Goal: Task Accomplishment & Management: Use online tool/utility

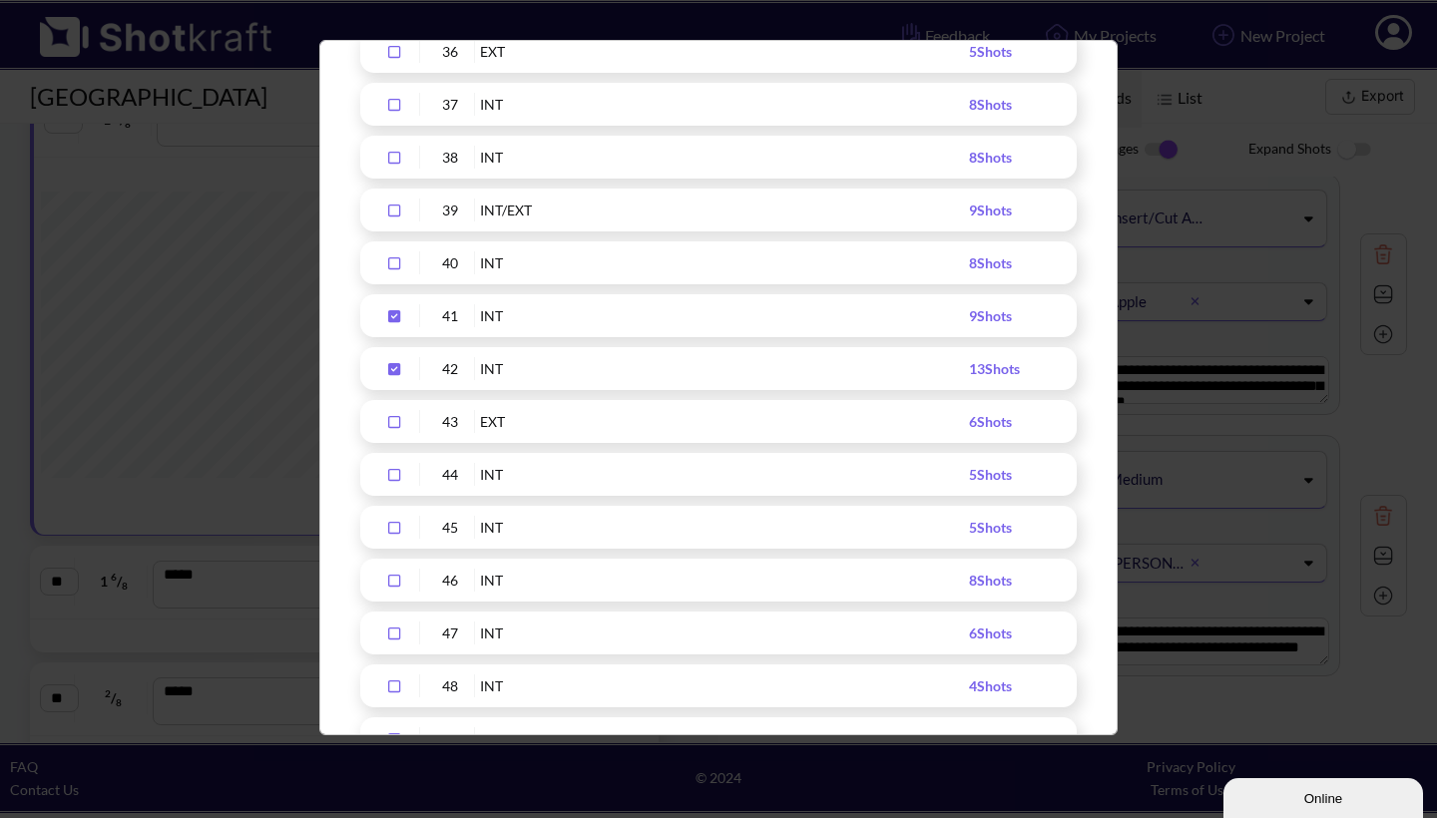
scroll to position [2158, 0]
click at [398, 369] on icon "Upload Script" at bounding box center [394, 370] width 12 height 12
click at [398, 308] on div "Upload Script" at bounding box center [395, 316] width 50 height 23
click at [392, 420] on icon "Upload Script" at bounding box center [394, 423] width 32 height 14
click at [393, 471] on icon "Upload Script" at bounding box center [394, 476] width 12 height 12
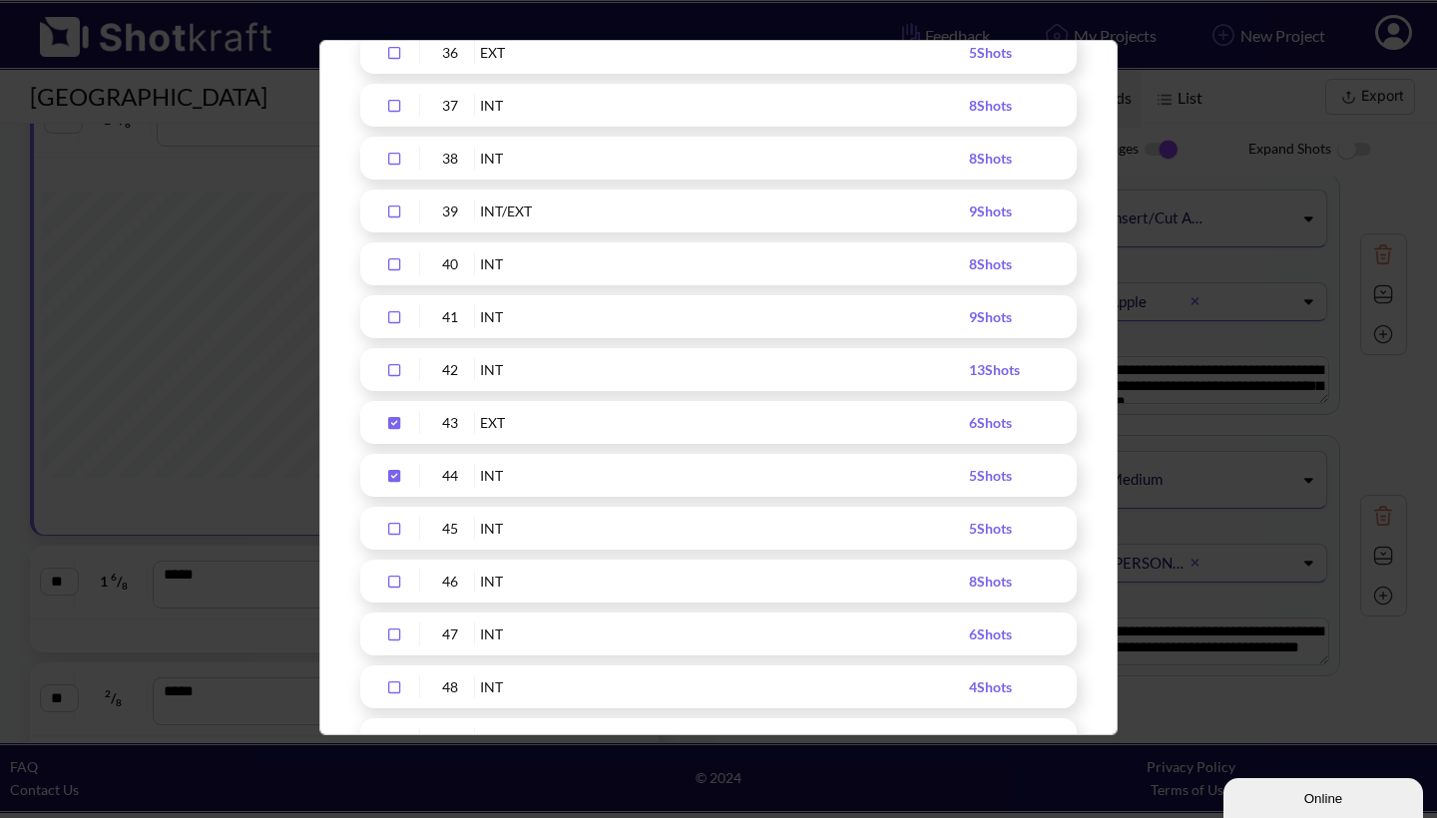
click at [393, 524] on icon "Upload Script" at bounding box center [394, 529] width 12 height 12
click at [391, 580] on icon "Upload Script" at bounding box center [394, 582] width 32 height 14
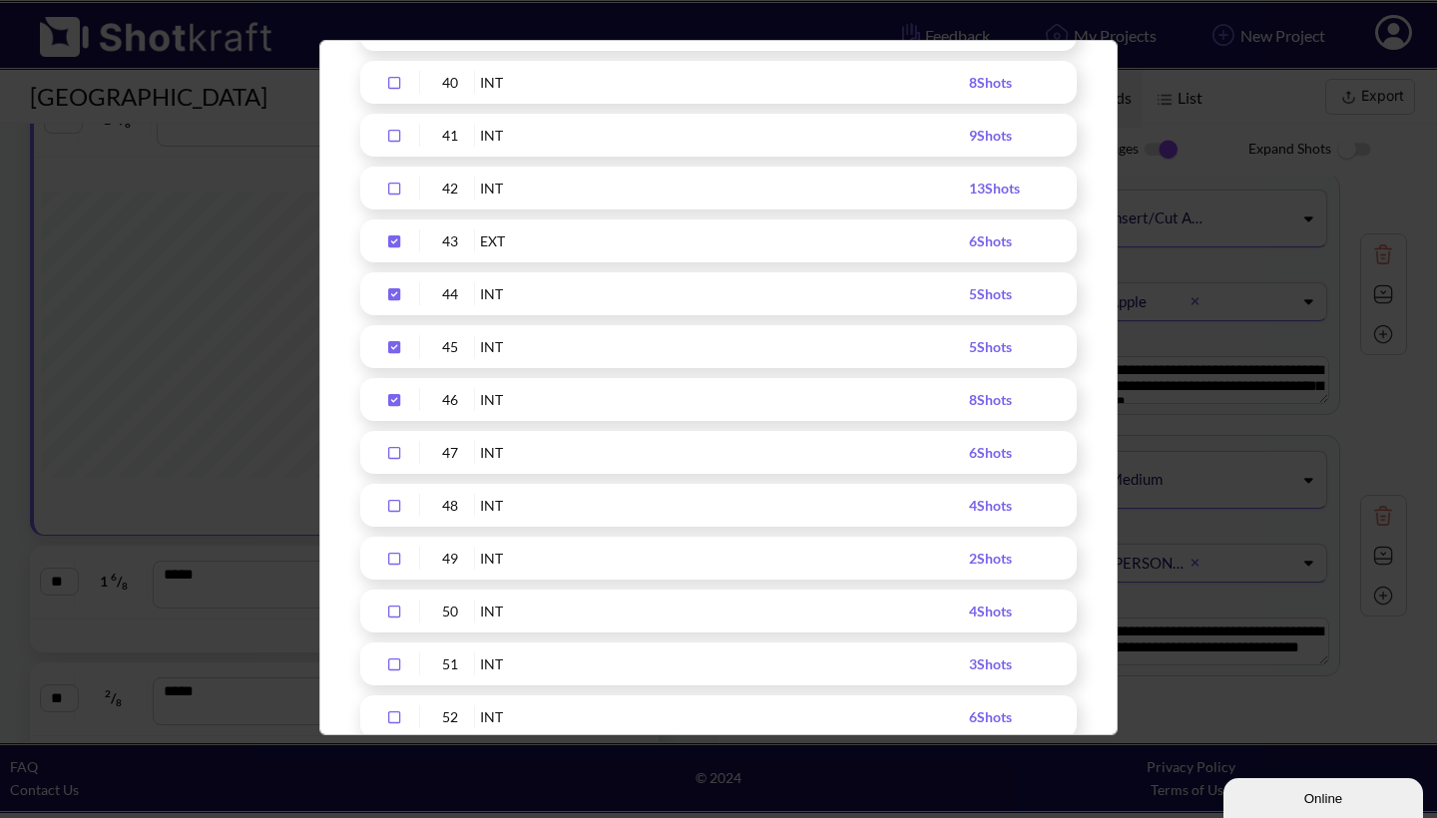
scroll to position [2348, 0]
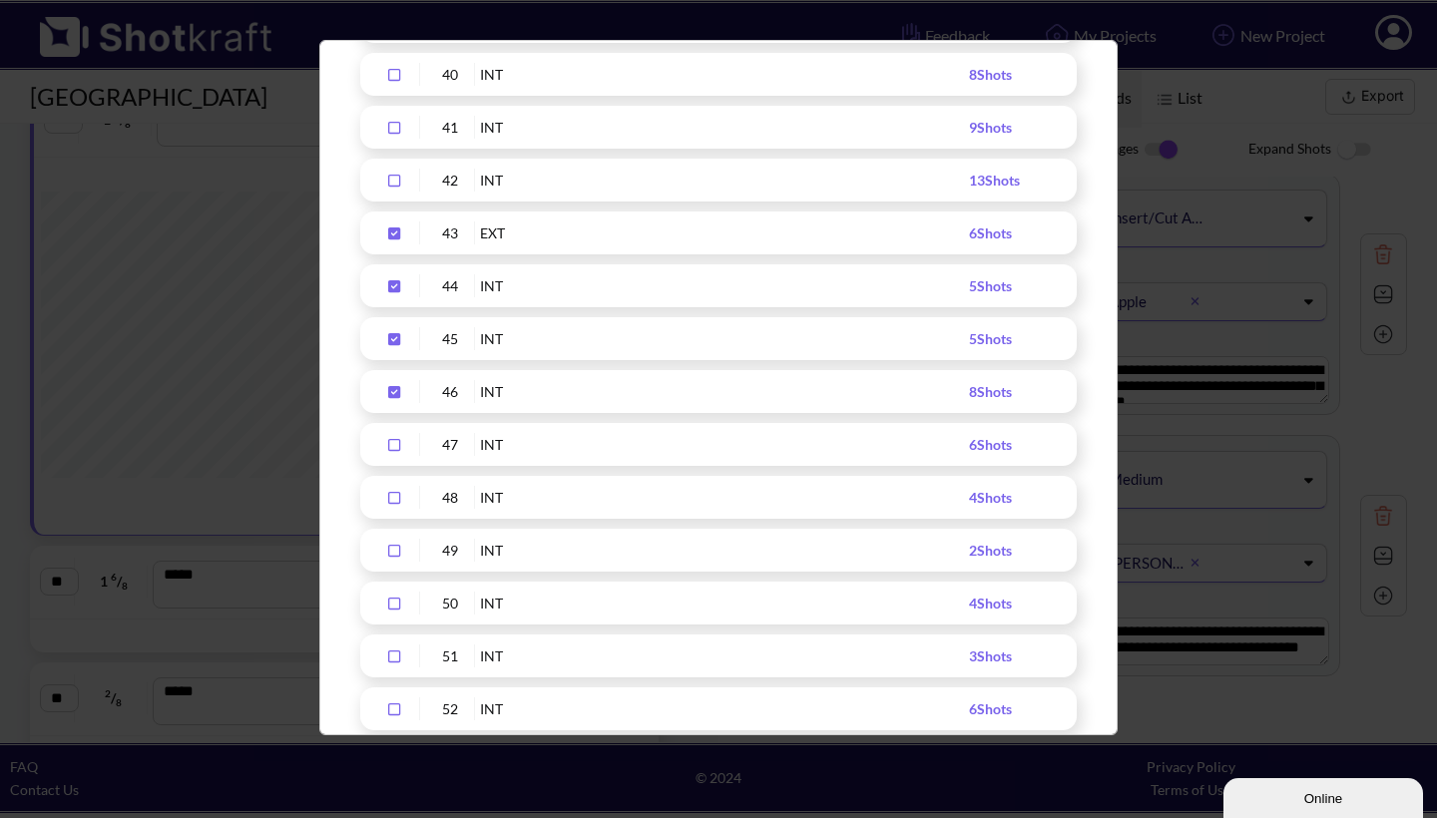
click at [395, 442] on icon "Upload Script" at bounding box center [394, 445] width 32 height 14
click at [390, 498] on icon "Upload Script" at bounding box center [394, 498] width 32 height 14
click at [391, 546] on icon "Upload Script" at bounding box center [394, 551] width 12 height 12
click at [399, 598] on icon "Upload Script" at bounding box center [394, 604] width 12 height 12
click at [396, 657] on icon "Upload Script" at bounding box center [394, 657] width 32 height 14
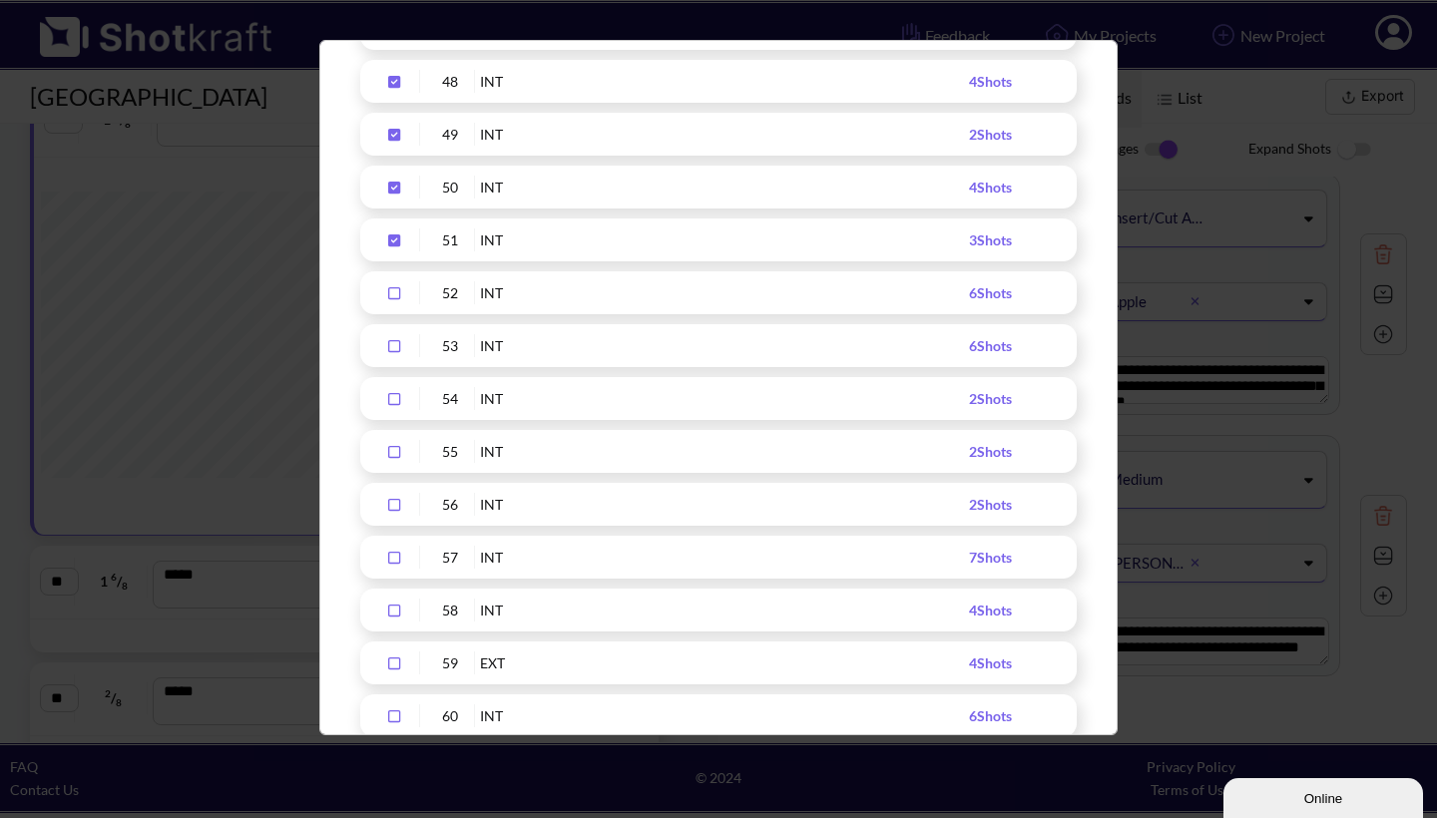
scroll to position [2794, 0]
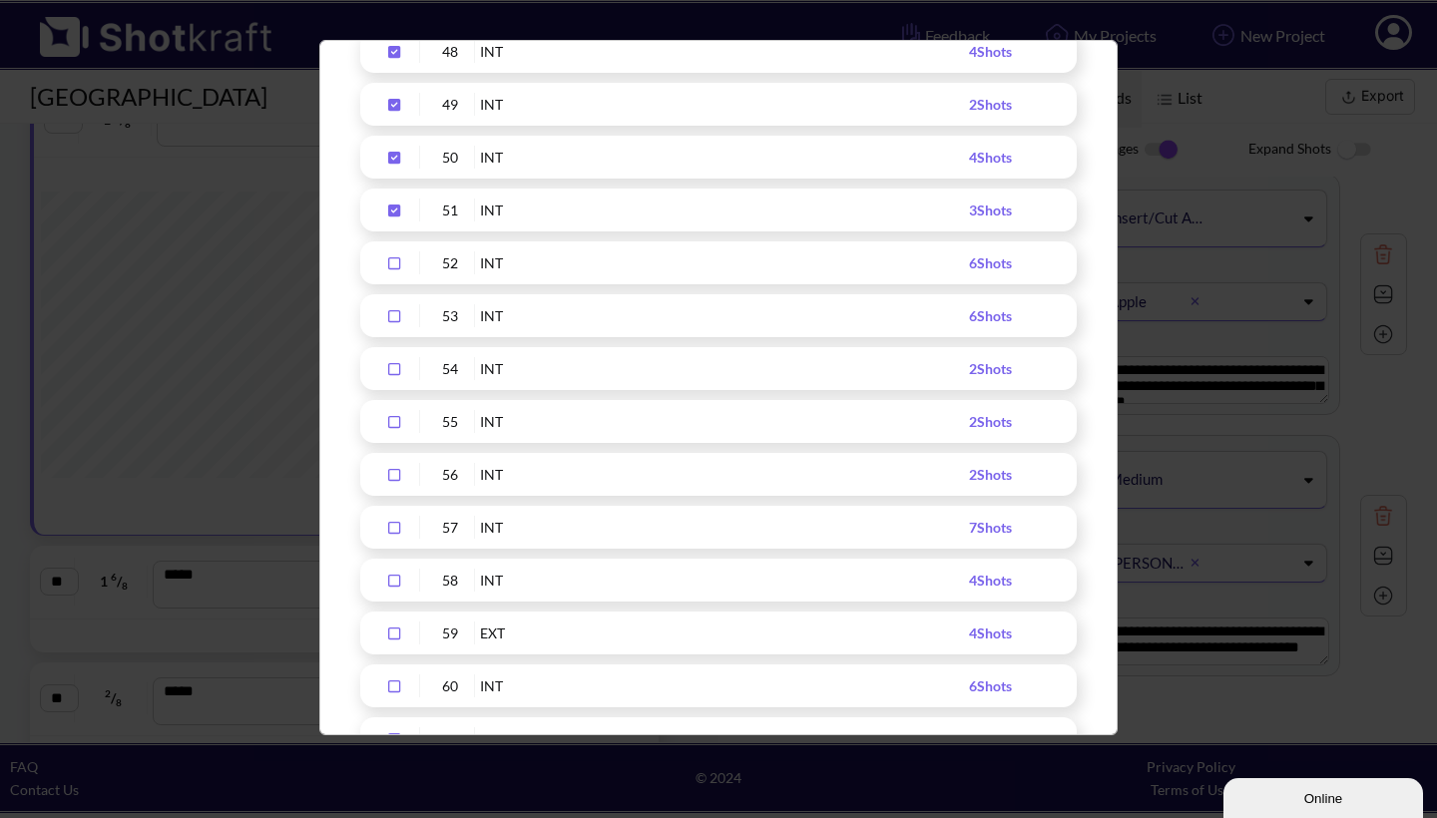
click at [393, 263] on icon "Upload Script" at bounding box center [394, 264] width 32 height 14
click at [393, 315] on icon "Upload Script" at bounding box center [394, 316] width 32 height 14
click at [389, 368] on icon "Upload Script" at bounding box center [394, 369] width 12 height 12
click at [393, 419] on icon "Upload Script" at bounding box center [394, 422] width 32 height 14
click at [391, 476] on icon "Upload Script" at bounding box center [394, 475] width 32 height 14
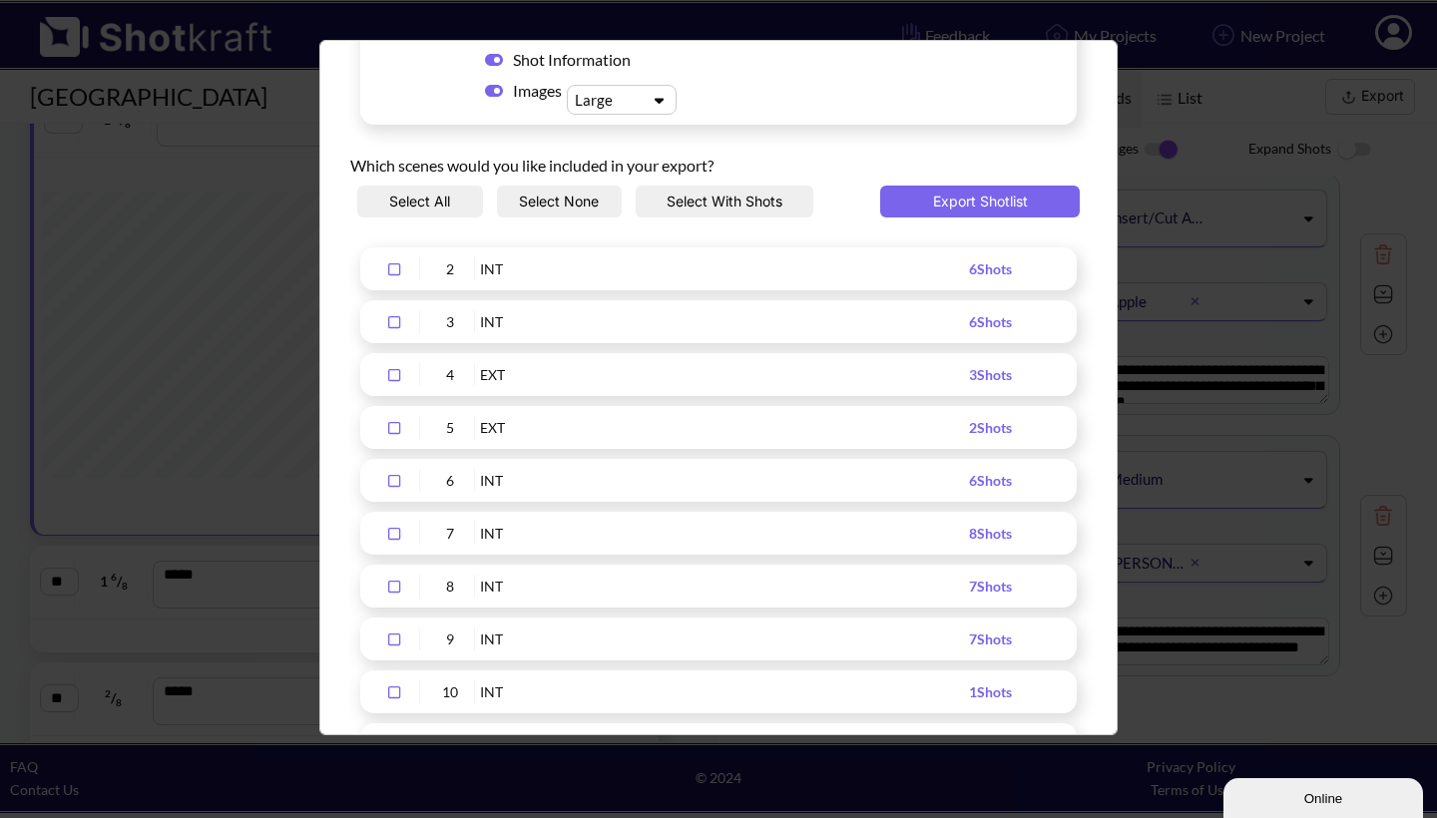
scroll to position [140, 0]
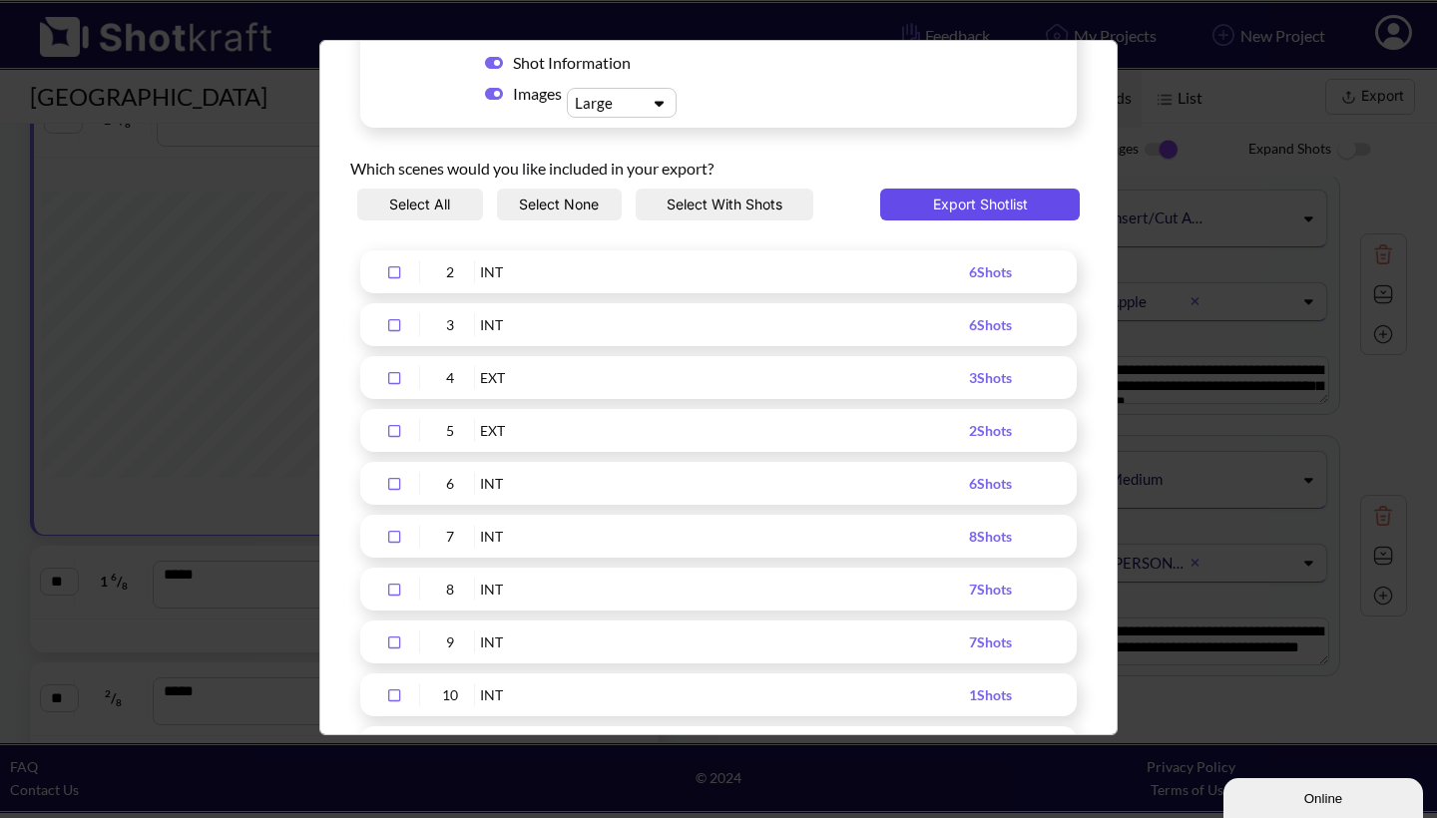
click at [980, 204] on button "Export Shotlist" at bounding box center [980, 205] width 200 height 32
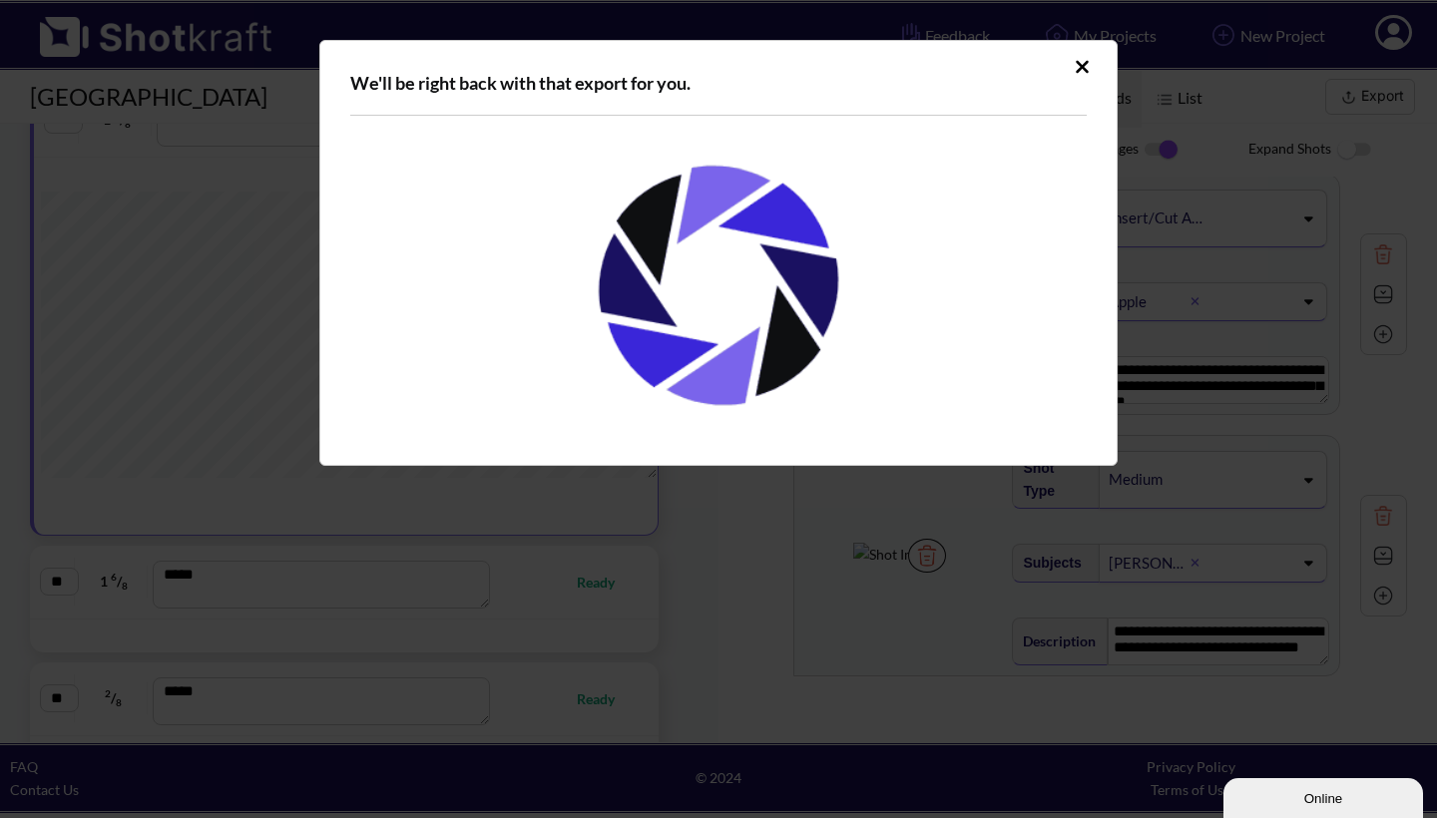
scroll to position [0, 0]
click at [1085, 65] on icon "Upload Script" at bounding box center [1082, 66] width 13 height 13
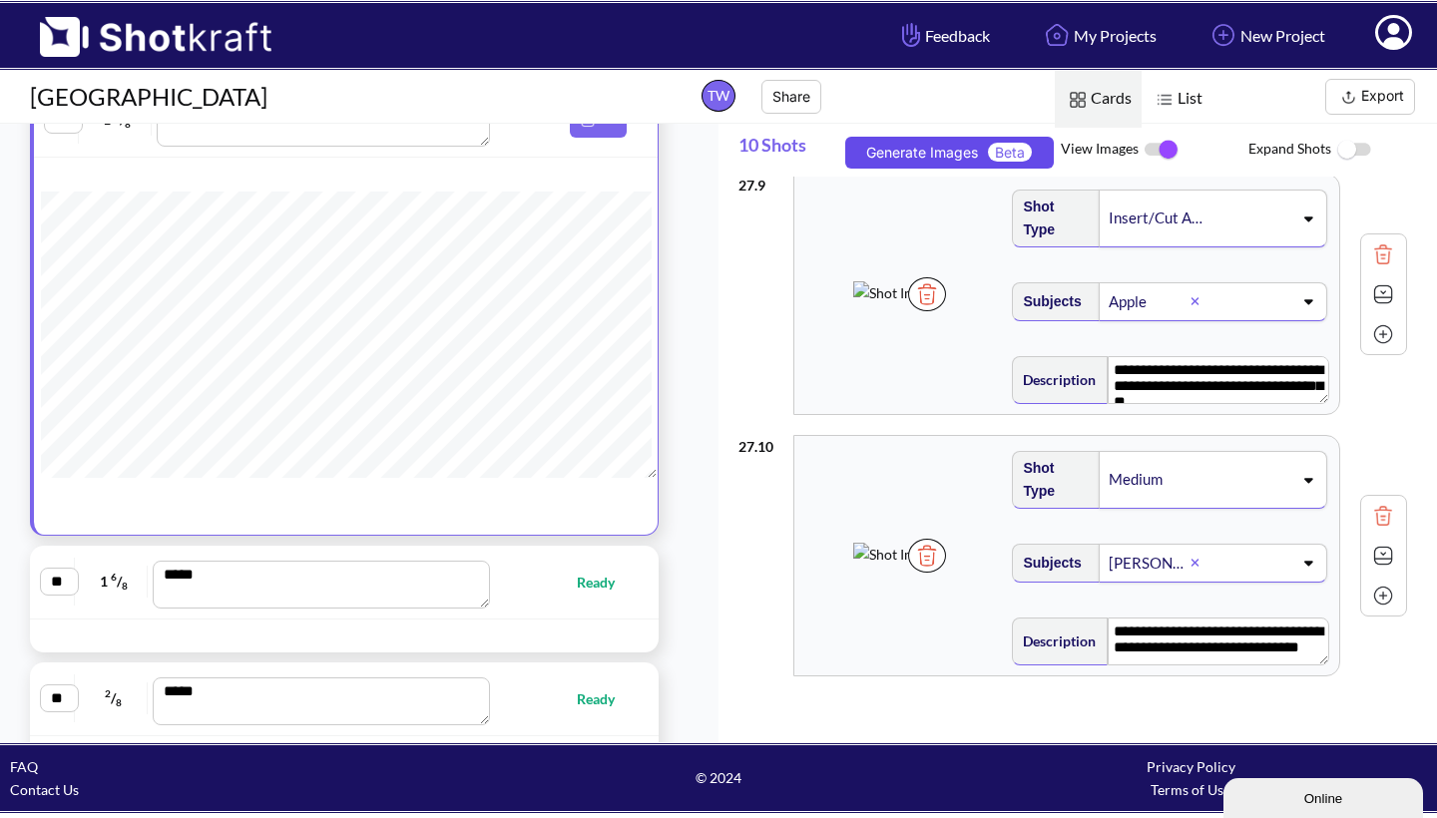
click at [917, 150] on button "Generate Images Beta" at bounding box center [949, 153] width 209 height 32
click at [1393, 88] on button "Export" at bounding box center [1370, 97] width 90 height 36
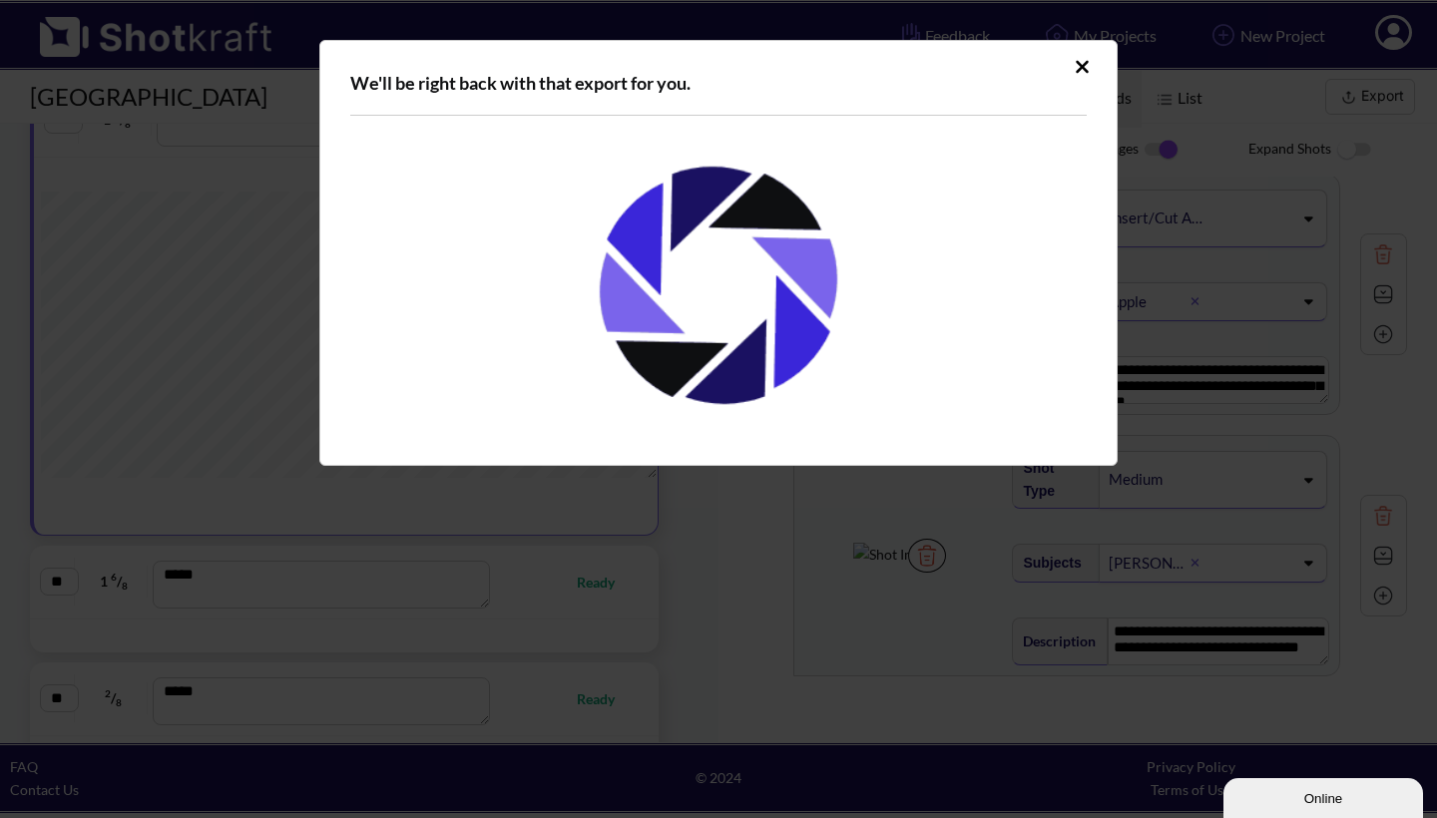
click at [1081, 65] on icon "Upload Script" at bounding box center [1082, 66] width 13 height 13
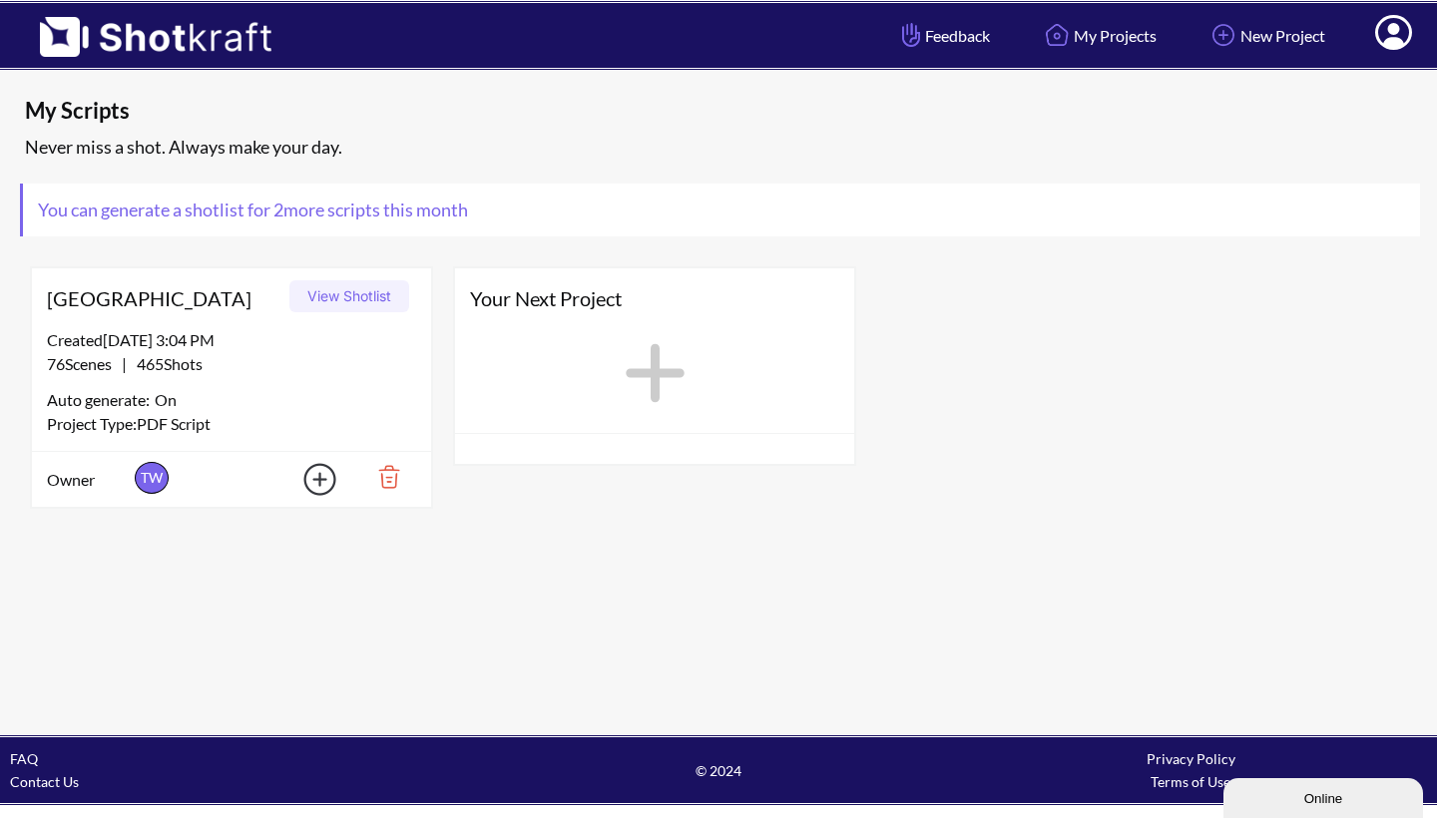
click at [330, 290] on button "View Shotlist" at bounding box center [349, 296] width 120 height 32
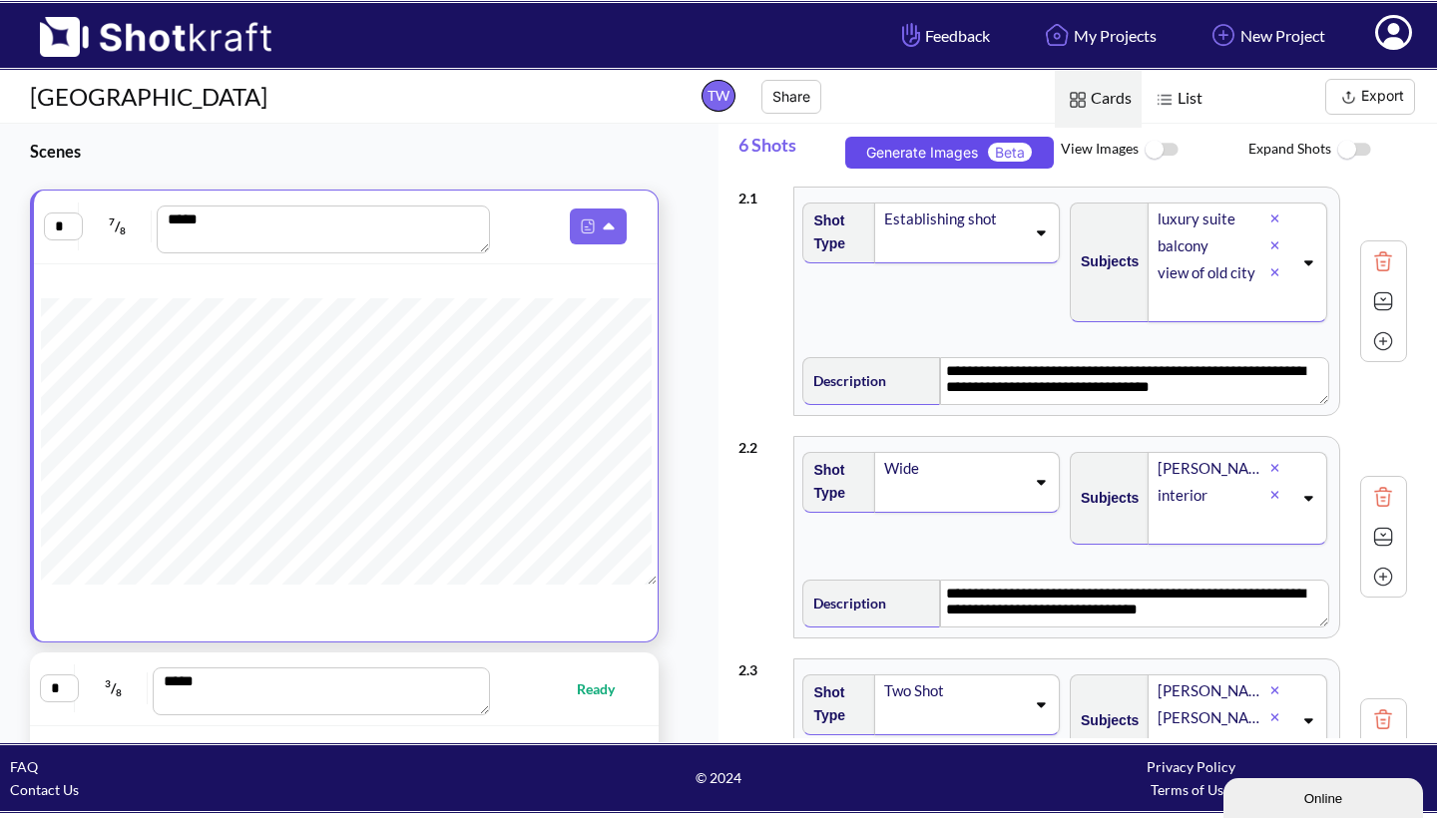
click at [954, 144] on button "Generate Images Beta" at bounding box center [949, 153] width 209 height 32
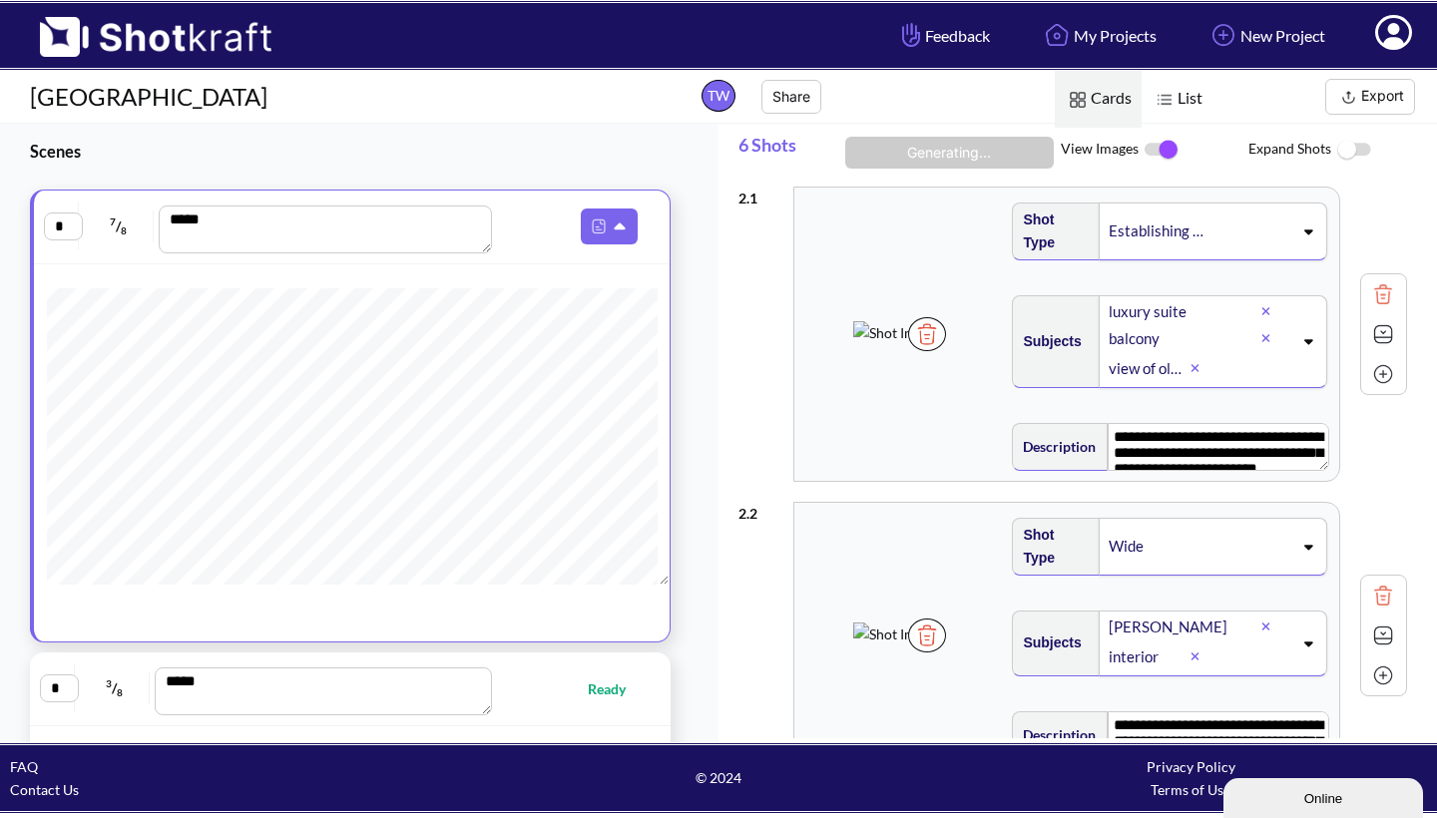
scroll to position [29, 0]
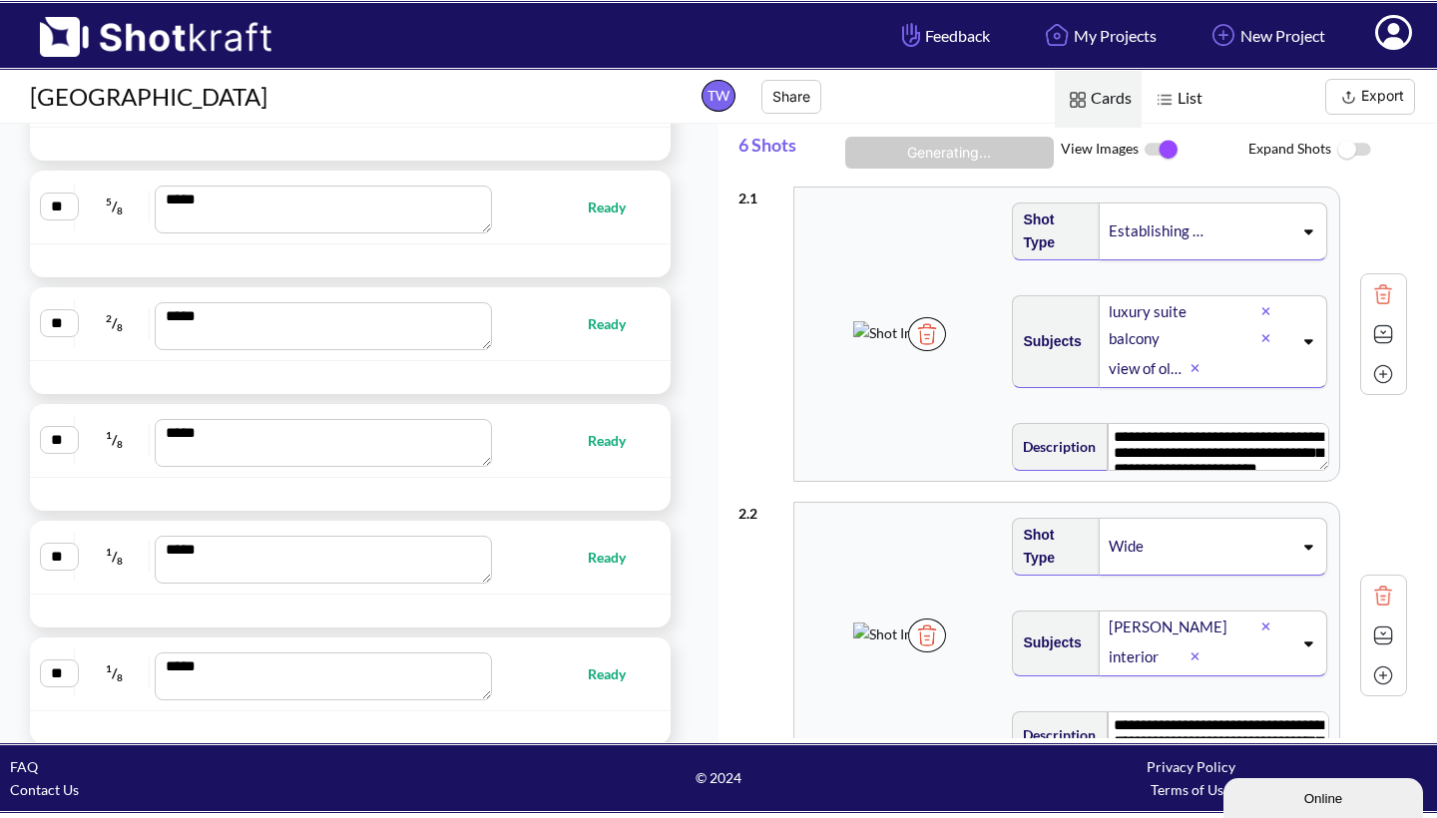
scroll to position [5433, 0]
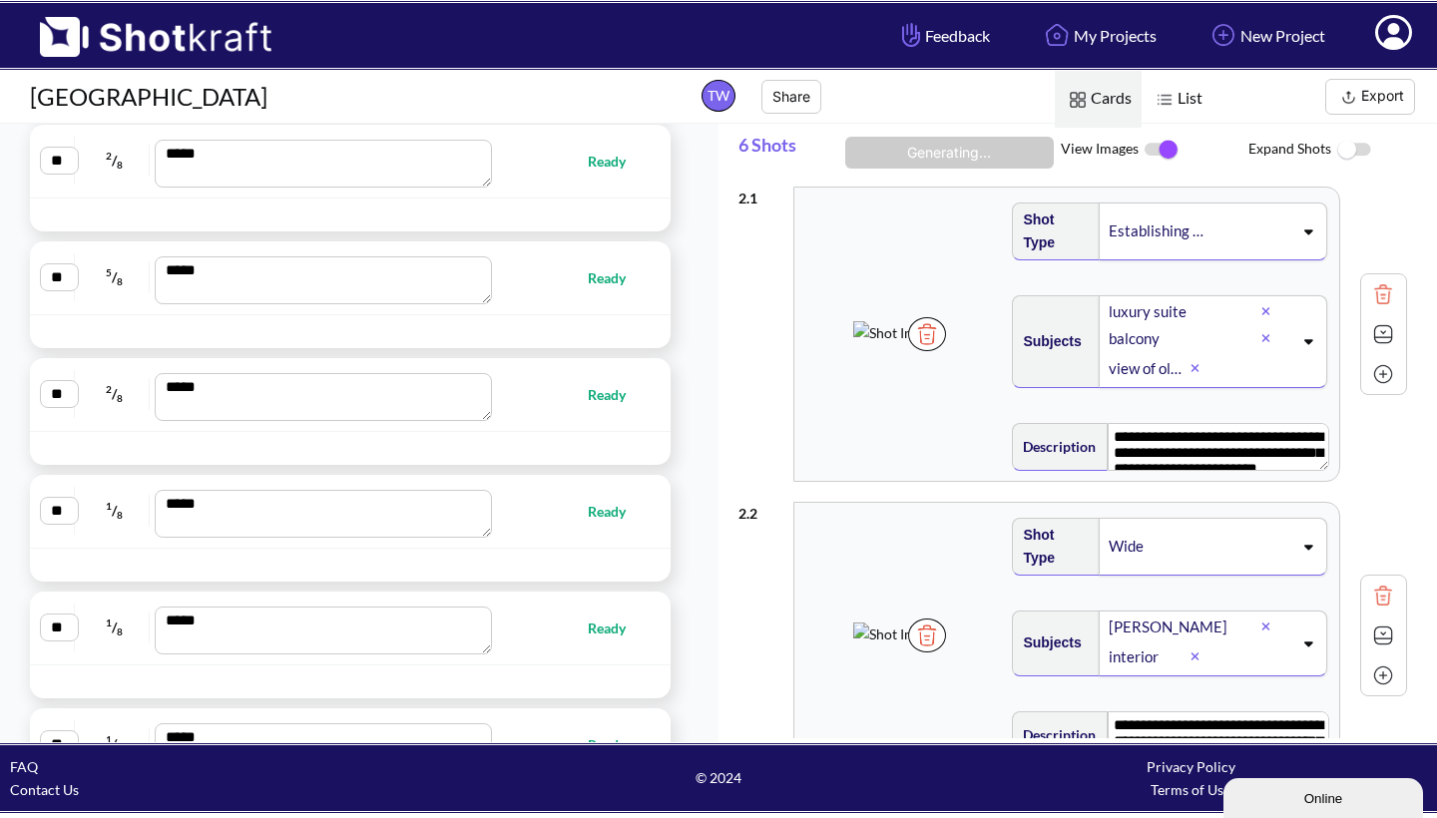
click at [602, 397] on span "Ready" at bounding box center [617, 394] width 58 height 23
type textarea "**********"
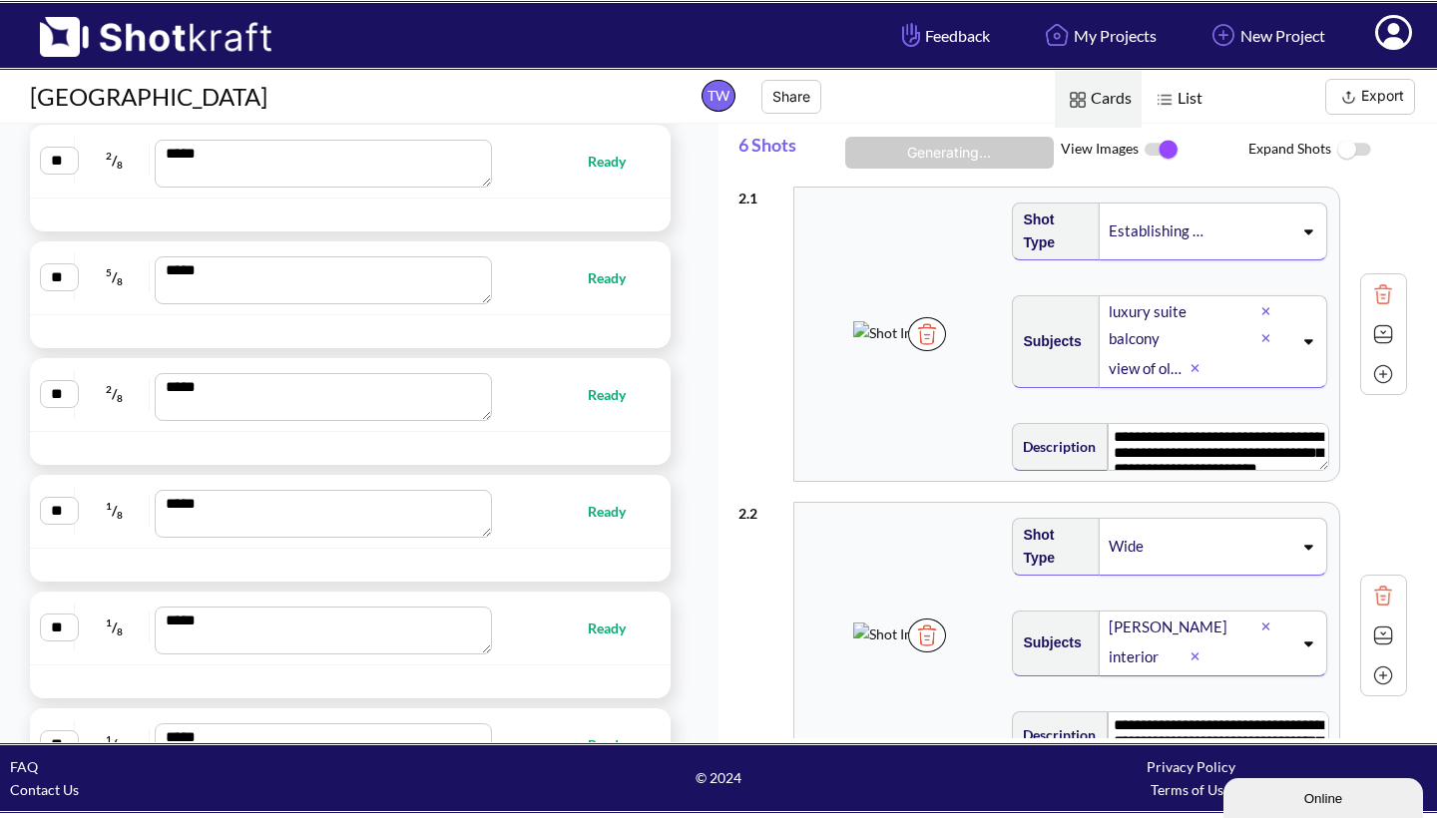
type textarea "**********"
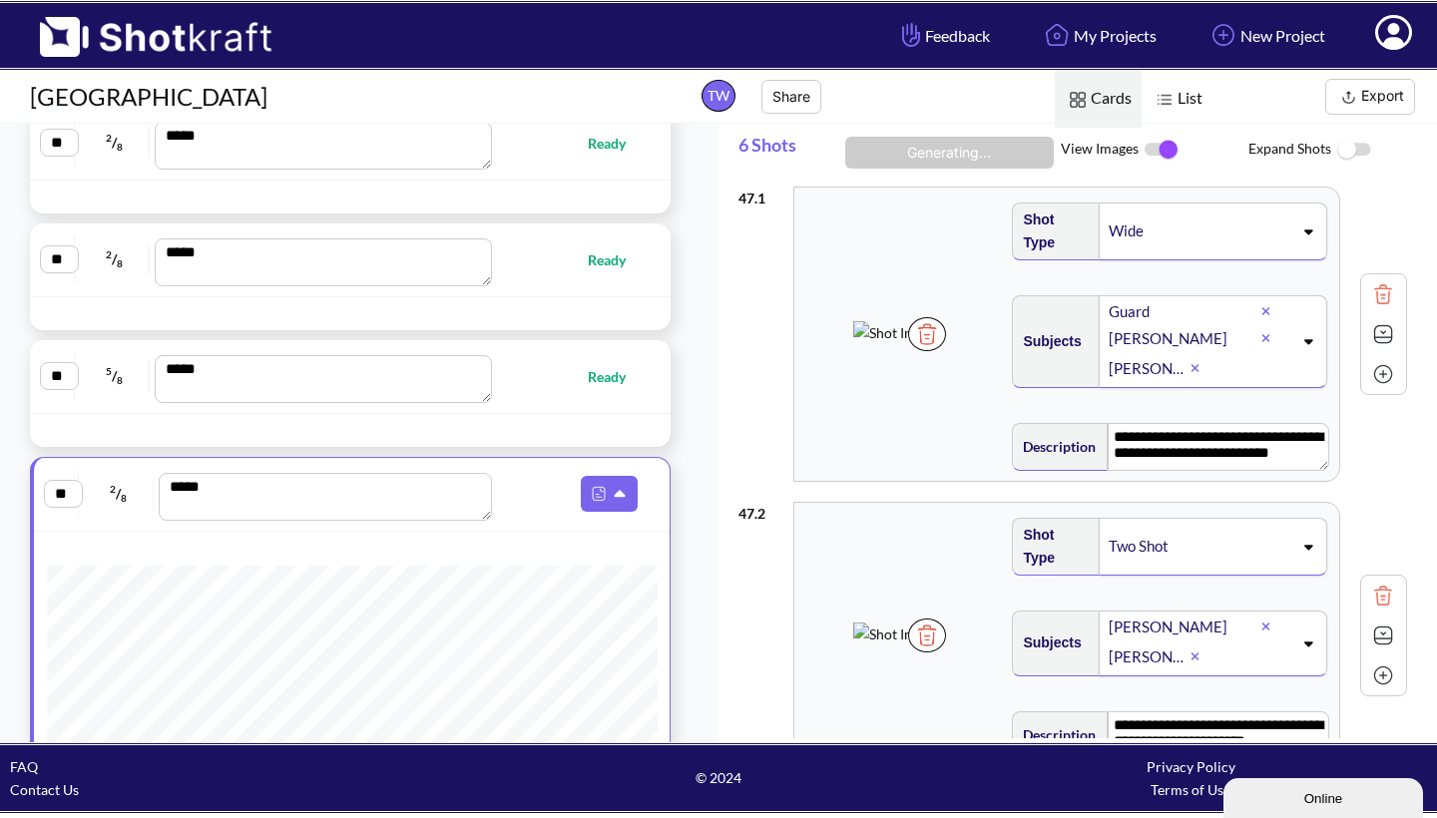
scroll to position [4695, 0]
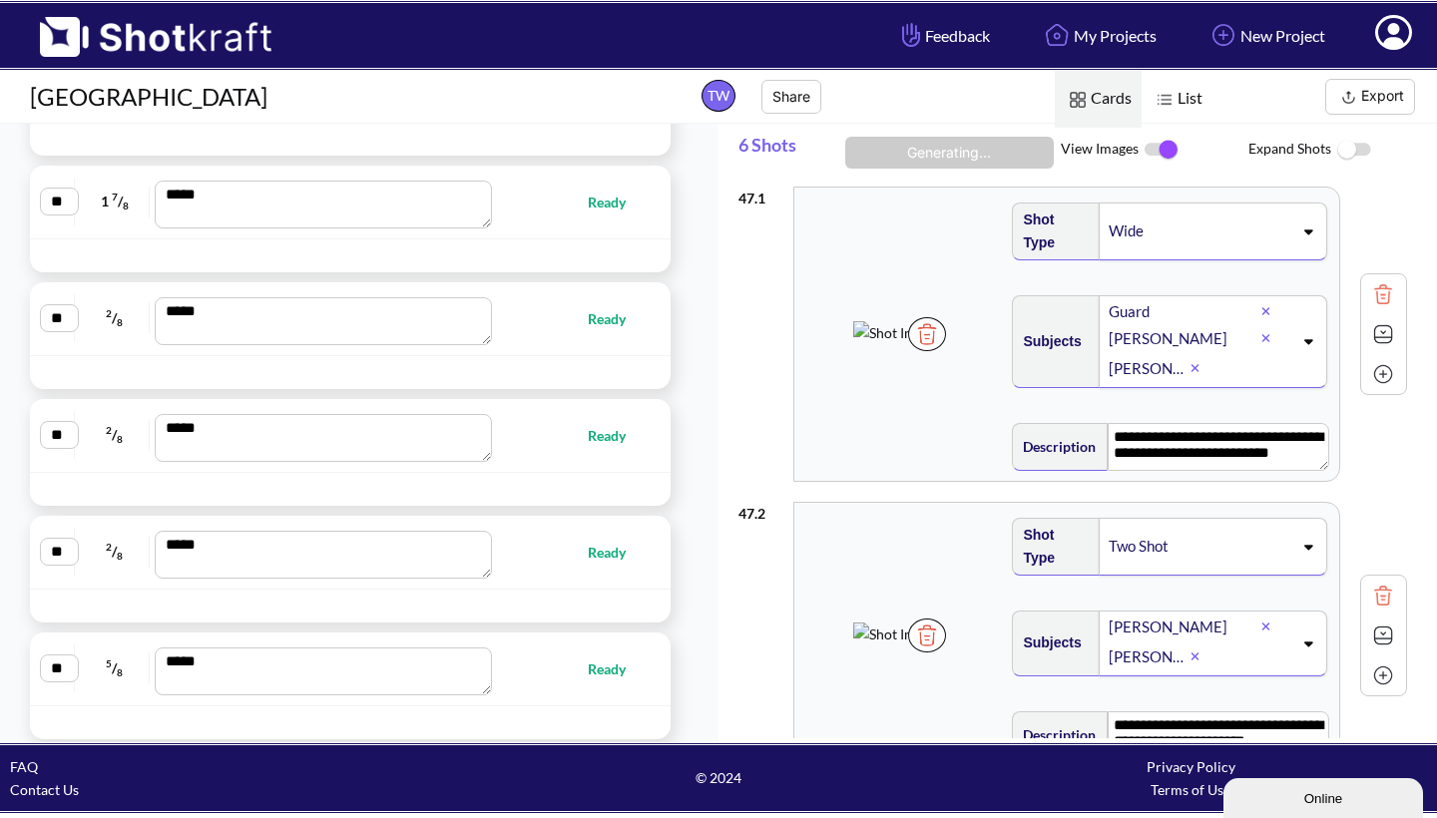
click at [604, 437] on span "Ready" at bounding box center [617, 435] width 58 height 23
type textarea "**********"
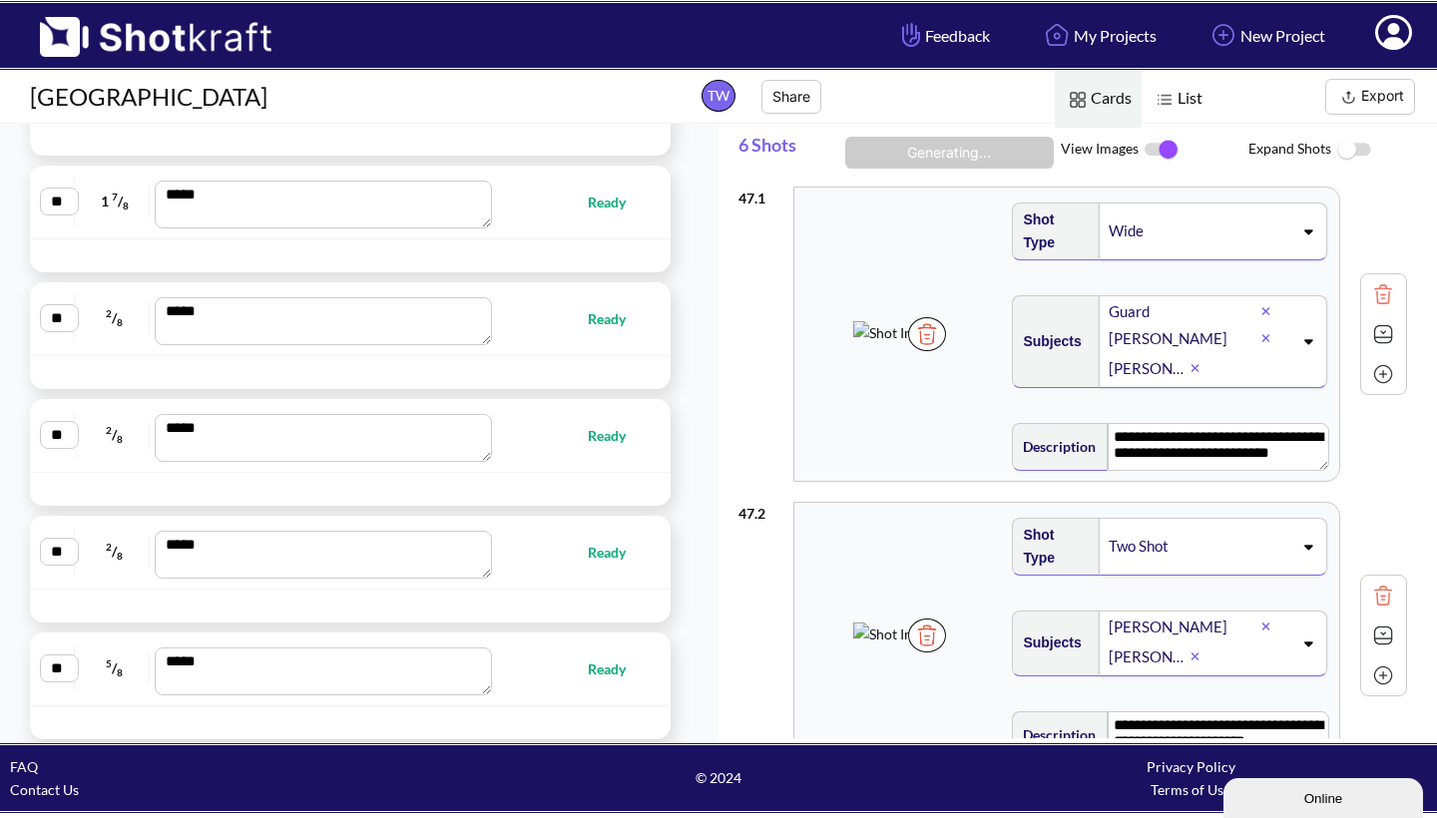
type textarea "**********"
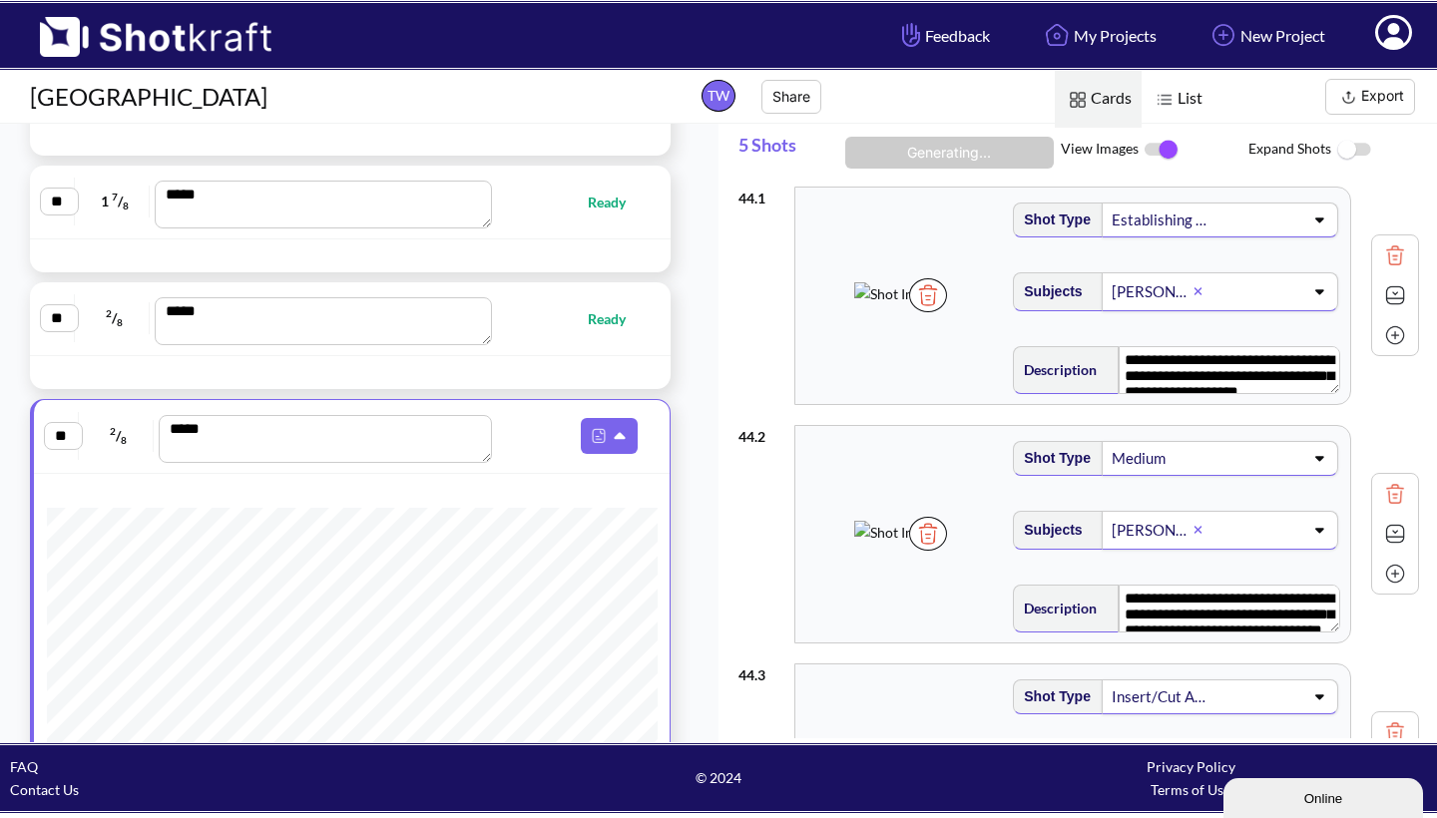
scroll to position [0, 0]
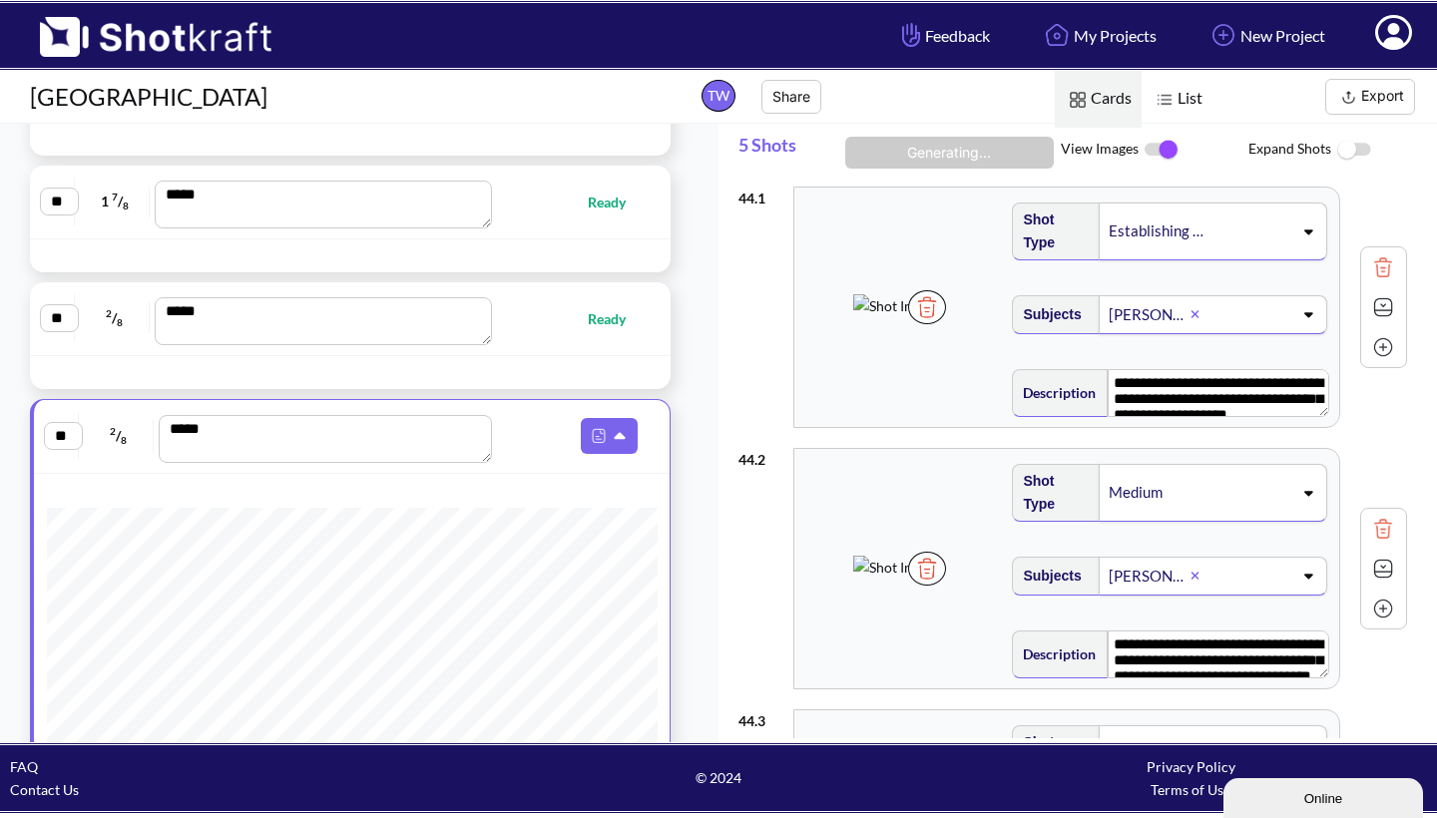
click at [596, 314] on span "Ready" at bounding box center [617, 318] width 58 height 23
type textarea "**********"
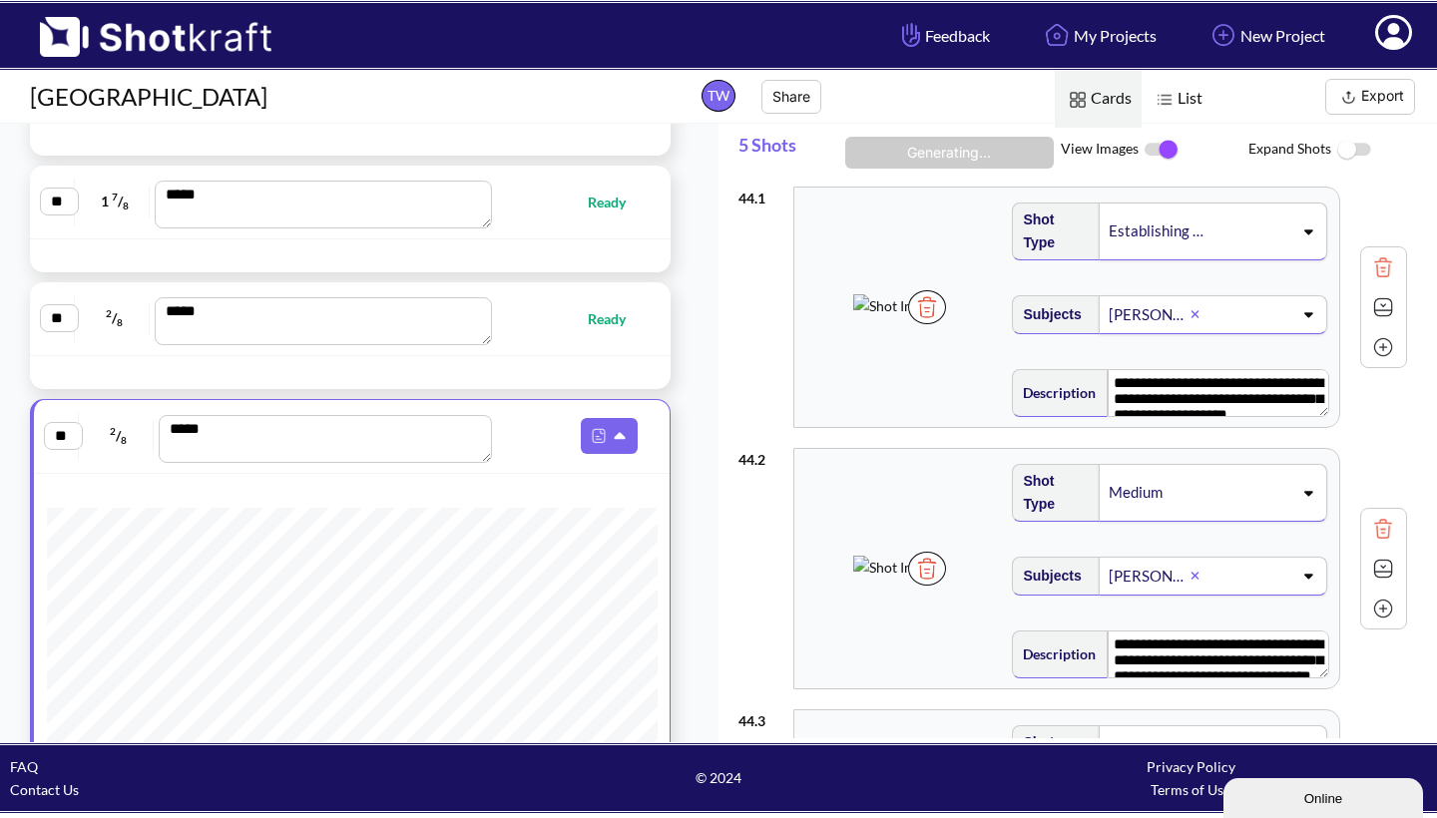
type textarea "**********"
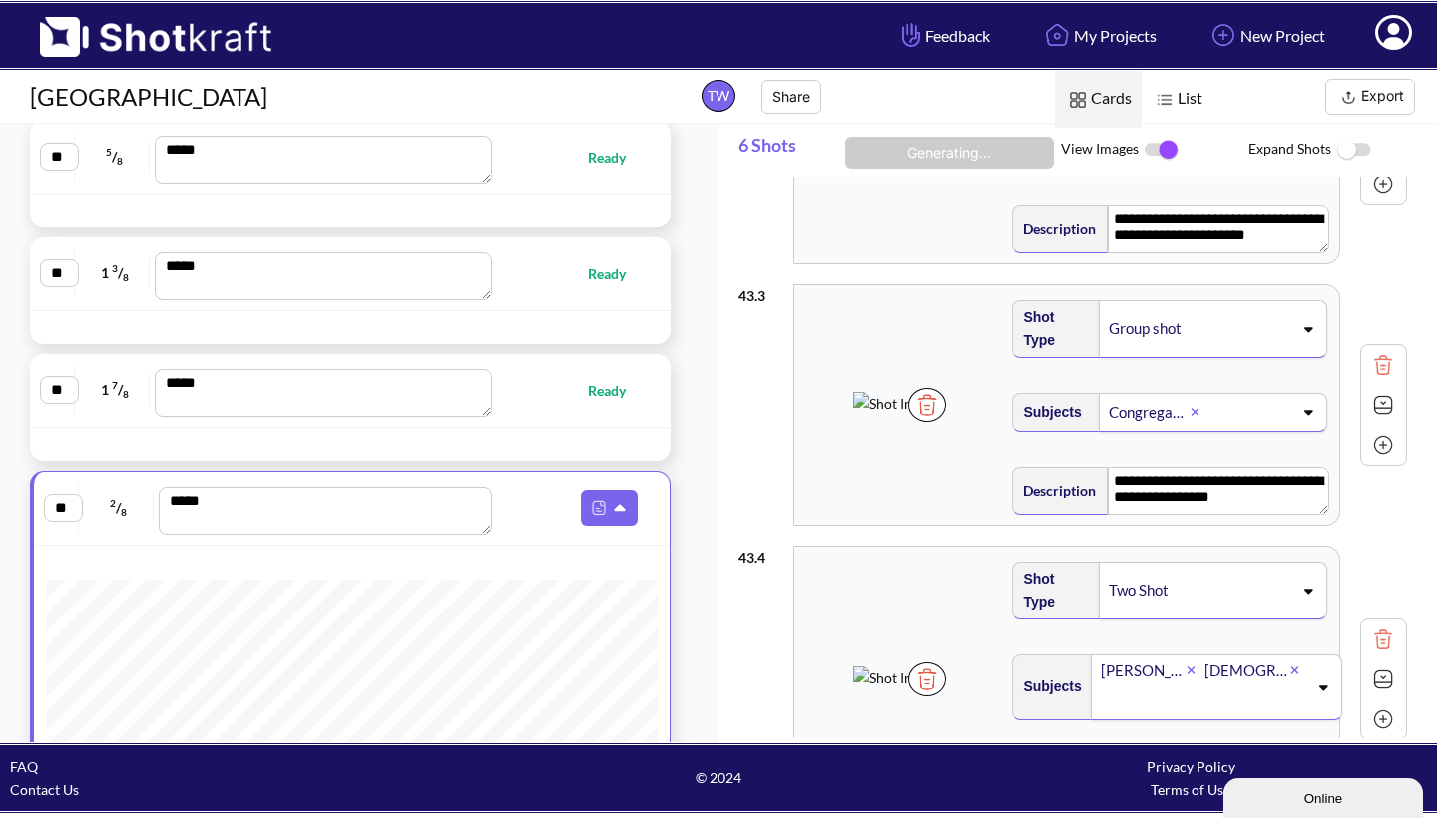
scroll to position [4419, 0]
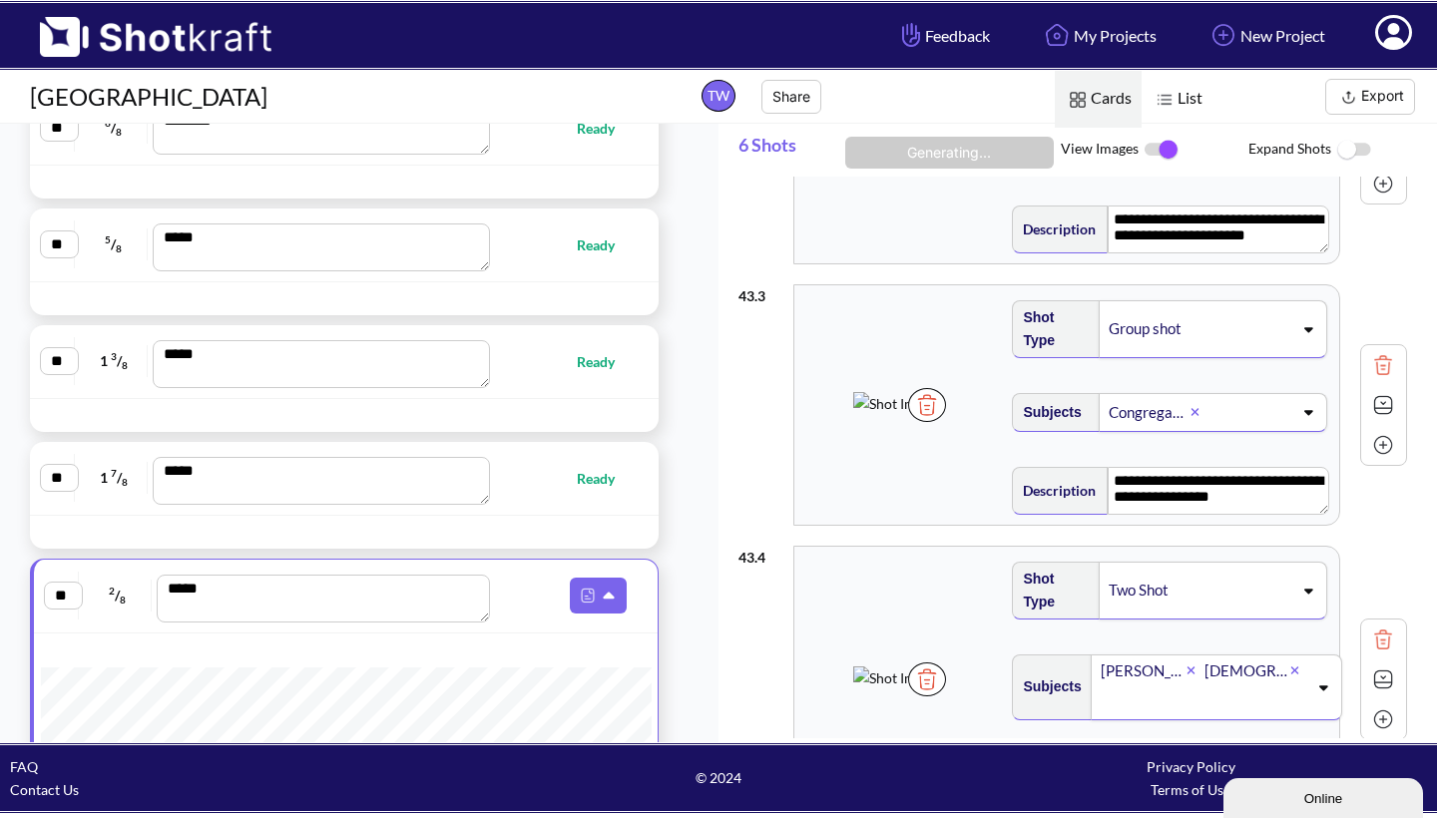
click at [597, 479] on span "Ready" at bounding box center [606, 478] width 58 height 23
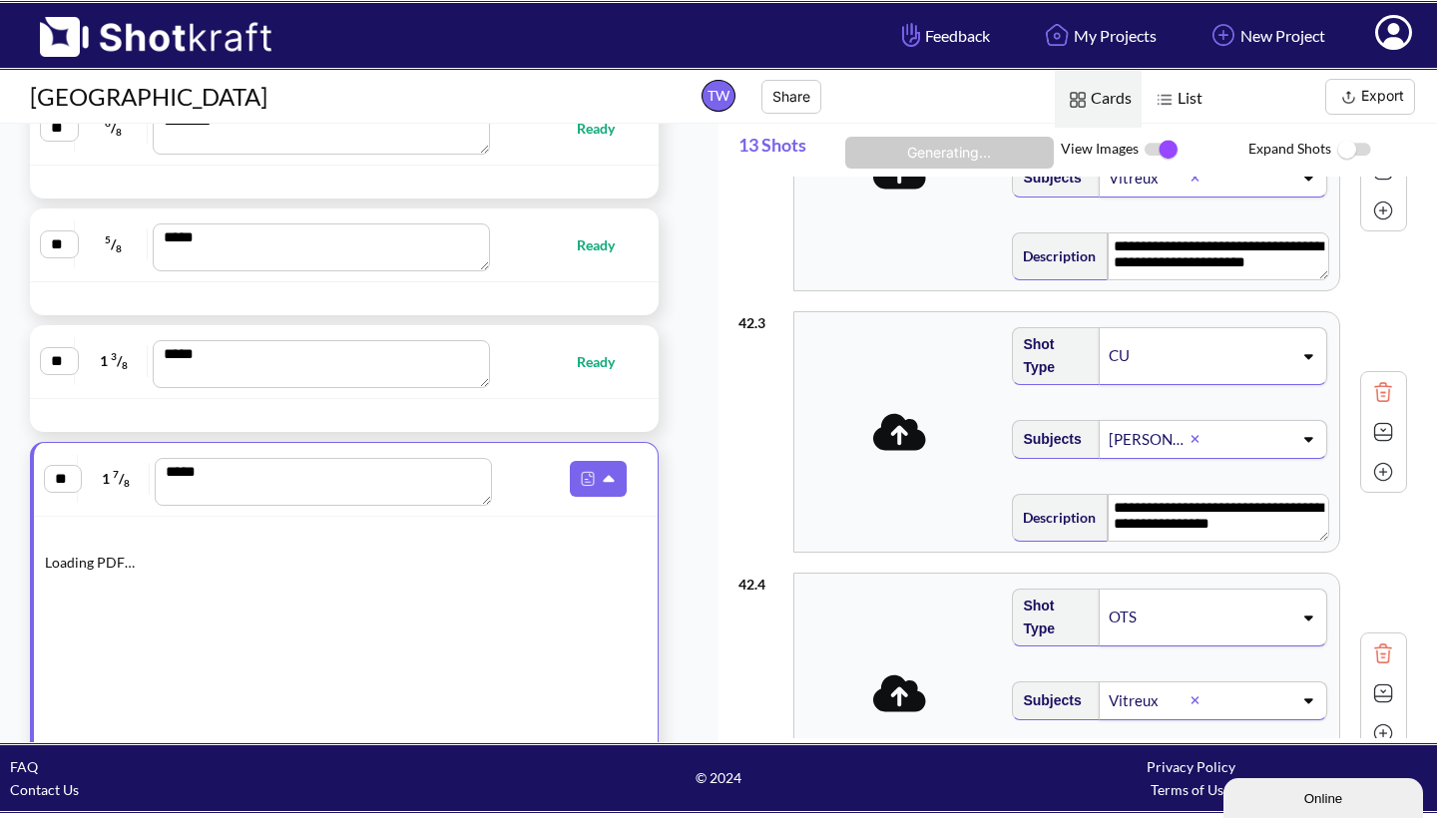
type textarea "**********"
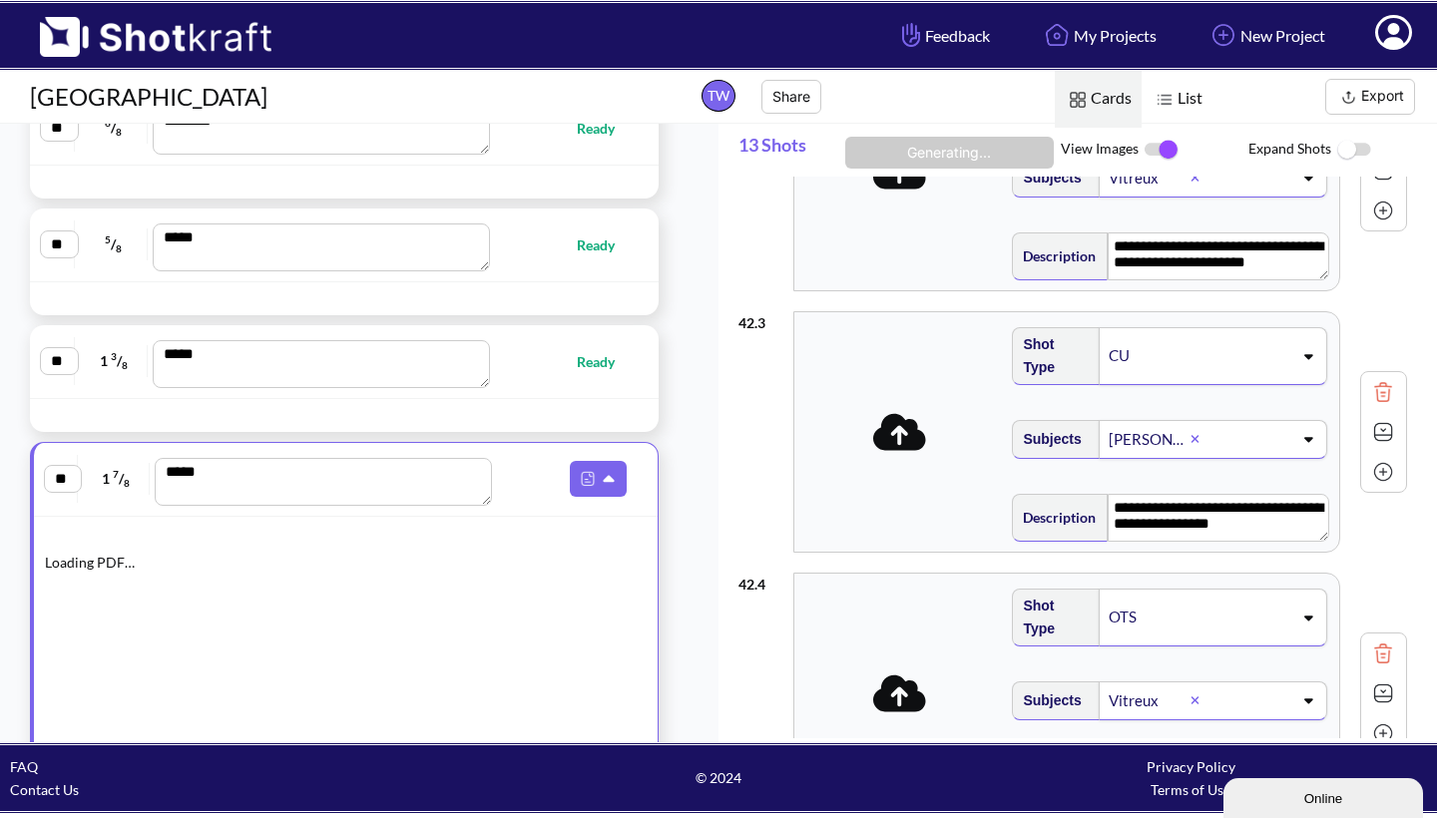
type textarea "**********"
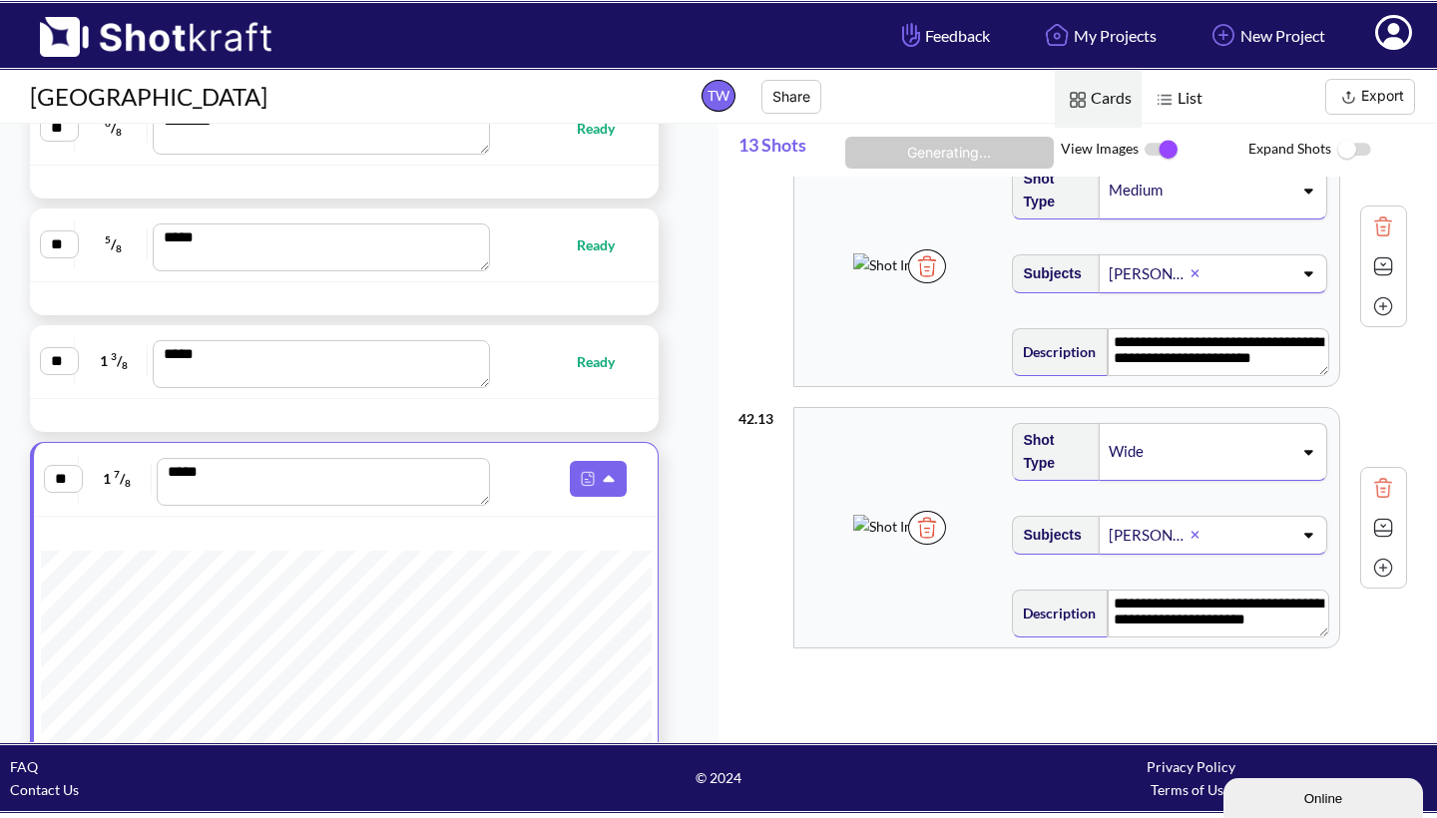
scroll to position [0, 0]
click at [1381, 95] on button "Export" at bounding box center [1370, 97] width 90 height 36
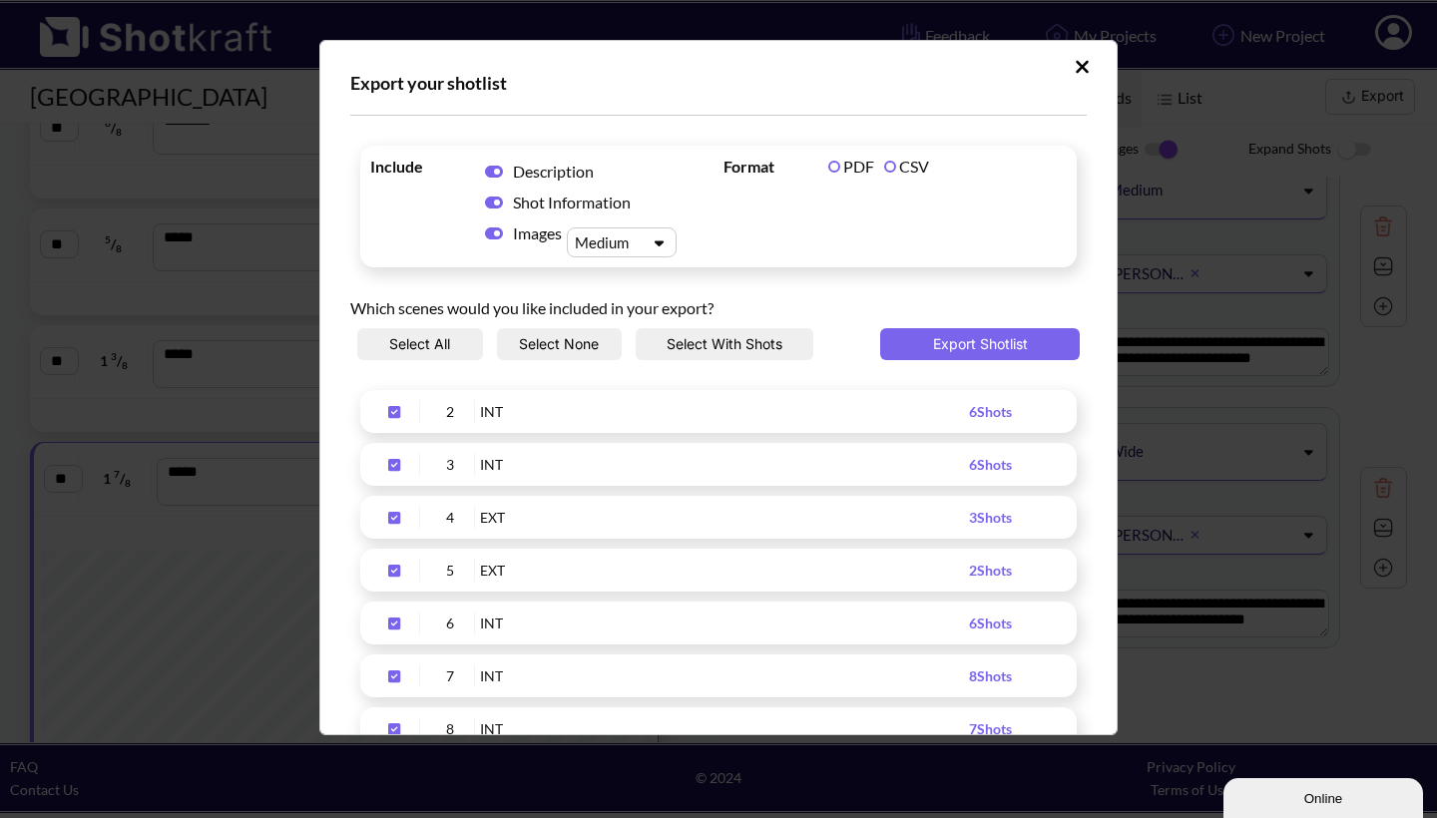
click at [575, 347] on button "Select None" at bounding box center [560, 344] width 126 height 32
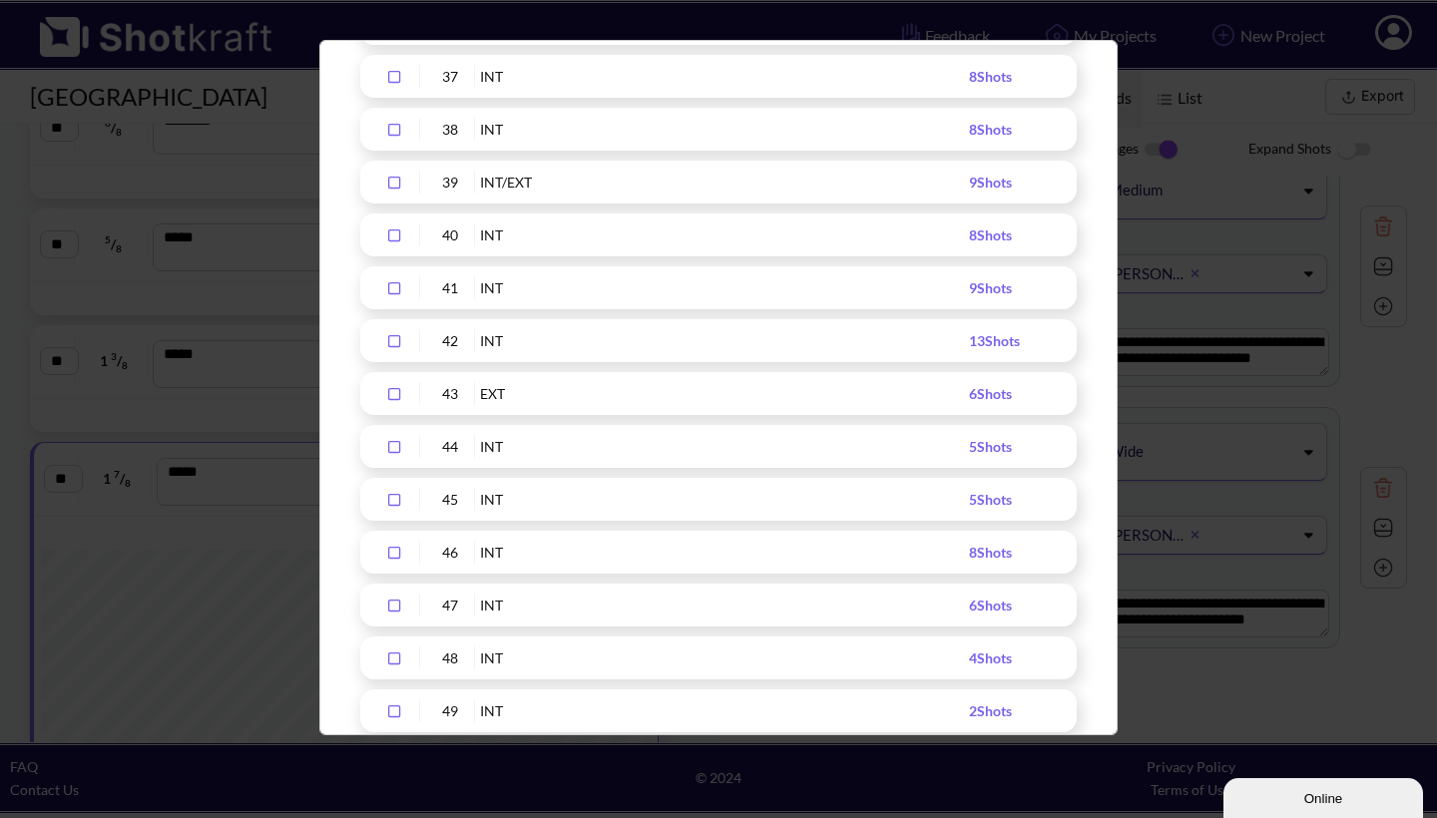
scroll to position [2190, 0]
click at [400, 389] on icon "Upload Script" at bounding box center [394, 391] width 12 height 12
click at [391, 440] on icon "Upload Script" at bounding box center [394, 444] width 32 height 14
click at [393, 492] on icon "Upload Script" at bounding box center [394, 497] width 12 height 12
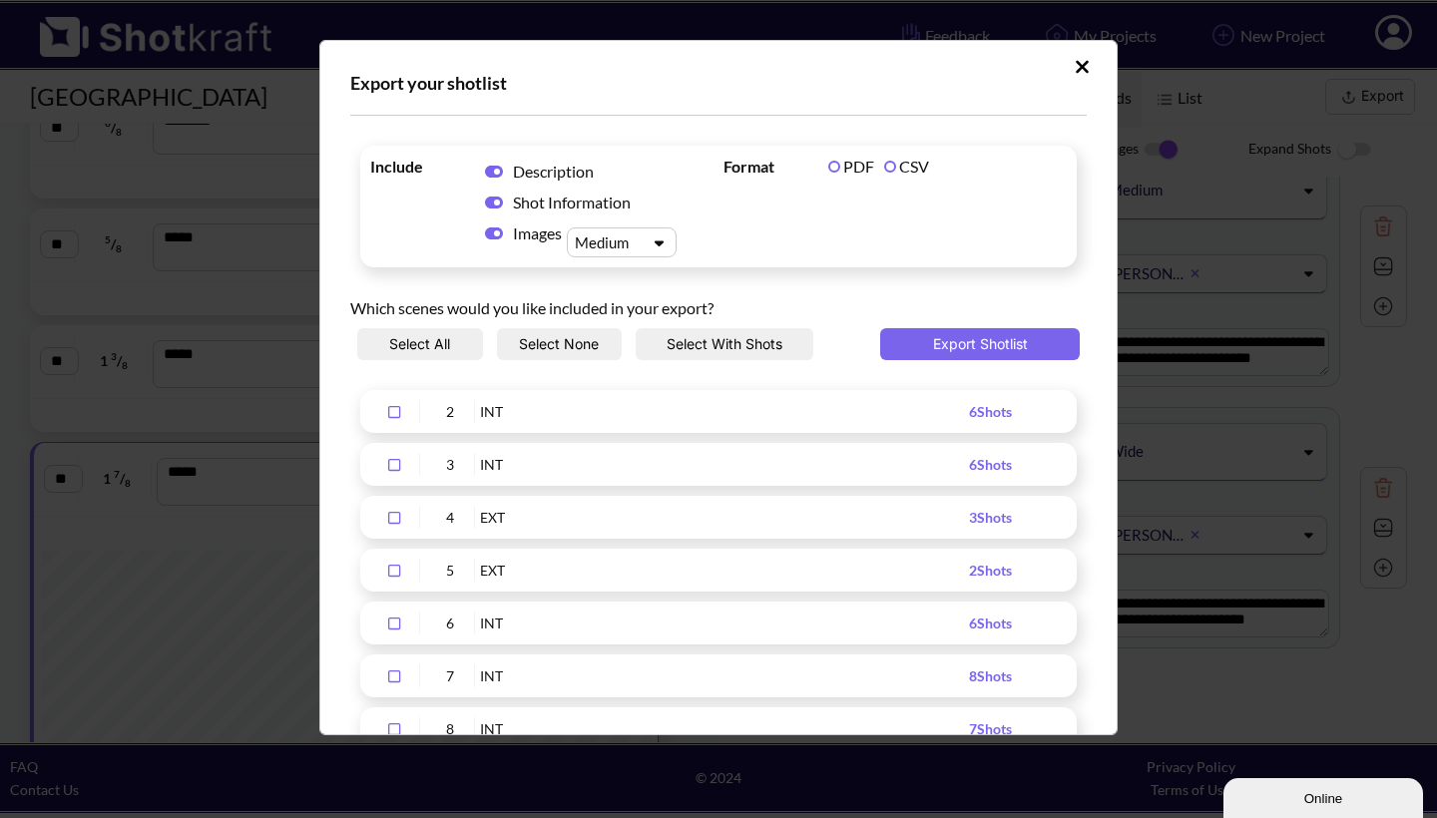
scroll to position [0, 0]
click at [658, 242] on icon "Upload Script" at bounding box center [659, 244] width 9 height 6
click at [632, 335] on div "Large" at bounding box center [627, 334] width 90 height 29
click at [959, 339] on button "Export Shotlist" at bounding box center [980, 344] width 200 height 32
click at [157, 785] on div "Export your shotlist Include Description Shot Information Images Large Format P…" at bounding box center [718, 409] width 1437 height 818
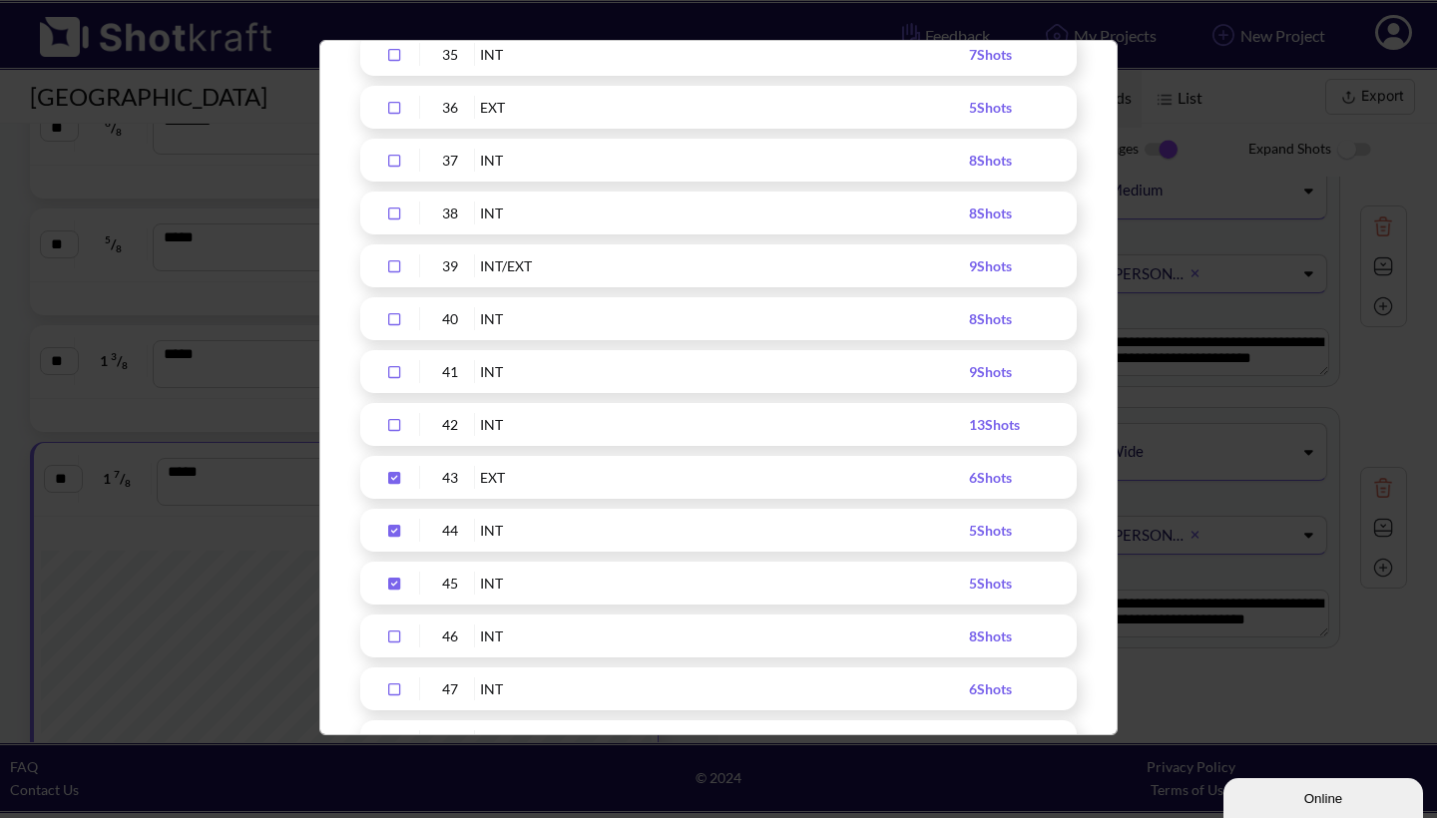
scroll to position [2253, 0]
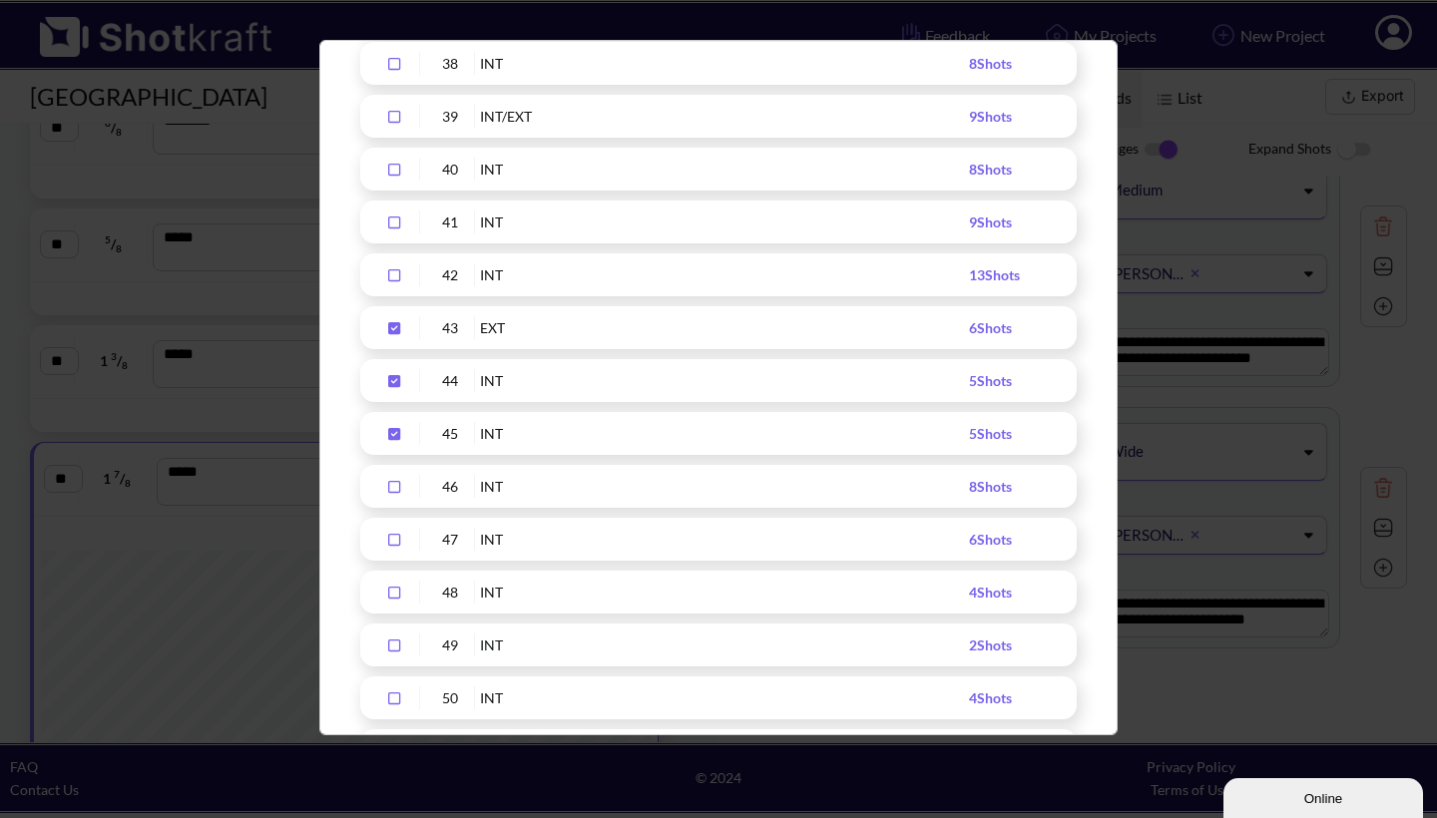
click at [395, 436] on icon "Upload Script" at bounding box center [394, 434] width 12 height 12
click at [396, 375] on icon "Upload Script" at bounding box center [394, 381] width 12 height 12
click at [391, 327] on icon "Upload Script" at bounding box center [394, 328] width 12 height 12
click at [391, 486] on icon "Upload Script" at bounding box center [394, 487] width 32 height 14
click at [394, 537] on icon "Upload Script" at bounding box center [394, 540] width 32 height 14
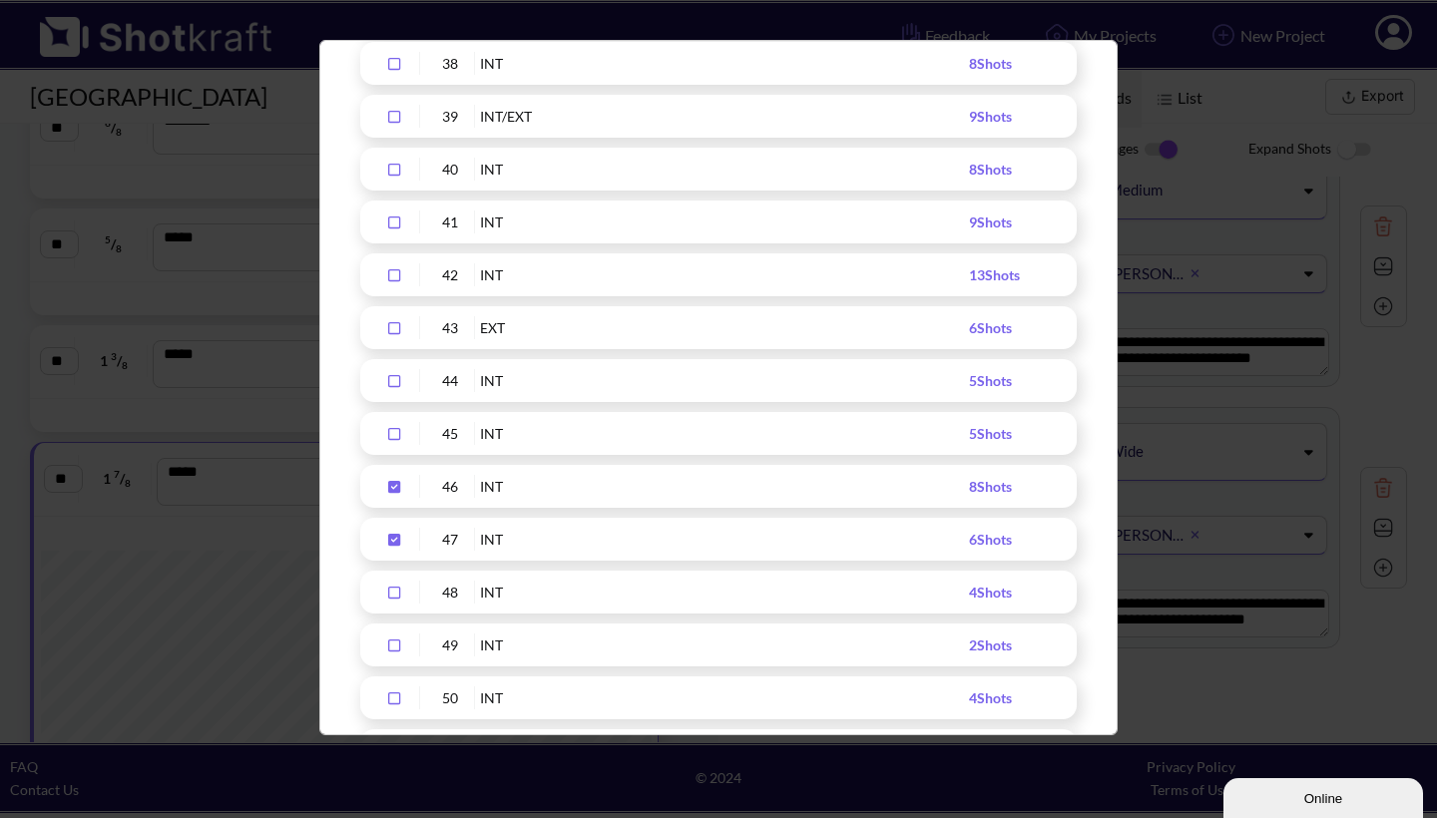
click at [395, 590] on icon "Upload Script" at bounding box center [394, 593] width 32 height 14
click at [391, 648] on icon "Upload Script" at bounding box center [394, 646] width 32 height 14
click at [395, 594] on icon "Upload Script" at bounding box center [394, 594] width 32 height 14
click at [395, 644] on icon "Upload Script" at bounding box center [394, 647] width 32 height 14
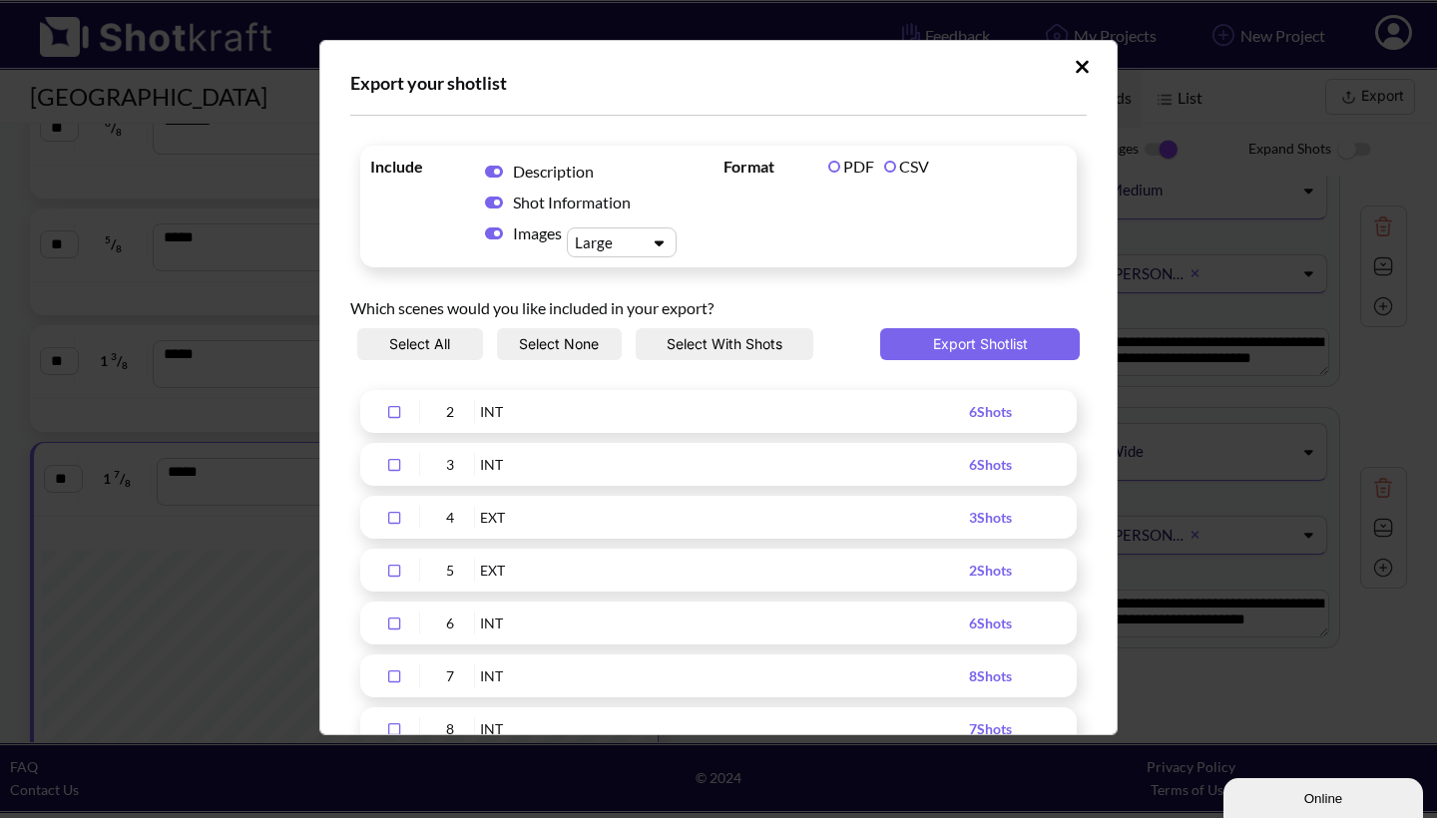
scroll to position [0, 0]
click at [965, 336] on button "Export Shotlist" at bounding box center [980, 344] width 200 height 32
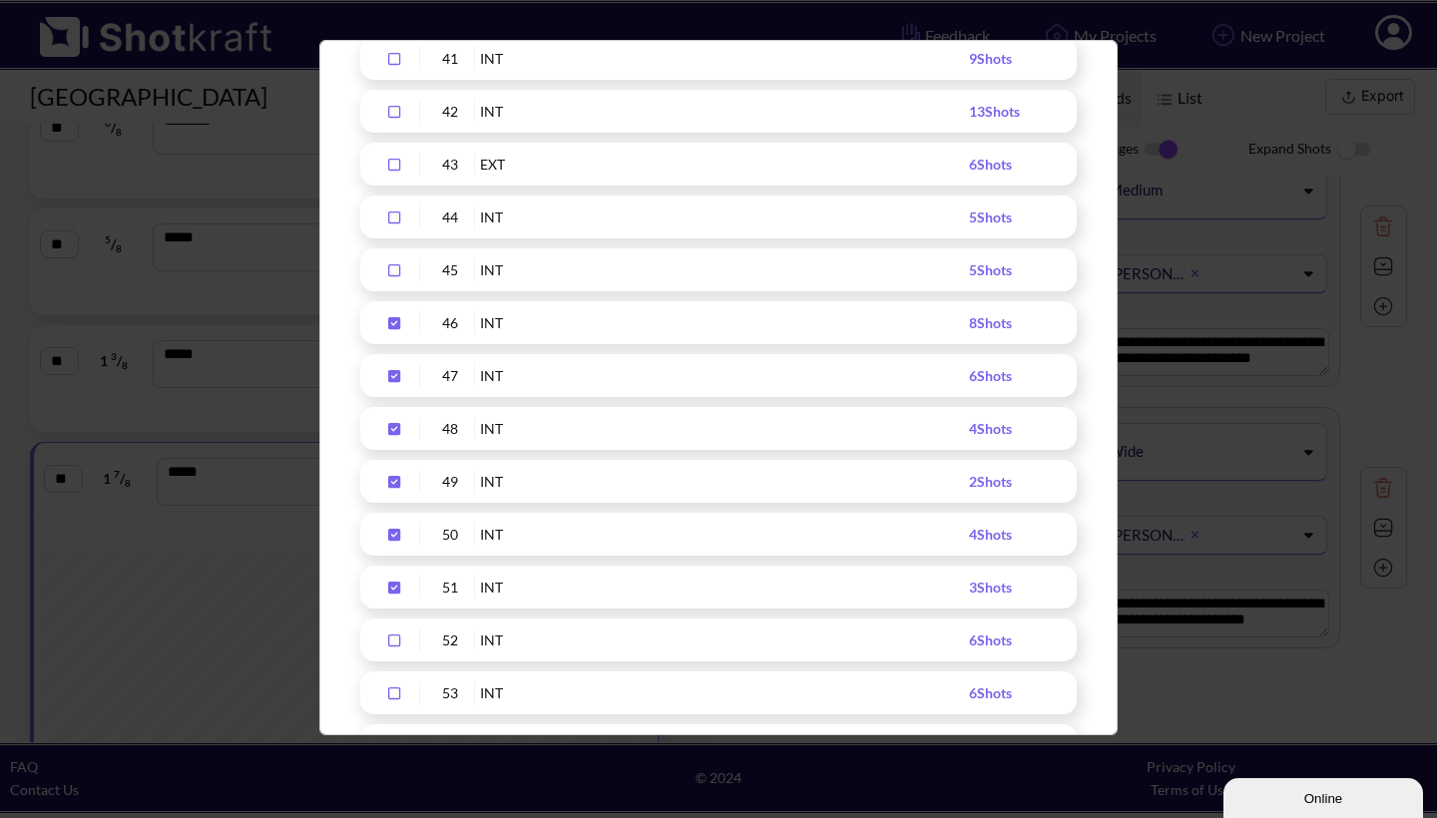
scroll to position [2414, 0]
click at [391, 322] on icon "Upload Script" at bounding box center [394, 325] width 12 height 12
click at [397, 373] on icon "Upload Script" at bounding box center [394, 378] width 12 height 12
click at [395, 431] on icon "Upload Script" at bounding box center [394, 431] width 32 height 14
click at [394, 482] on icon "Upload Script" at bounding box center [394, 484] width 12 height 12
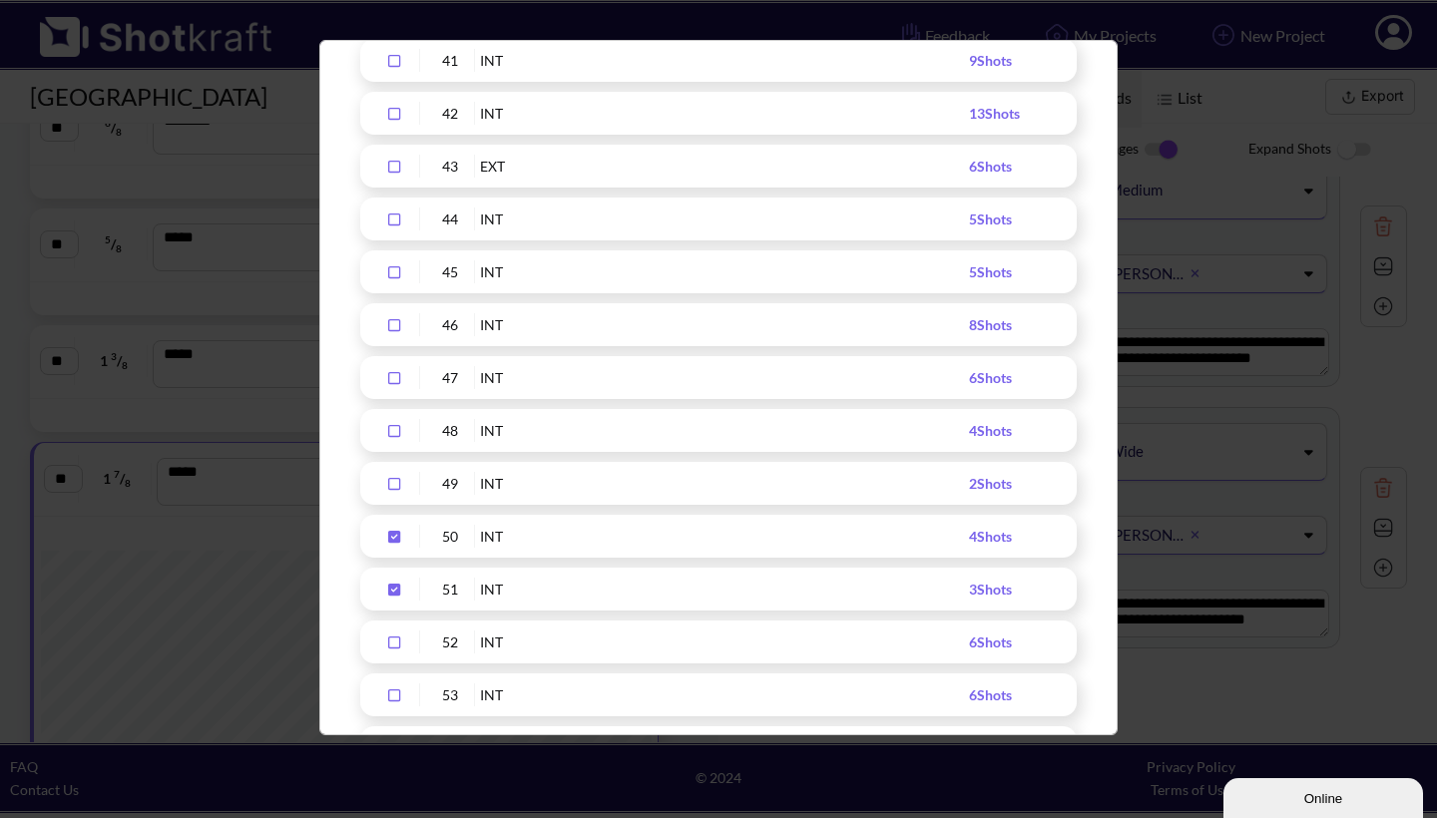
click at [393, 533] on icon "Upload Script" at bounding box center [394, 537] width 12 height 12
click at [393, 588] on icon "Upload Script" at bounding box center [394, 590] width 12 height 12
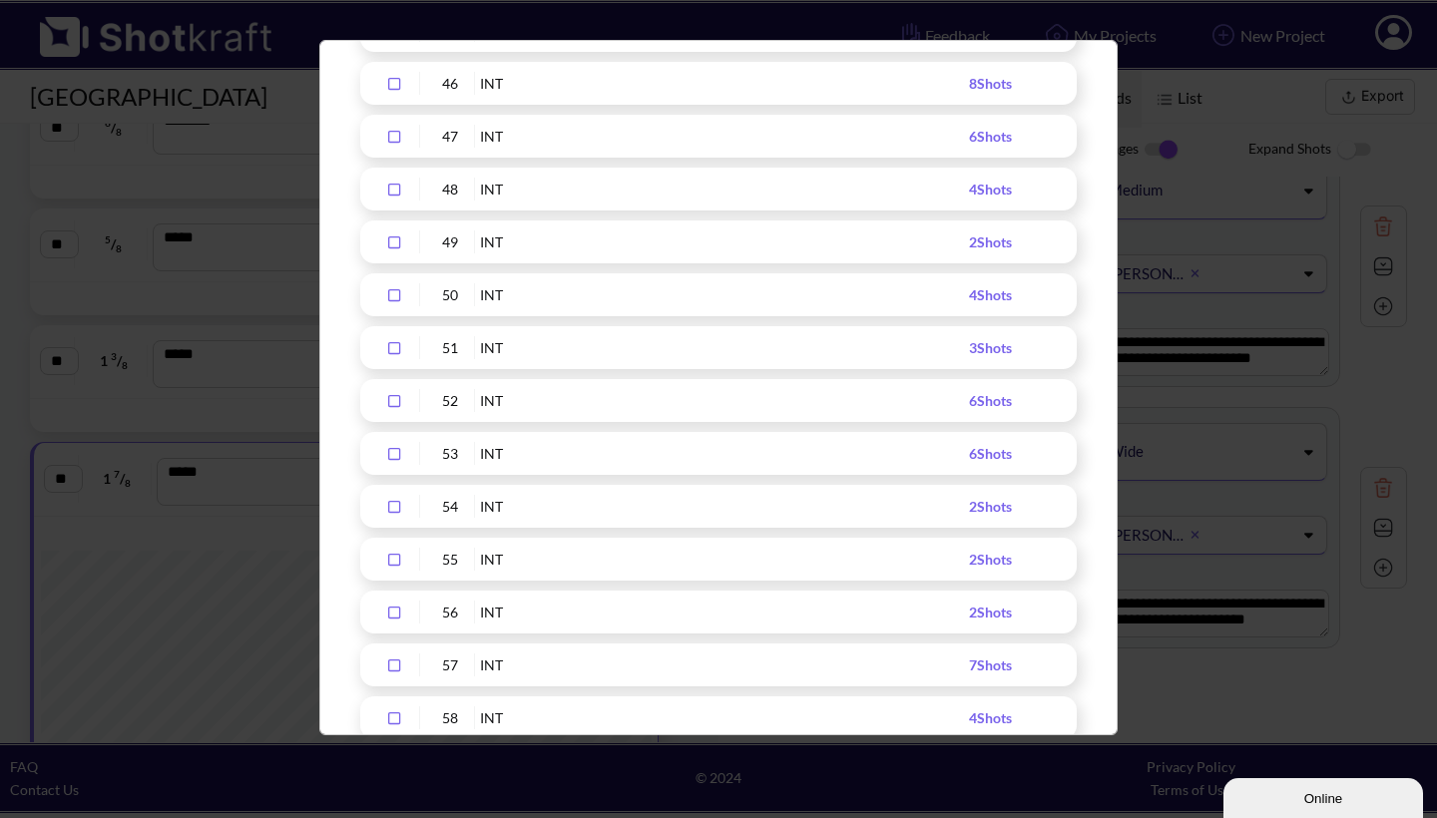
scroll to position [2657, 0]
click at [394, 394] on icon "Upload Script" at bounding box center [394, 400] width 12 height 12
click at [398, 453] on icon "Upload Script" at bounding box center [394, 453] width 32 height 14
click at [393, 504] on icon "Upload Script" at bounding box center [394, 506] width 32 height 14
click at [394, 558] on icon "Upload Script" at bounding box center [394, 559] width 32 height 14
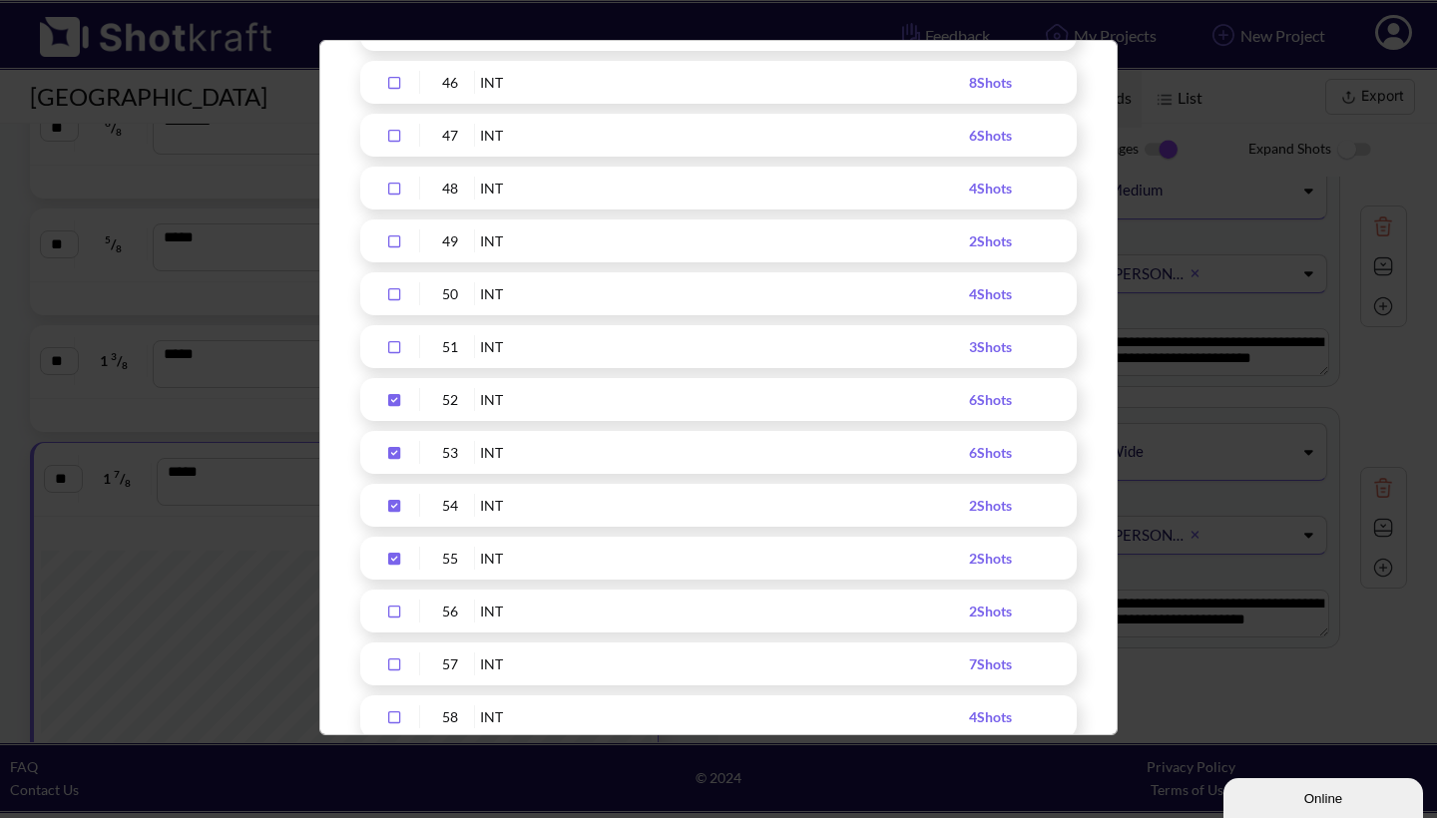
click at [398, 620] on div "Upload Script" at bounding box center [395, 611] width 50 height 23
click at [394, 556] on icon "Upload Script" at bounding box center [394, 557] width 32 height 14
click at [396, 609] on icon "Upload Script" at bounding box center [394, 610] width 32 height 14
click at [396, 659] on icon "Upload Script" at bounding box center [394, 663] width 32 height 14
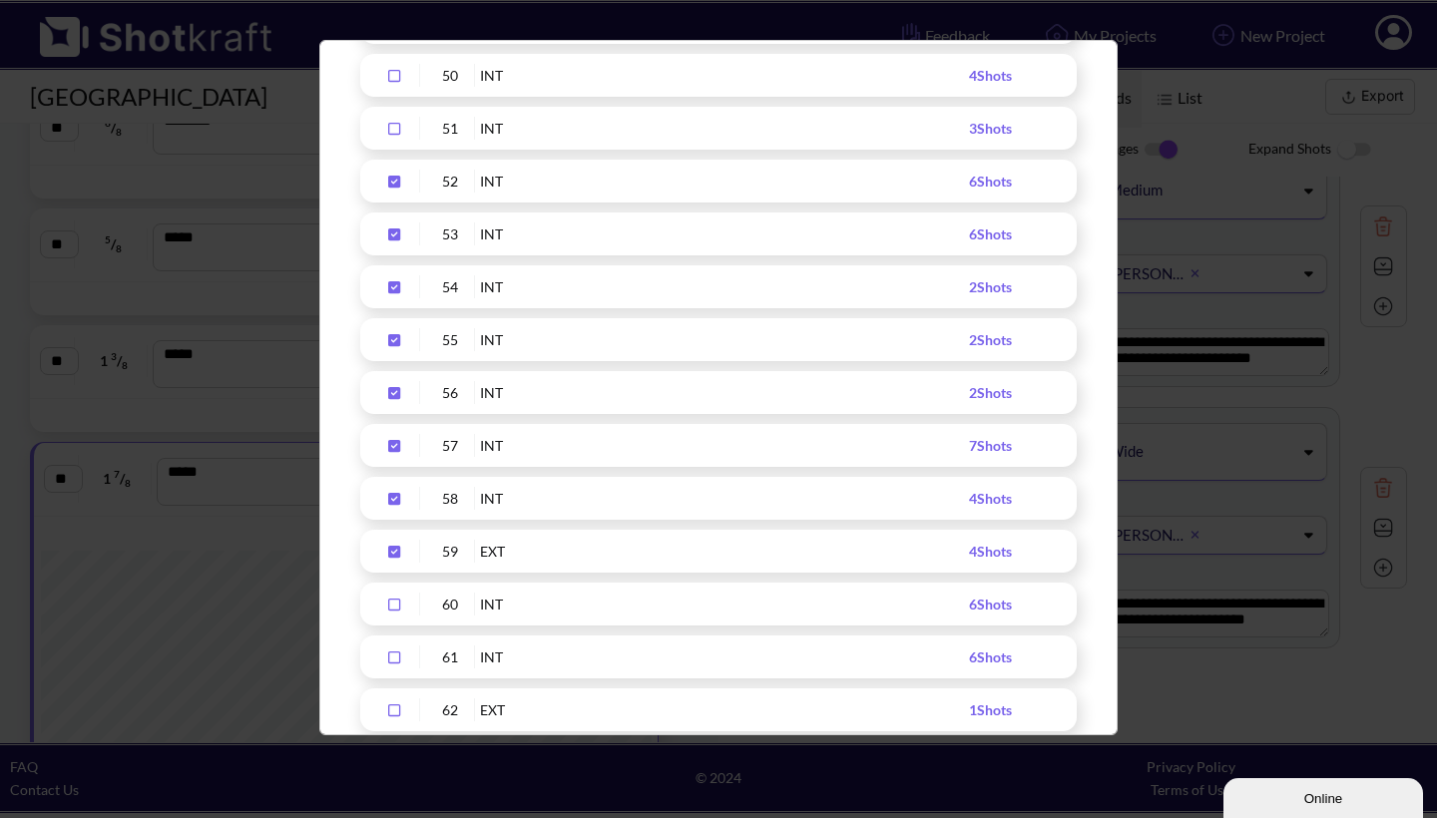
scroll to position [2878, 0]
click at [399, 600] on icon "Upload Script" at bounding box center [394, 603] width 12 height 12
click at [395, 653] on icon "Upload Script" at bounding box center [394, 656] width 32 height 14
click at [392, 606] on icon "Upload Script" at bounding box center [394, 604] width 32 height 14
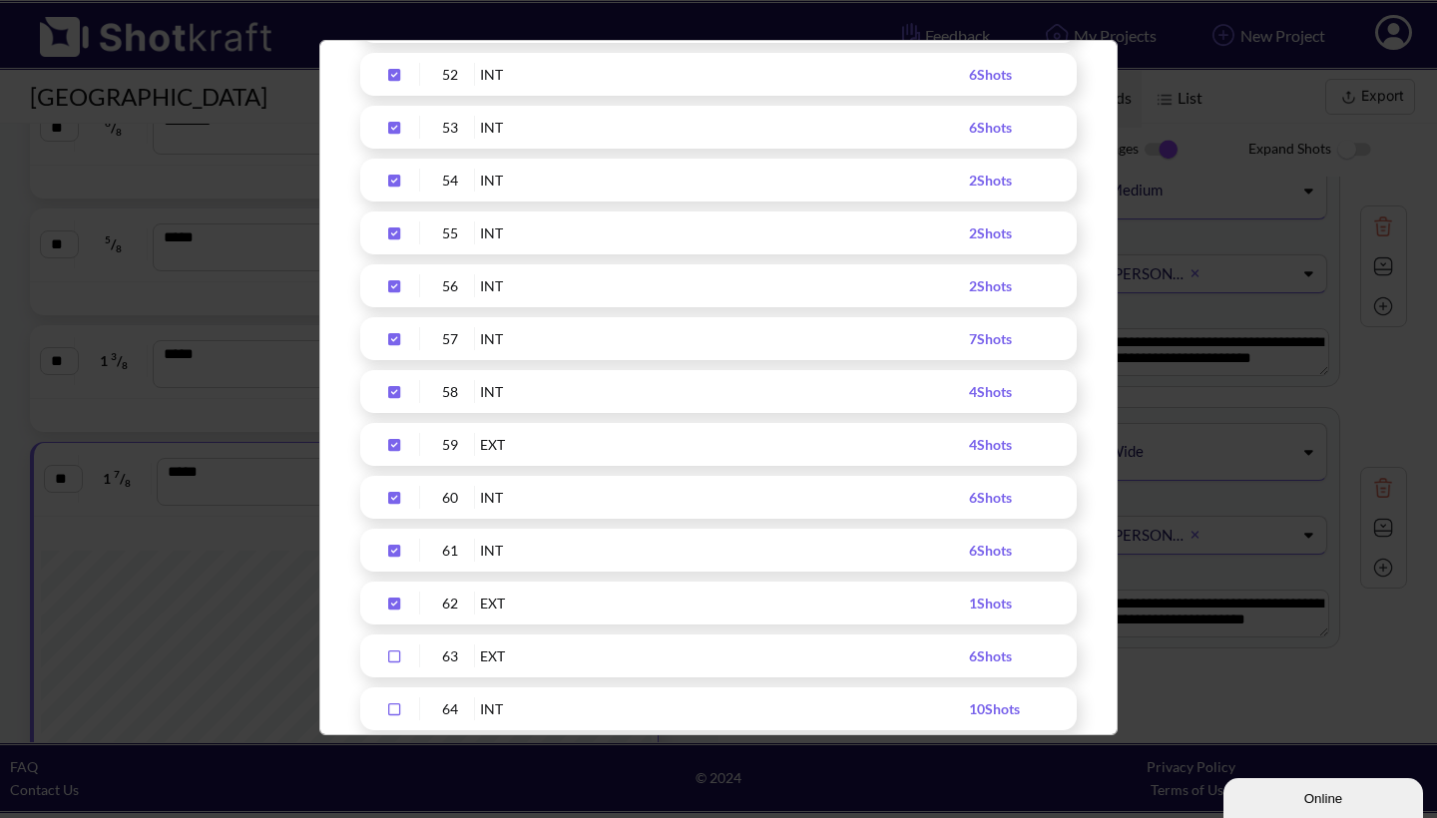
click at [394, 651] on icon "Upload Script" at bounding box center [394, 657] width 12 height 12
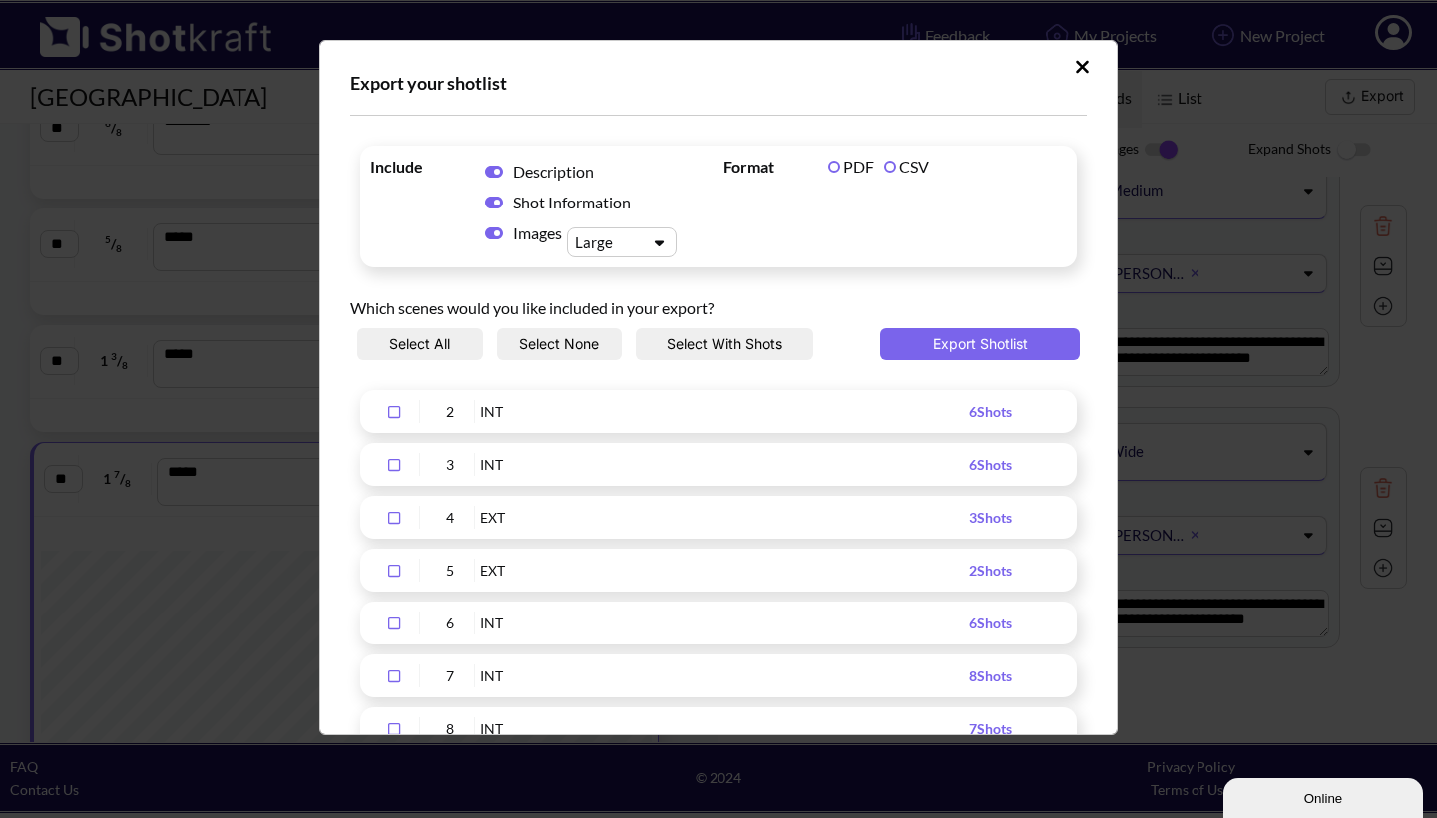
scroll to position [0, 0]
click at [986, 335] on button "Export Shotlist" at bounding box center [980, 344] width 200 height 32
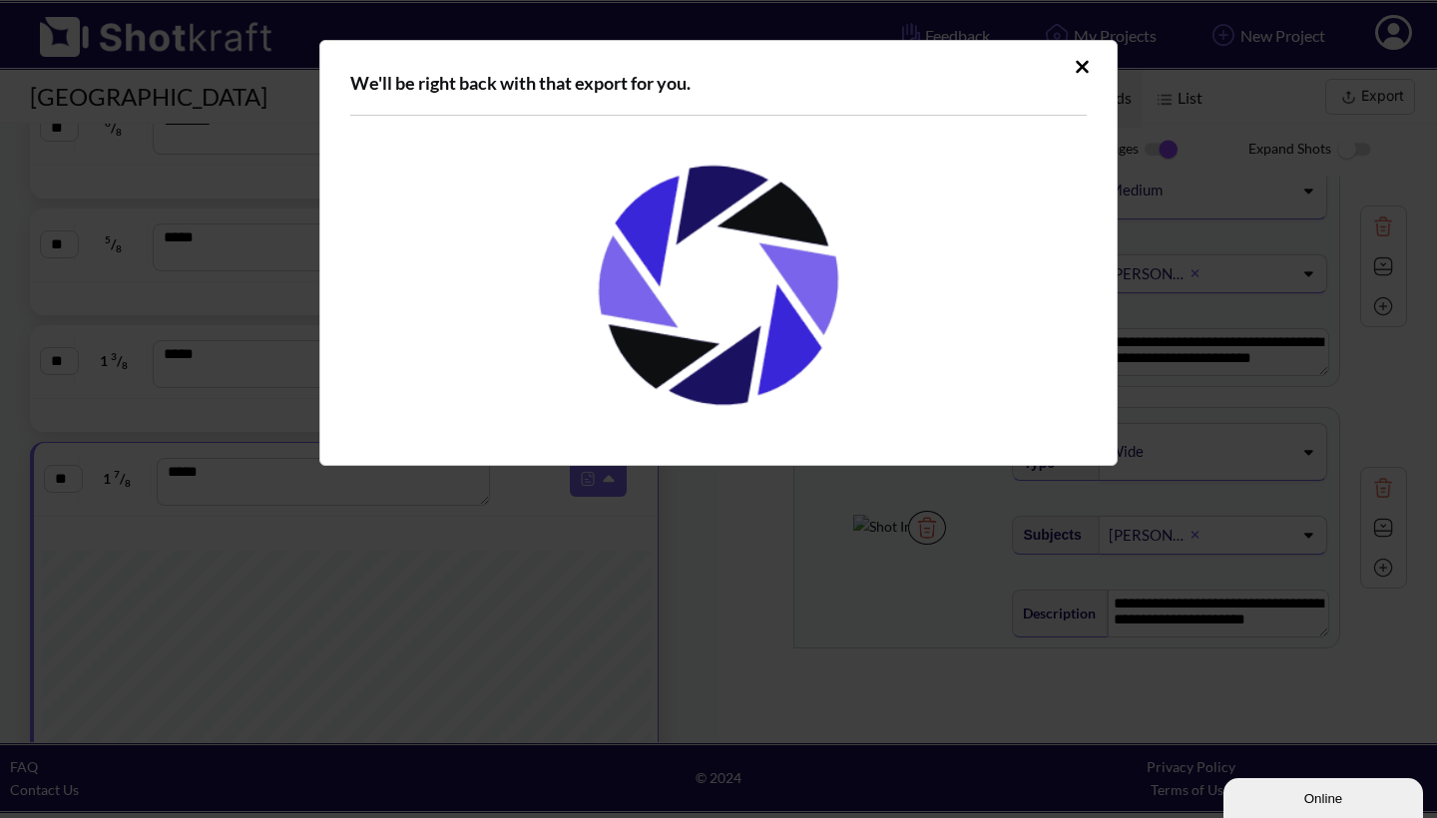
click at [1084, 62] on icon "Upload Script" at bounding box center [1082, 67] width 15 height 20
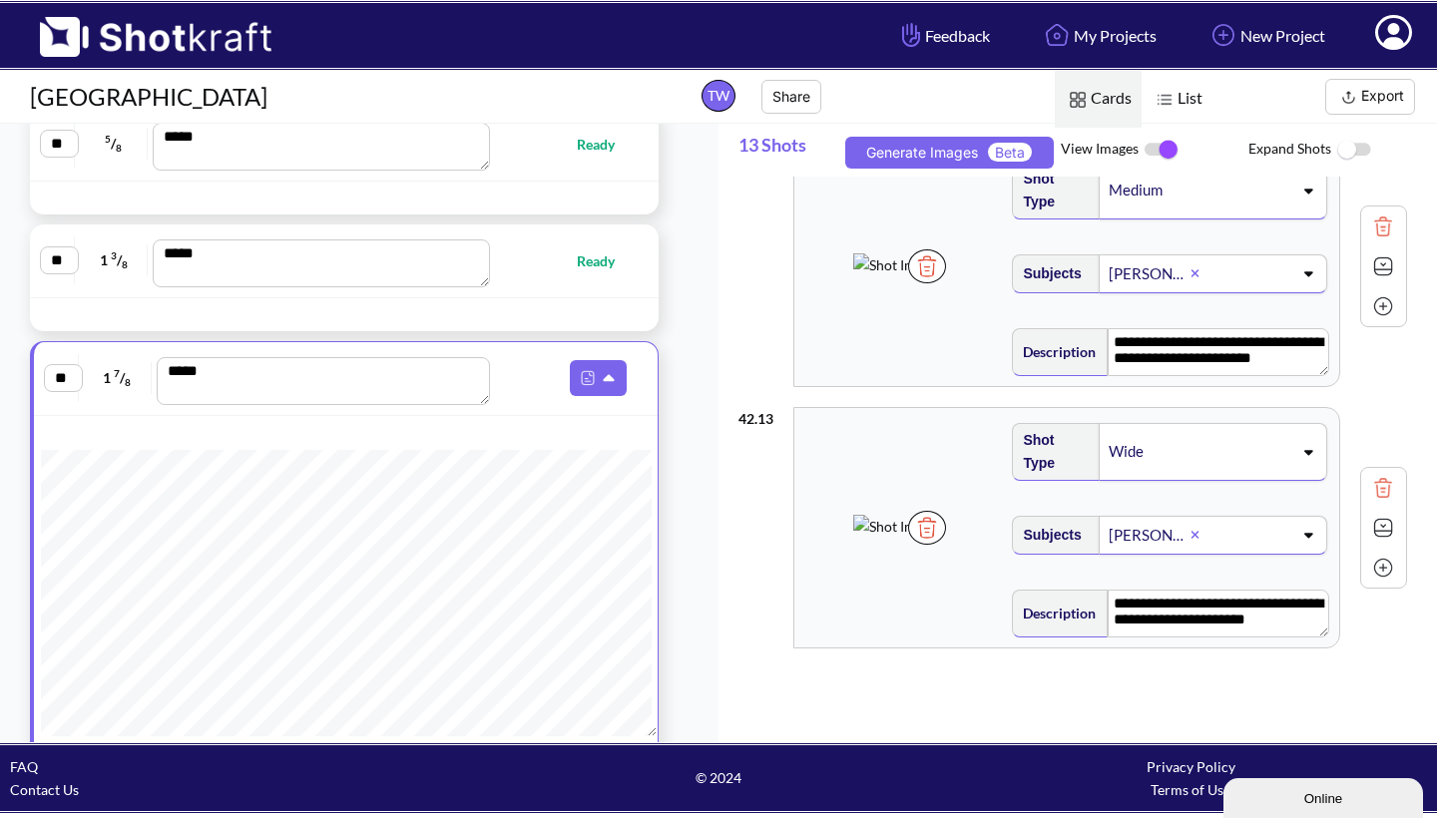
scroll to position [4240, 0]
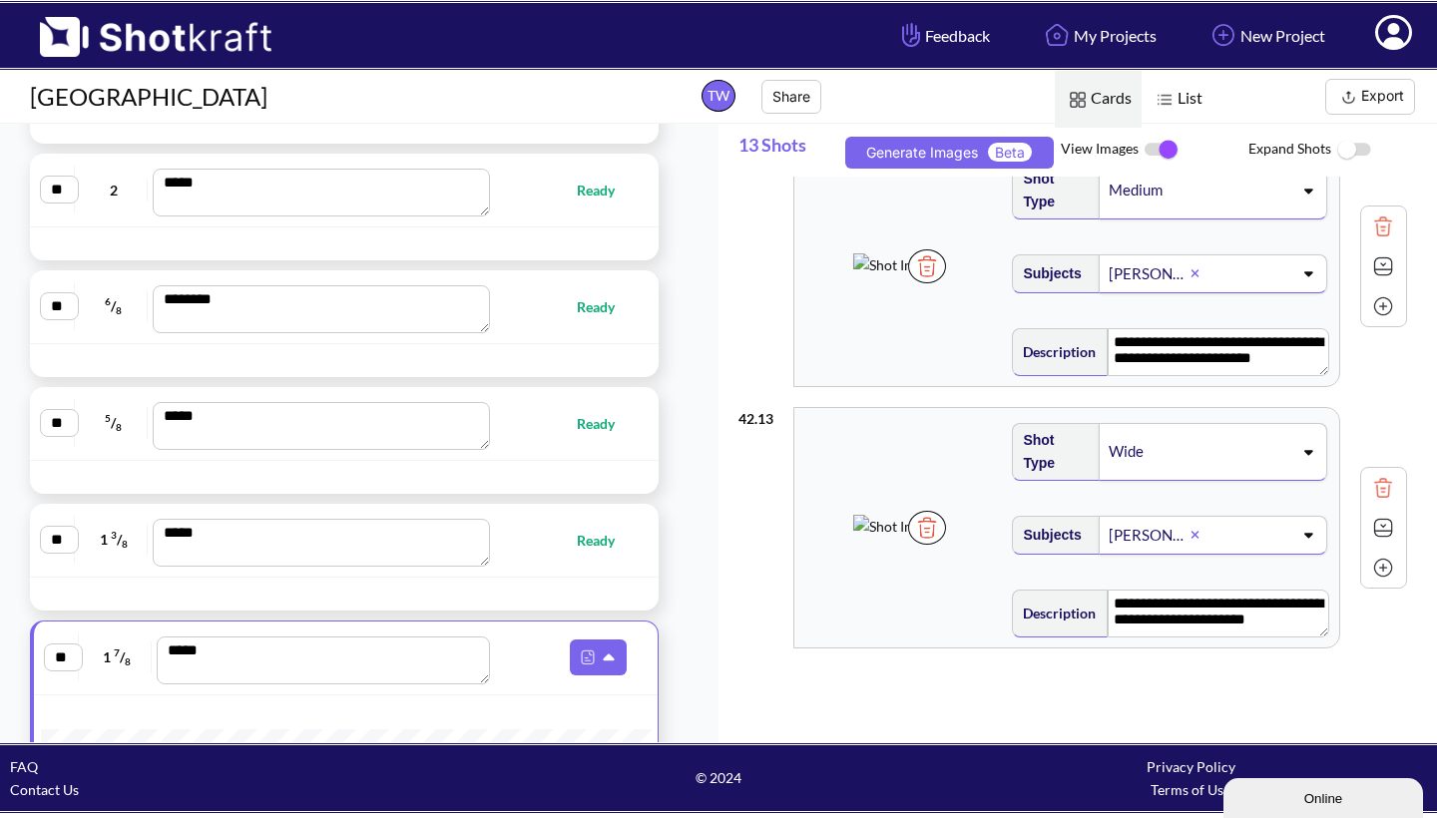
click at [1383, 95] on button "Export" at bounding box center [1370, 97] width 90 height 36
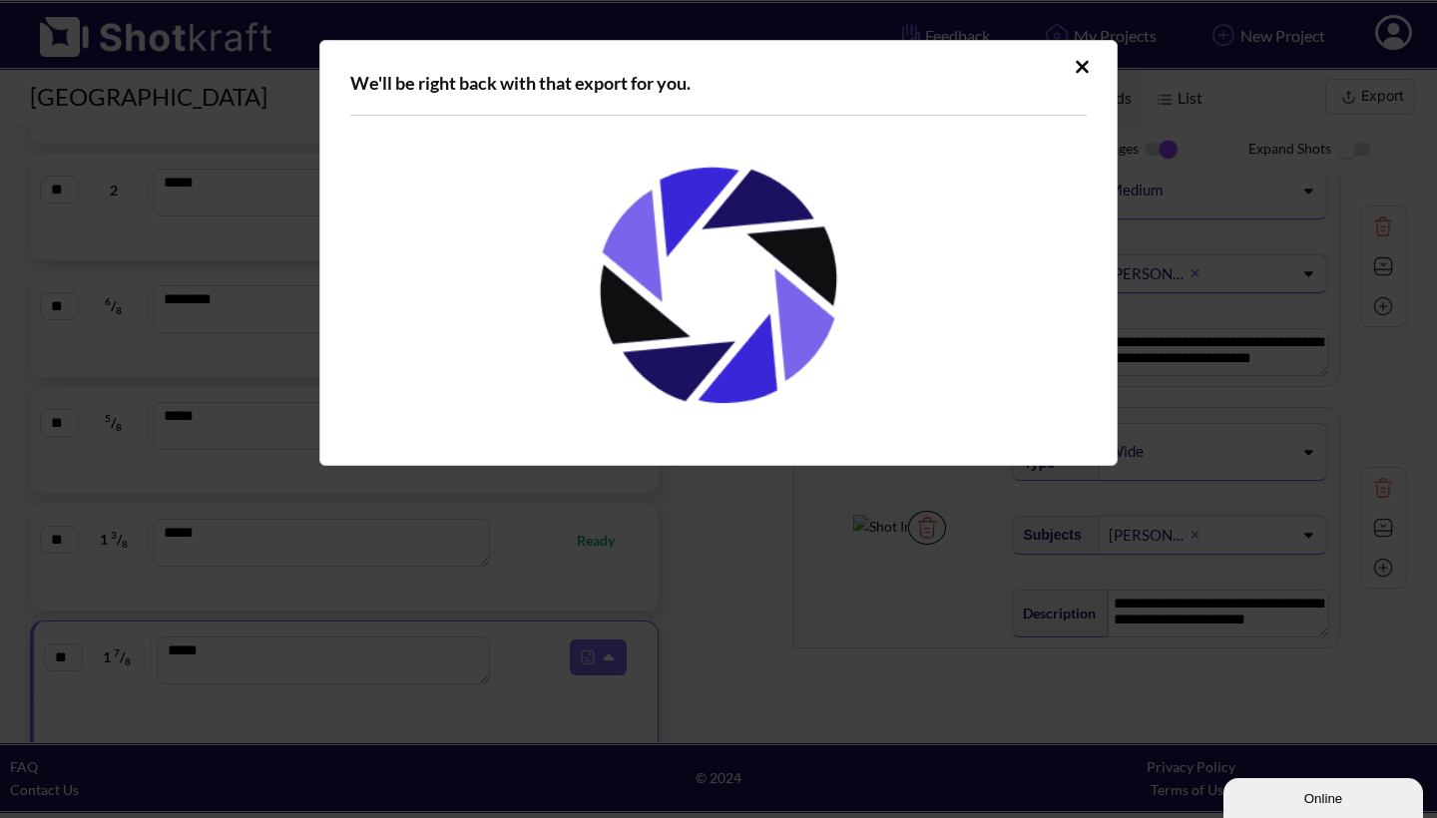
click at [1085, 65] on icon "Upload Script" at bounding box center [1082, 66] width 13 height 13
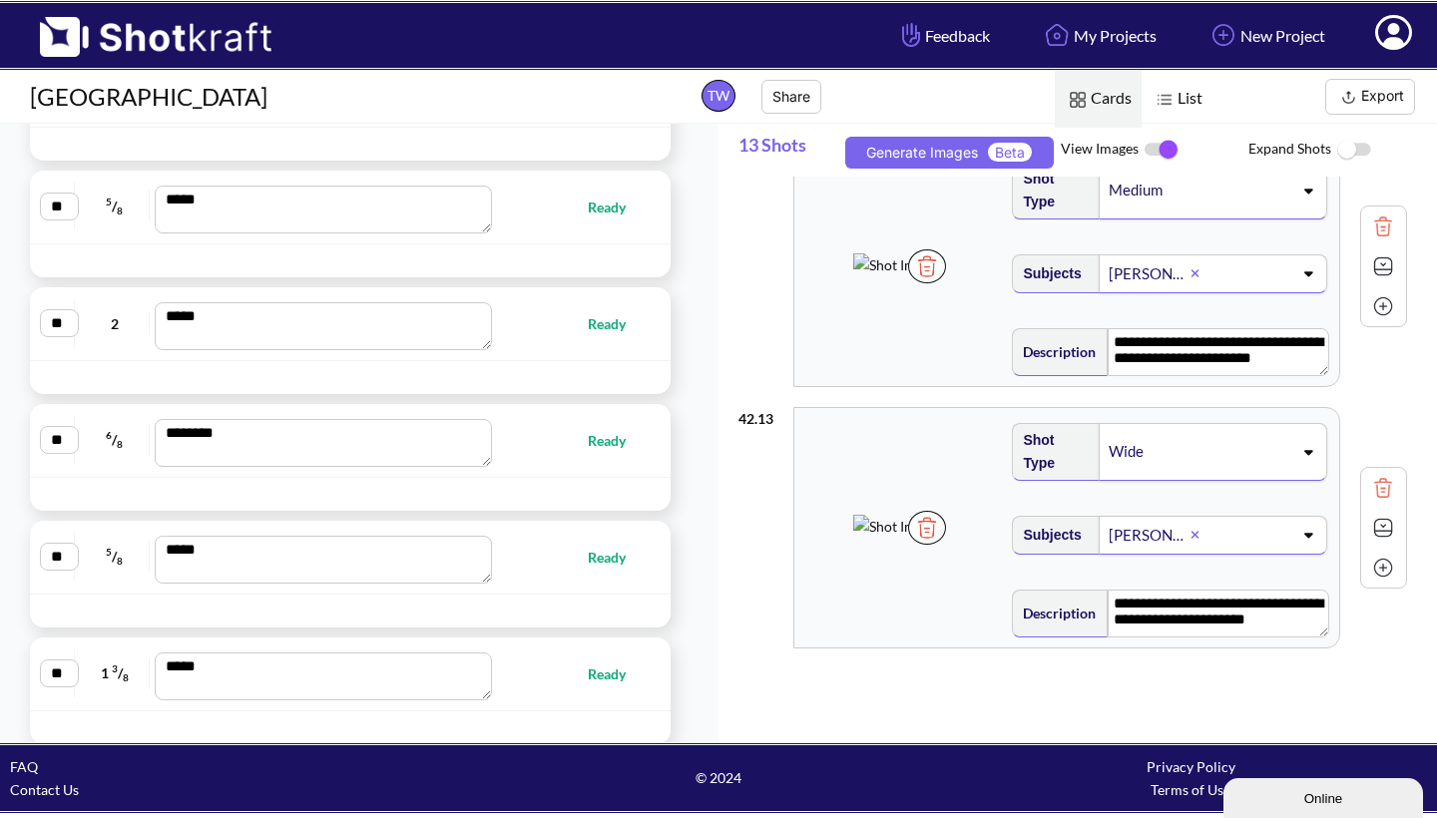
scroll to position [4119, 0]
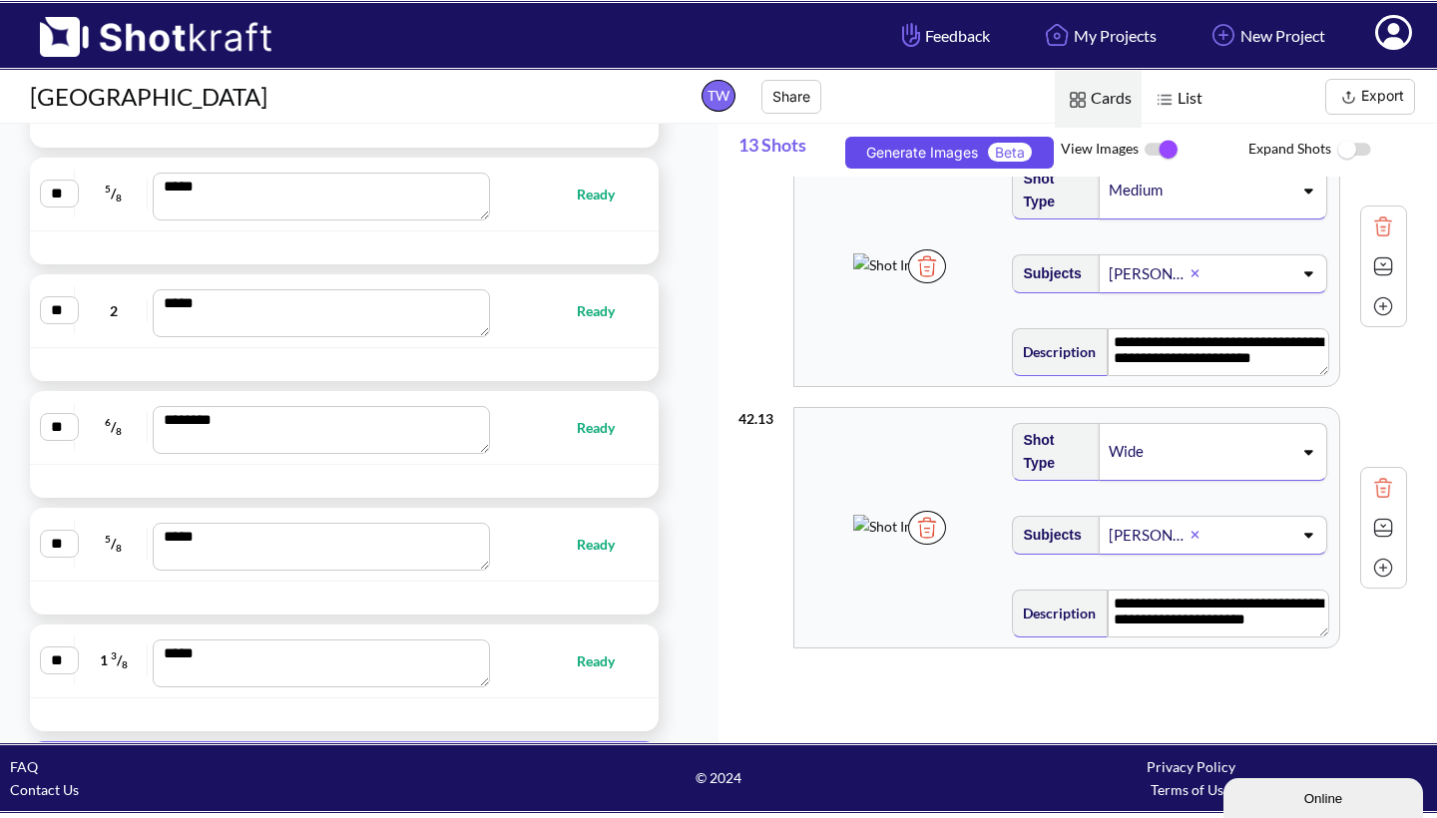
click at [943, 144] on button "Generate Images Beta" at bounding box center [949, 153] width 209 height 32
click at [1387, 89] on button "Export" at bounding box center [1370, 97] width 90 height 36
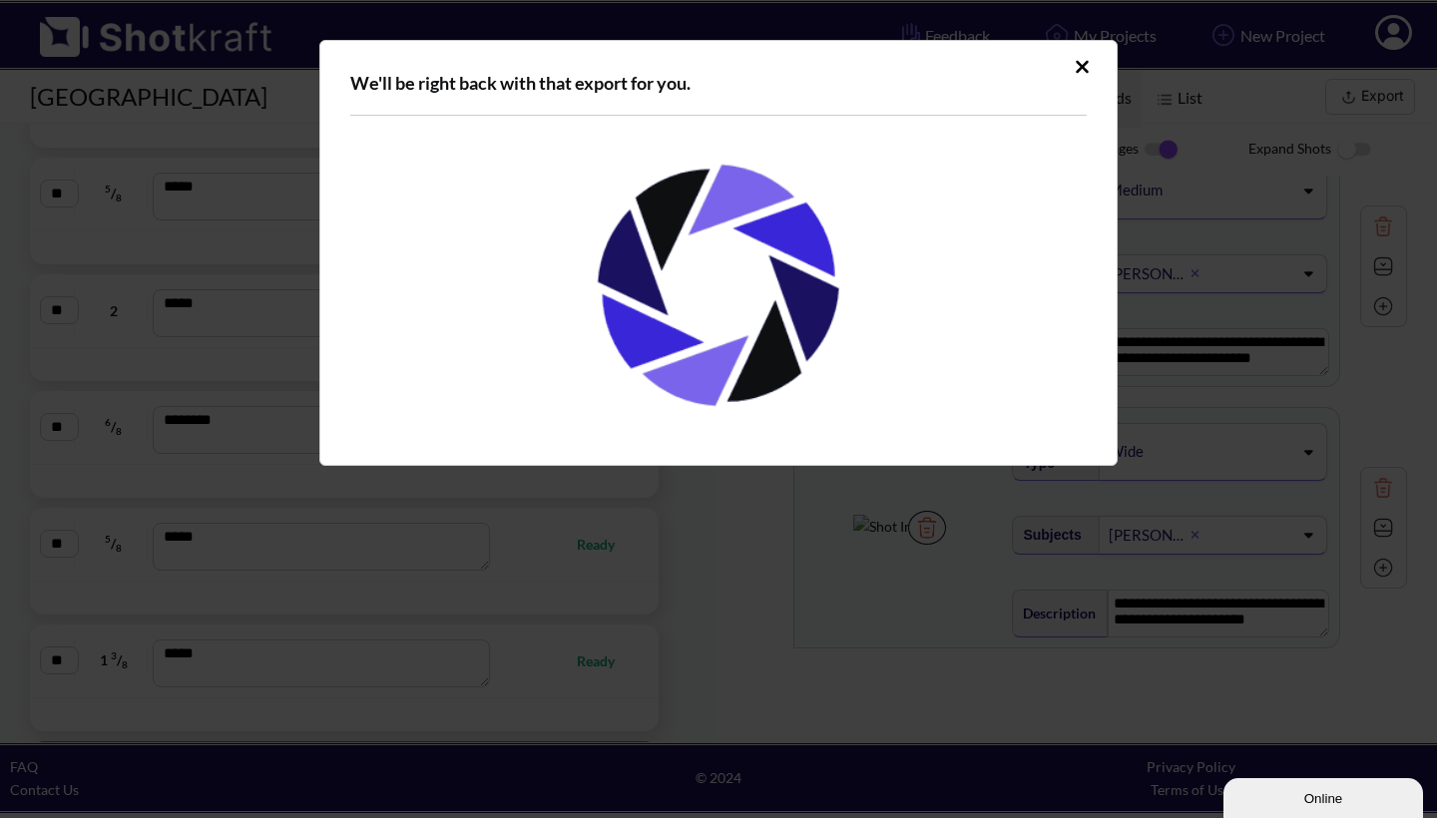
click at [1085, 62] on icon "Upload Script" at bounding box center [1082, 67] width 15 height 20
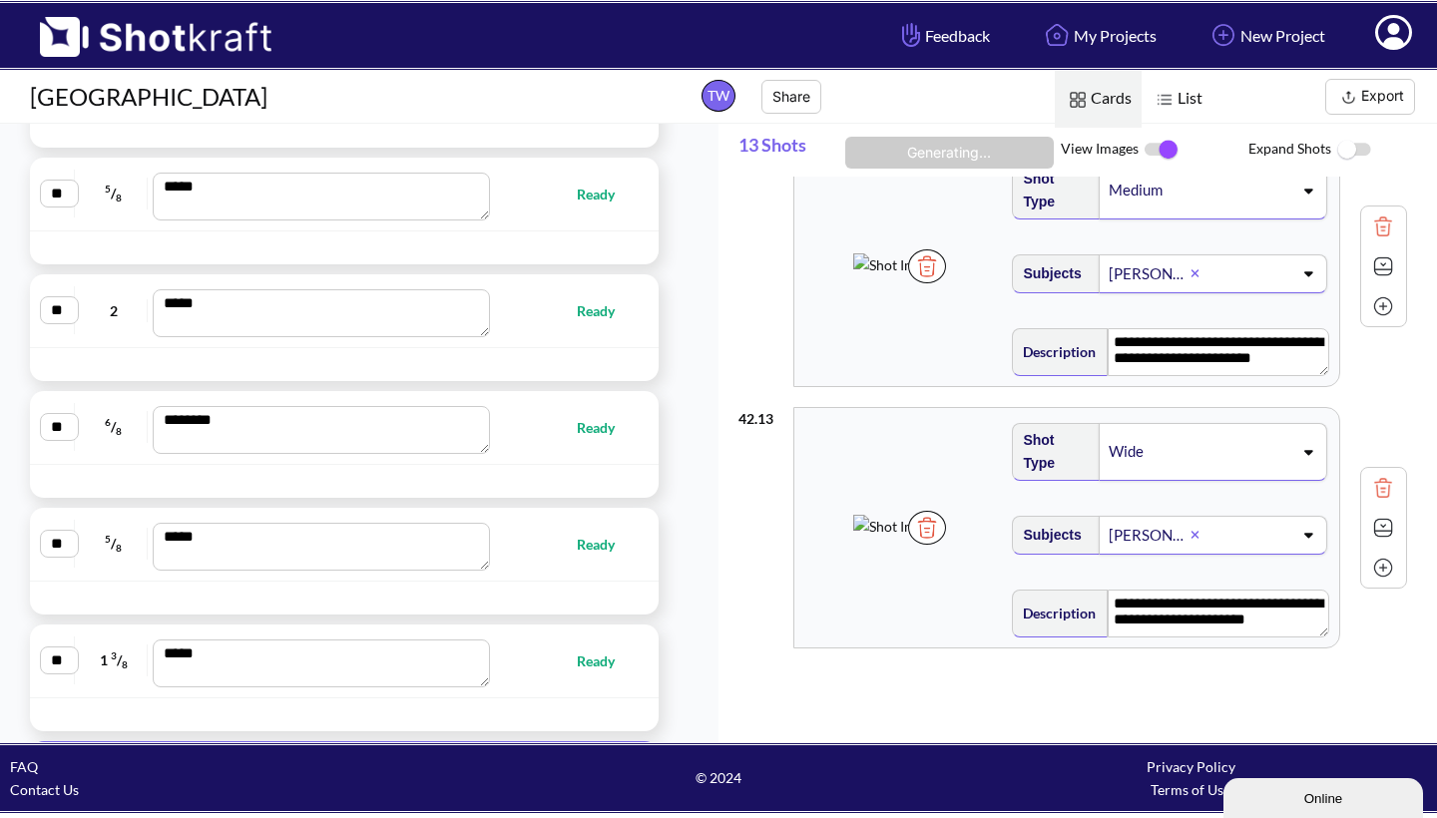
click at [1181, 91] on span "List" at bounding box center [1177, 99] width 71 height 57
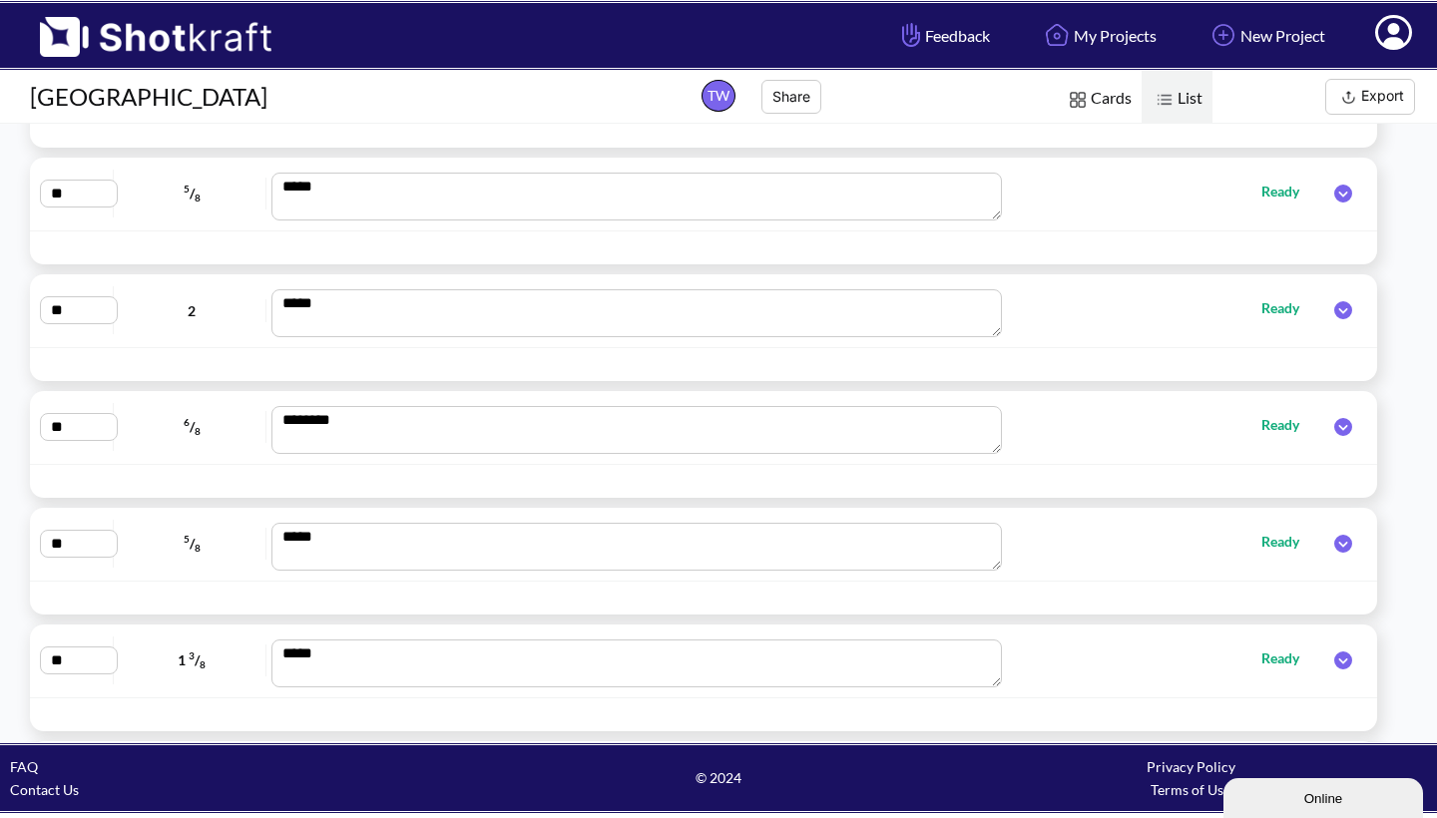
click at [1091, 92] on span "Cards" at bounding box center [1098, 99] width 87 height 57
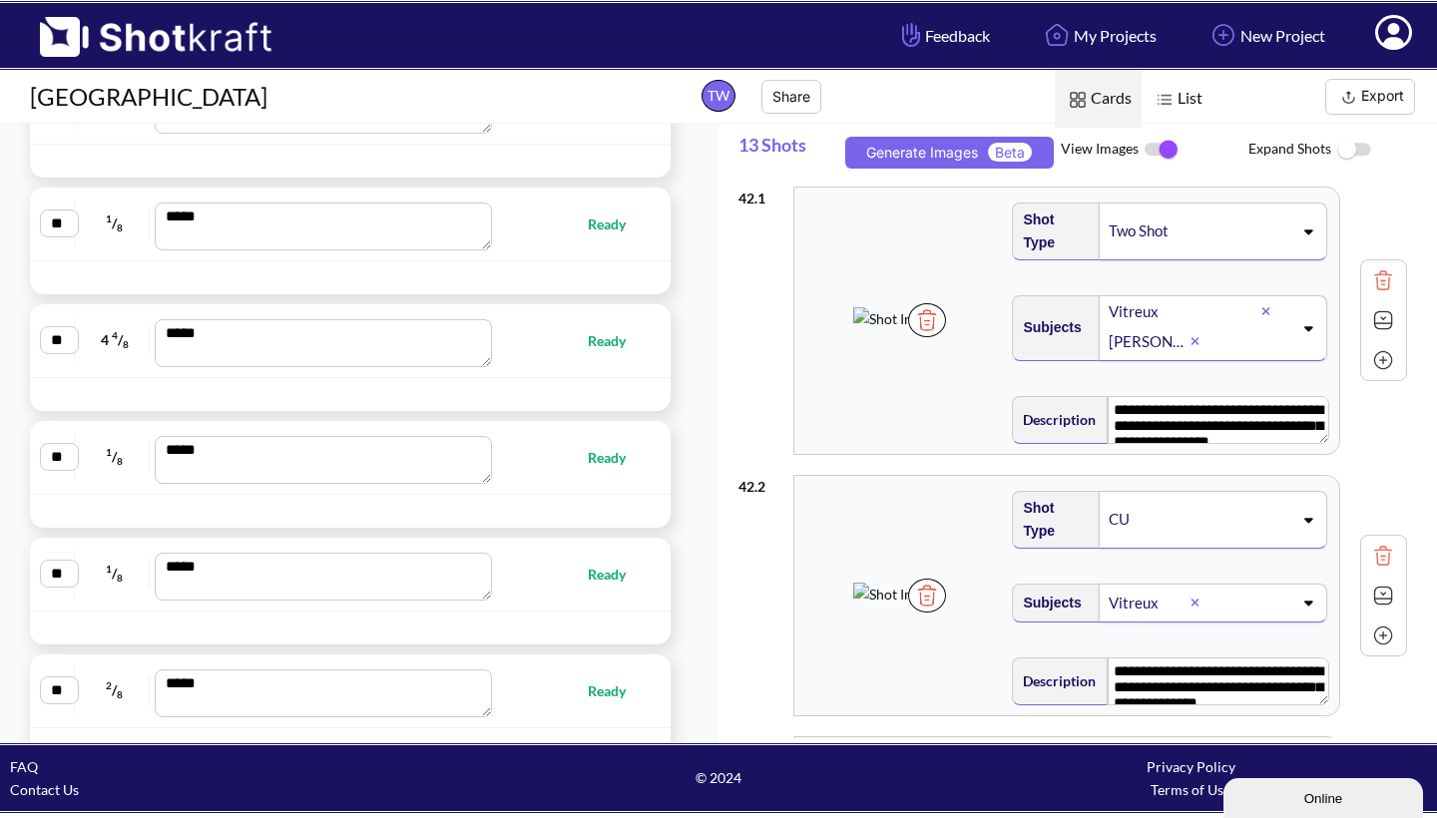
scroll to position [1343, 0]
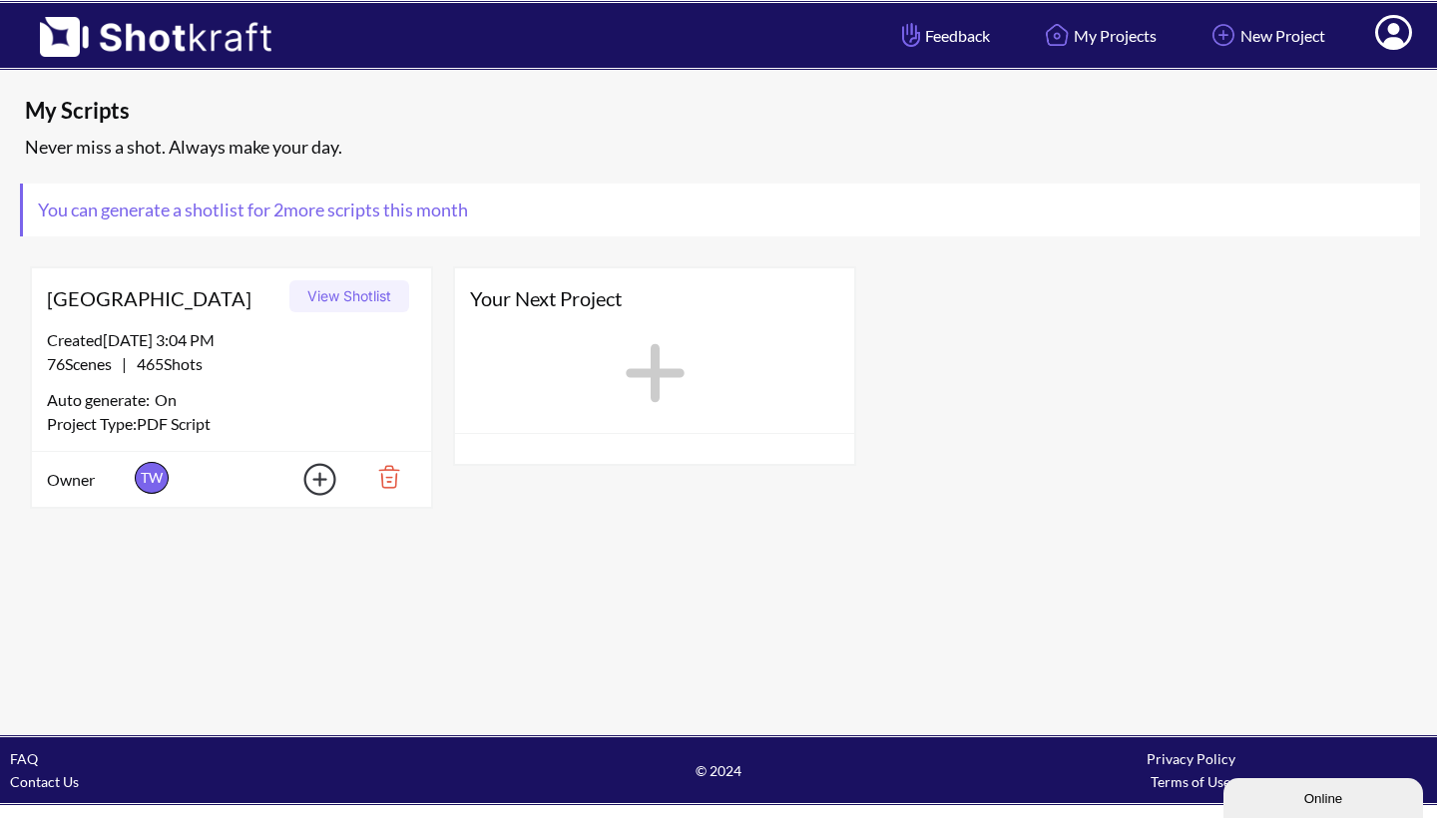
click at [345, 297] on button "View Shotlist" at bounding box center [349, 296] width 120 height 32
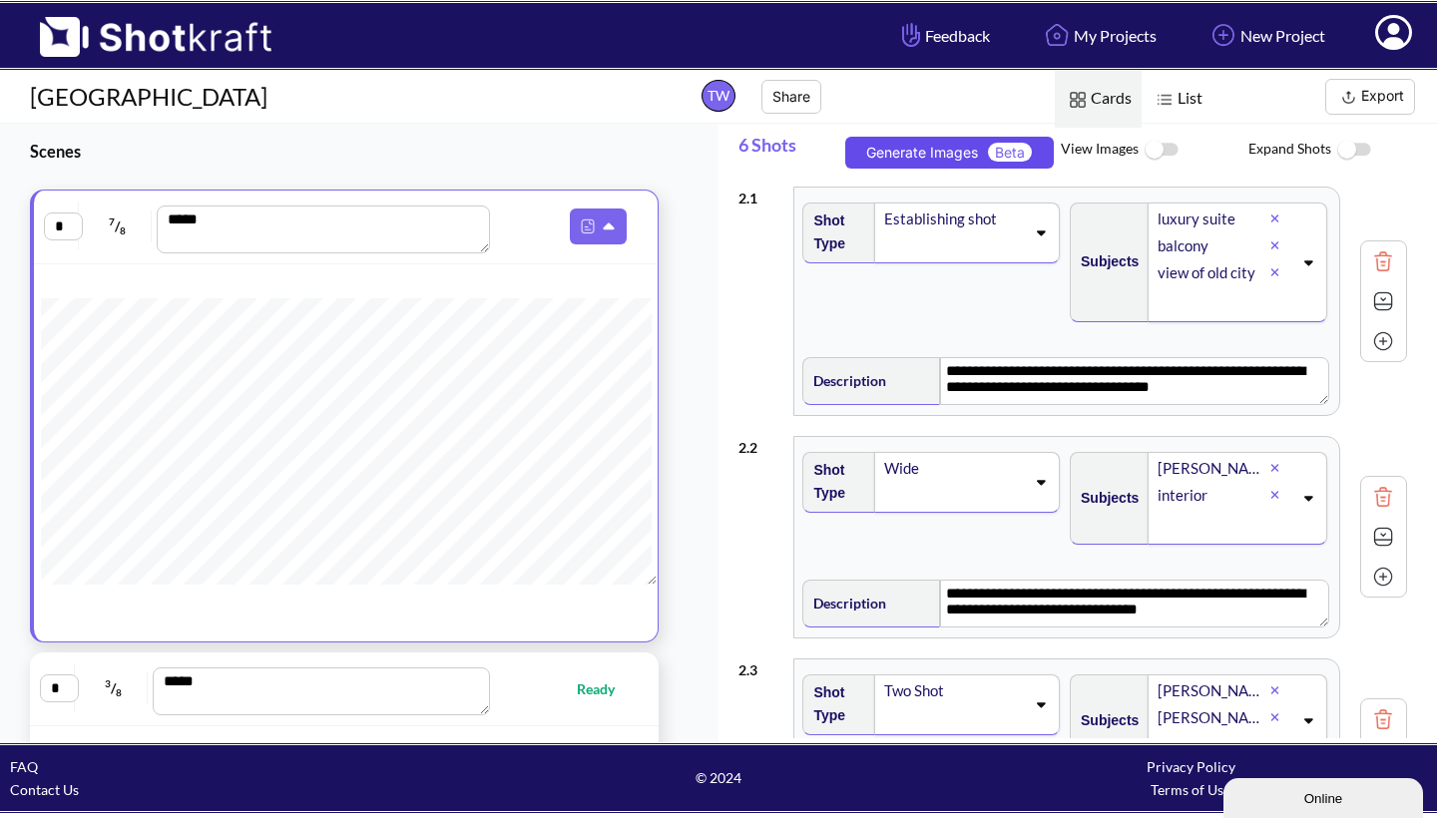
click at [886, 155] on button "Generate Images Beta" at bounding box center [949, 153] width 209 height 32
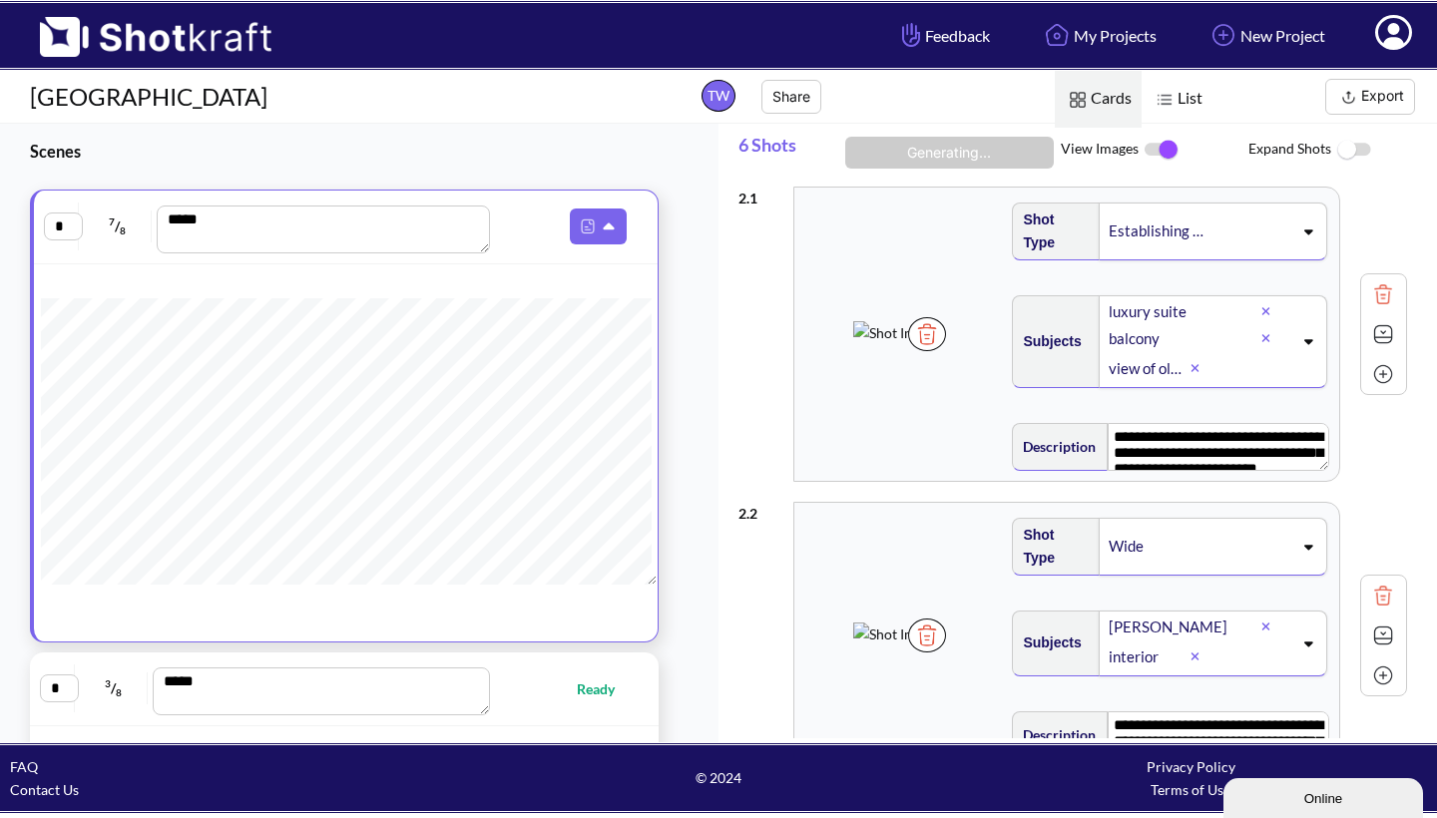
click at [1379, 90] on button "Export" at bounding box center [1370, 97] width 90 height 36
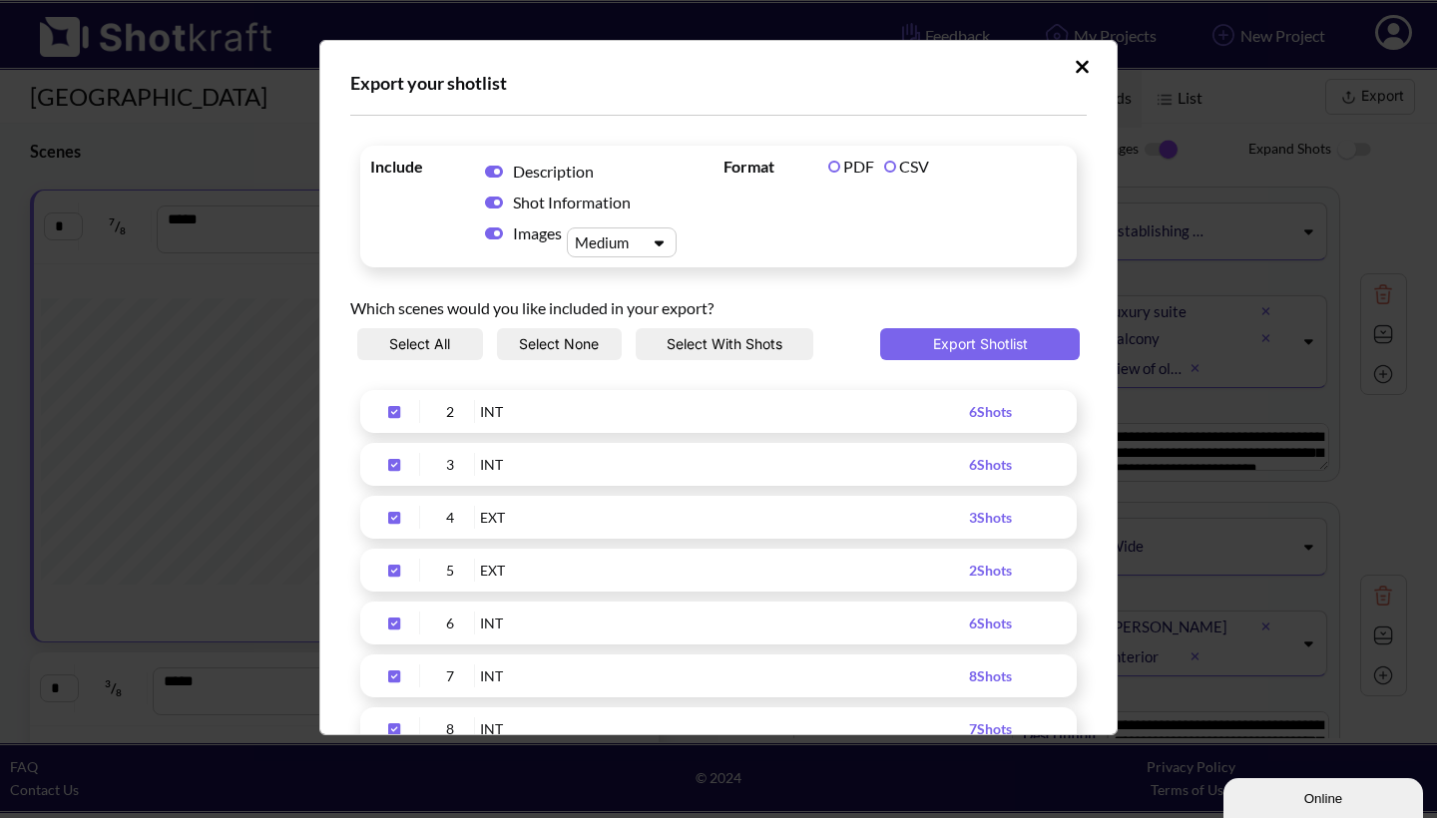
click at [572, 349] on button "Select None" at bounding box center [560, 344] width 126 height 32
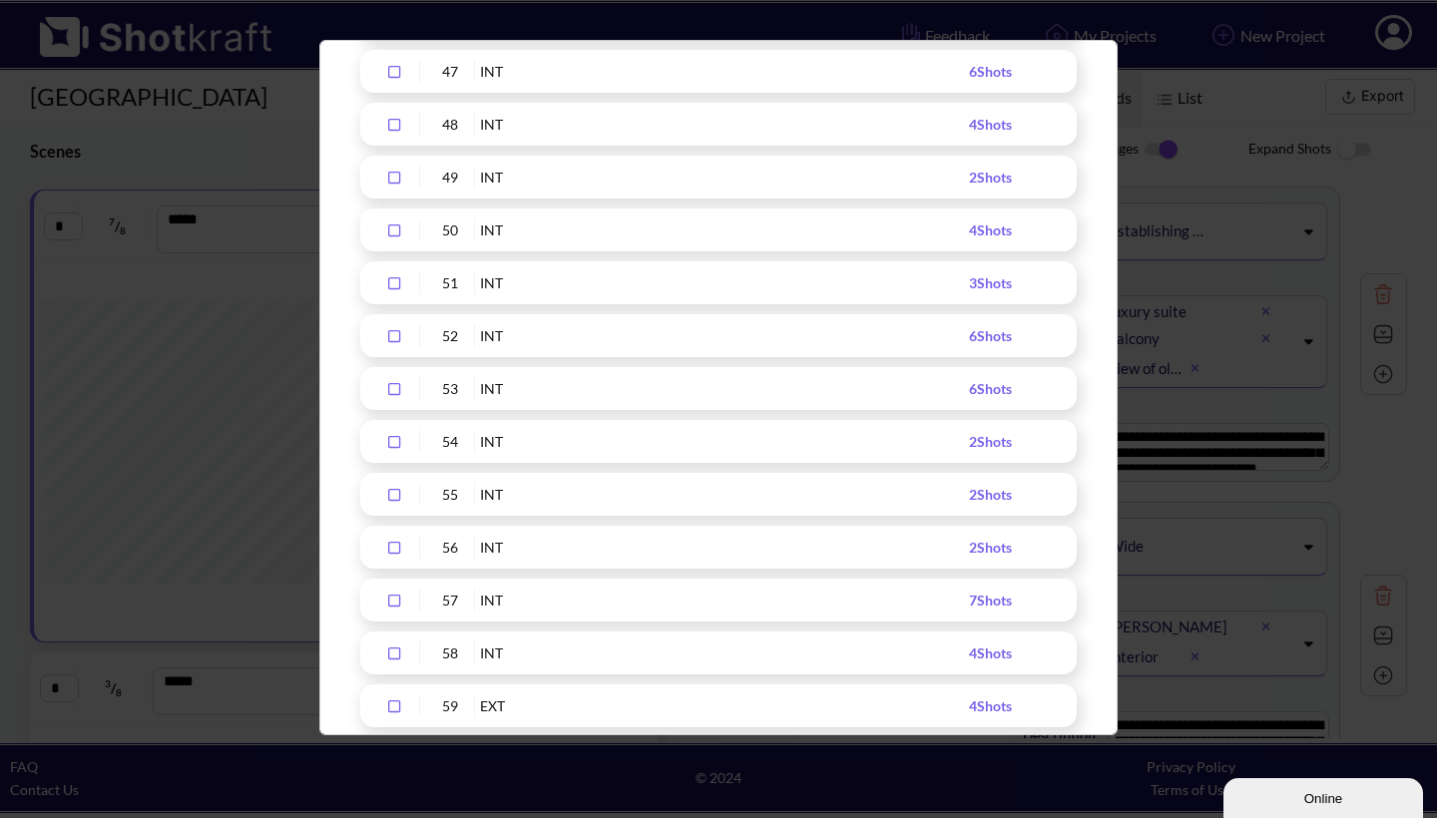
scroll to position [2768, 0]
click at [394, 287] on icon "Upload Script" at bounding box center [394, 289] width 32 height 14
click at [395, 340] on icon "Upload Script" at bounding box center [394, 342] width 32 height 14
click at [399, 388] on icon "Upload Script" at bounding box center [394, 395] width 32 height 14
click at [398, 447] on icon "Upload Script" at bounding box center [394, 448] width 32 height 14
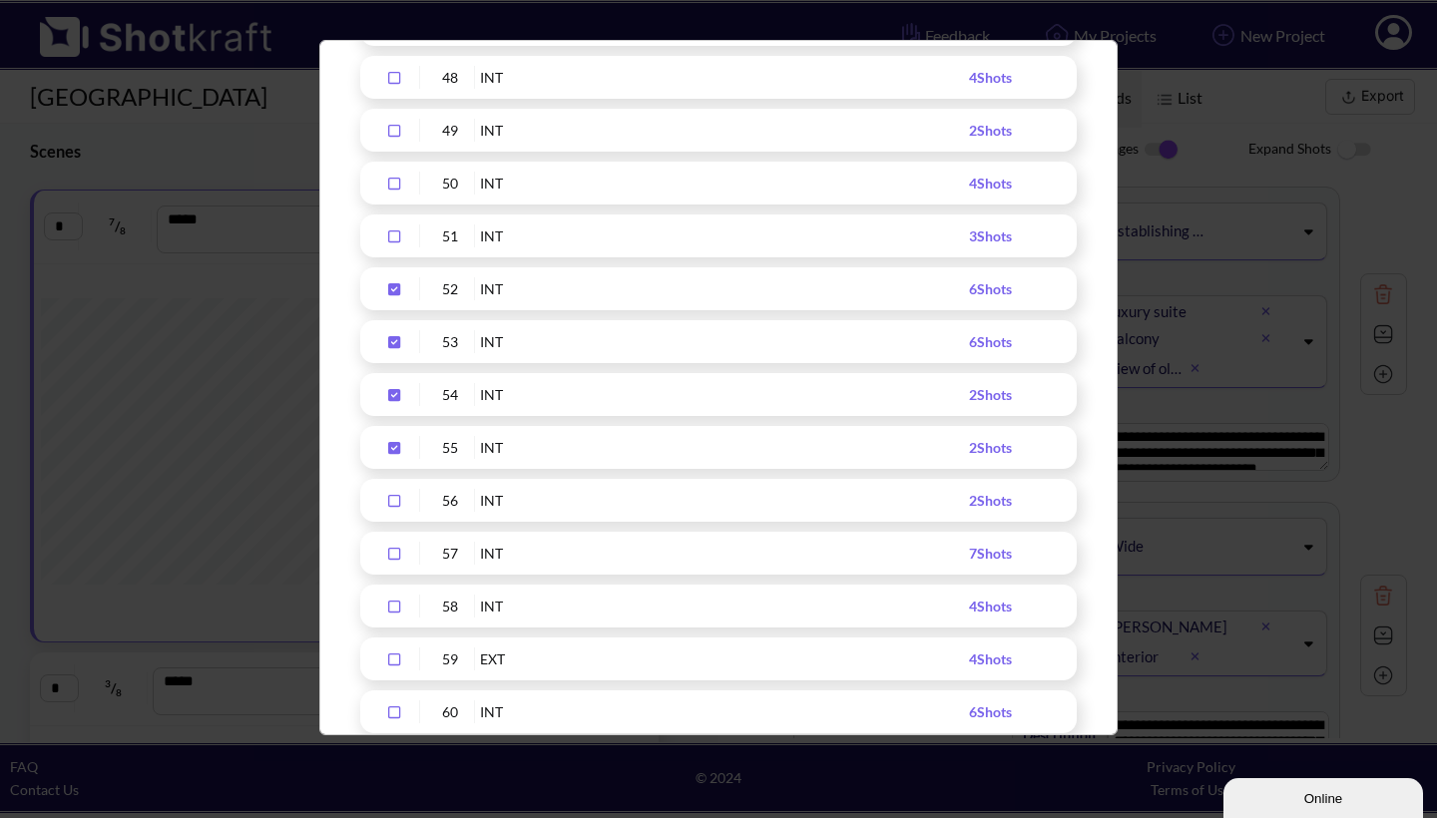
click at [392, 499] on icon "Upload Script" at bounding box center [394, 501] width 32 height 14
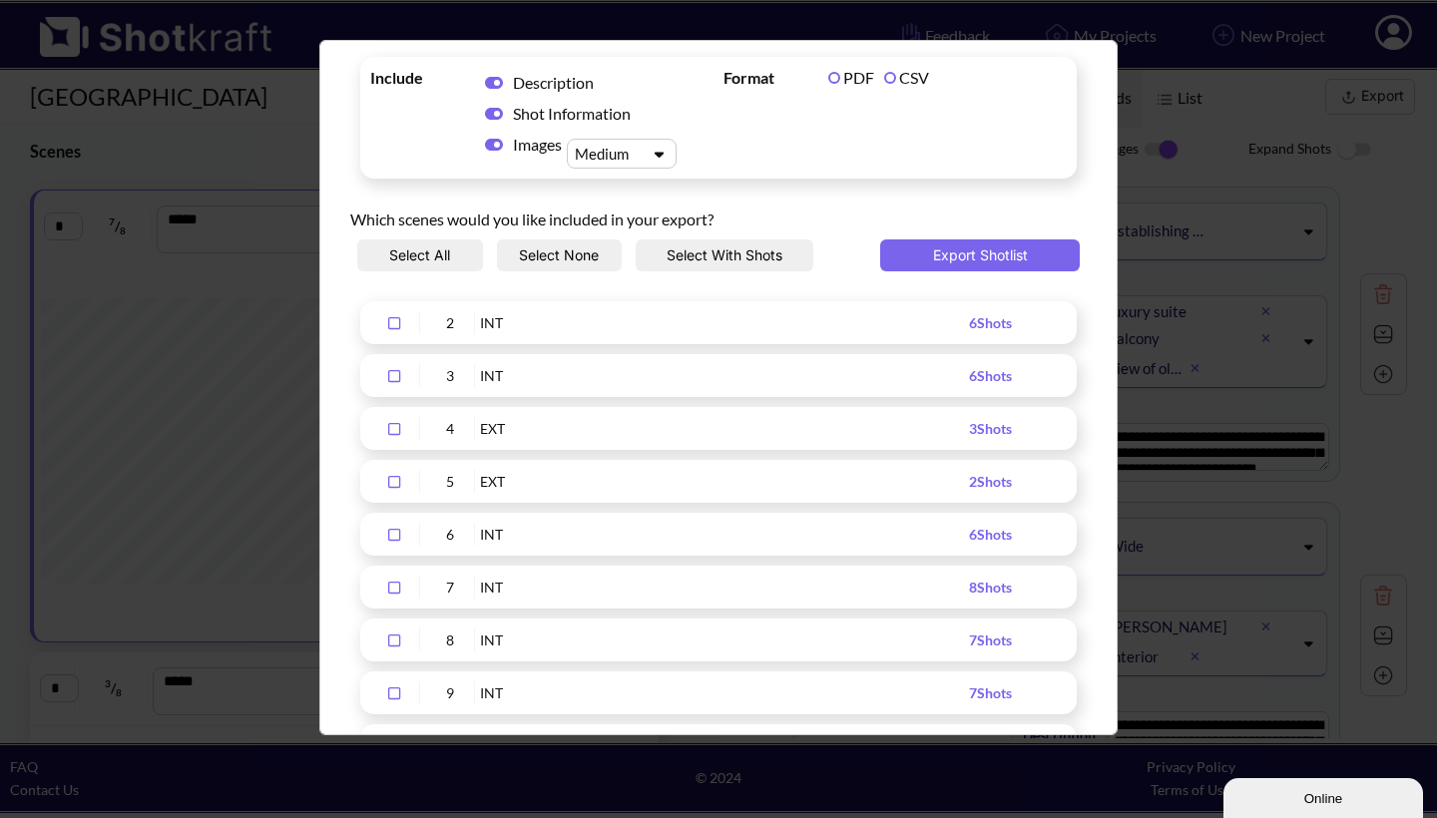
scroll to position [69, 0]
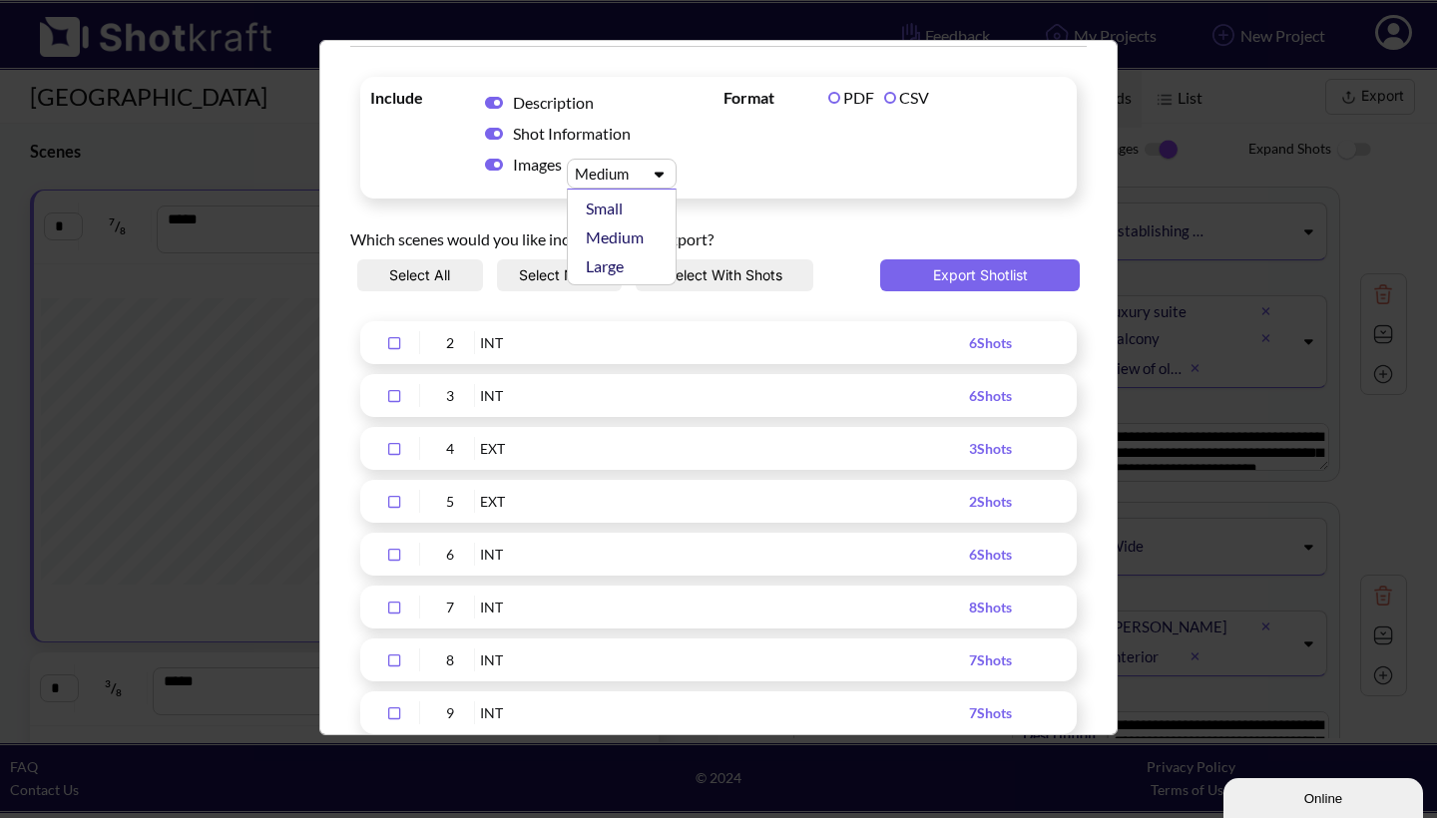
click at [660, 173] on icon "Upload Script" at bounding box center [659, 175] width 9 height 6
click at [630, 264] on div "Large" at bounding box center [627, 266] width 90 height 29
click at [970, 273] on button "Export Shotlist" at bounding box center [980, 276] width 200 height 32
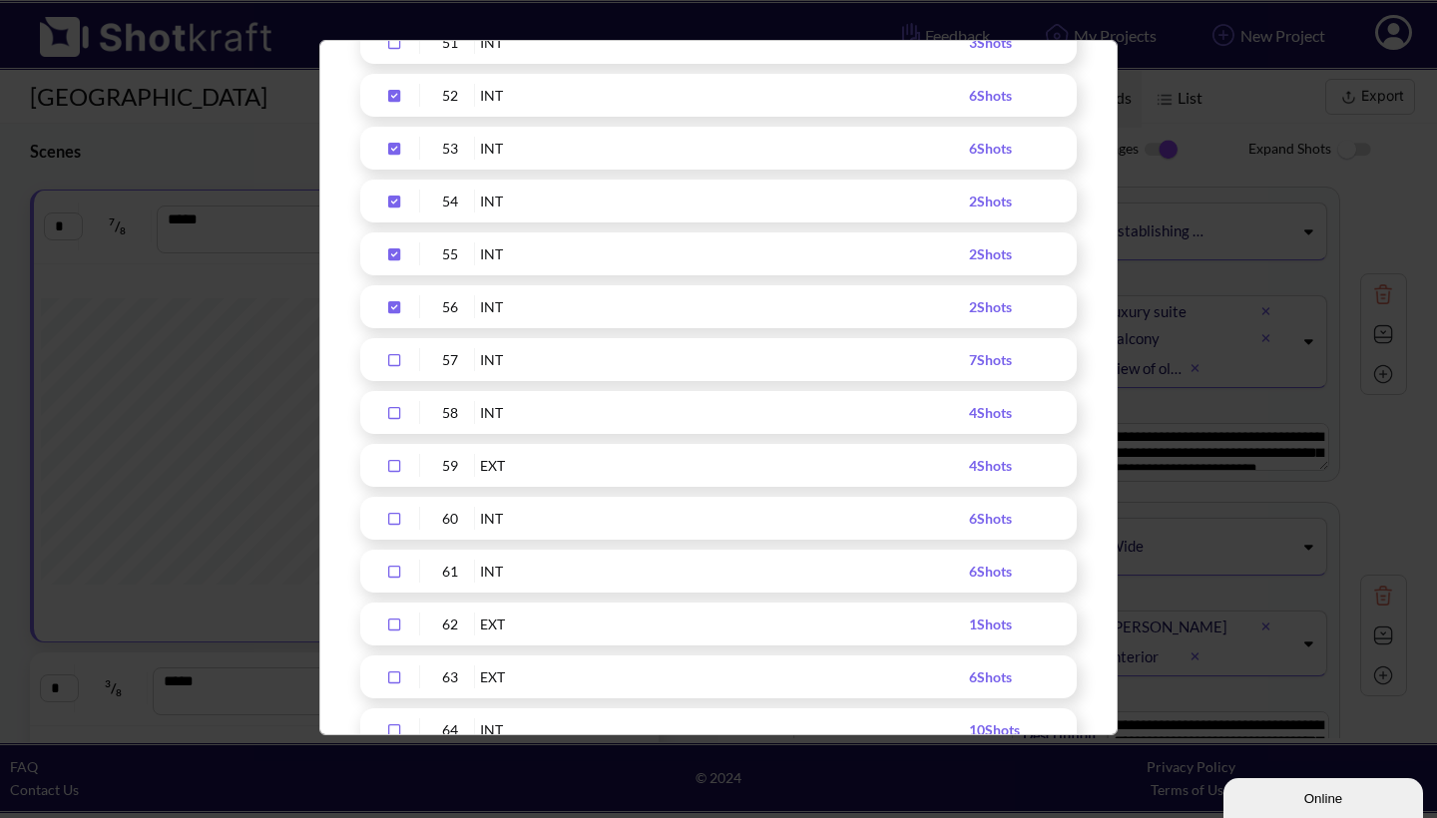
scroll to position [2971, 0]
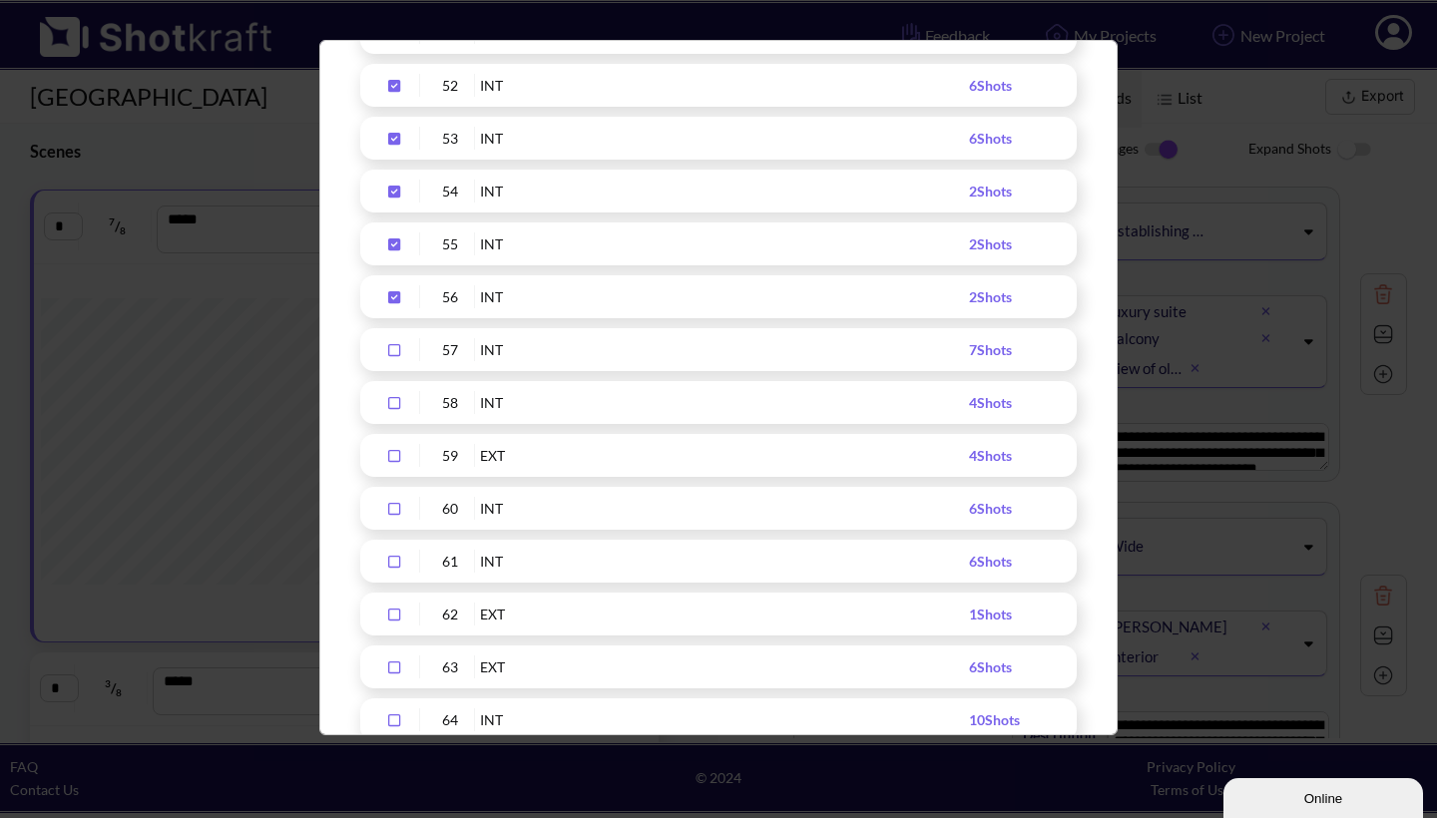
click at [391, 351] on icon "Upload Script" at bounding box center [394, 350] width 32 height 14
click at [393, 404] on icon "Upload Script" at bounding box center [394, 403] width 32 height 14
click at [397, 459] on icon "Upload Script" at bounding box center [394, 456] width 32 height 14
click at [395, 507] on icon "Upload Script" at bounding box center [394, 509] width 32 height 14
click at [394, 291] on icon "Upload Script" at bounding box center [394, 297] width 12 height 12
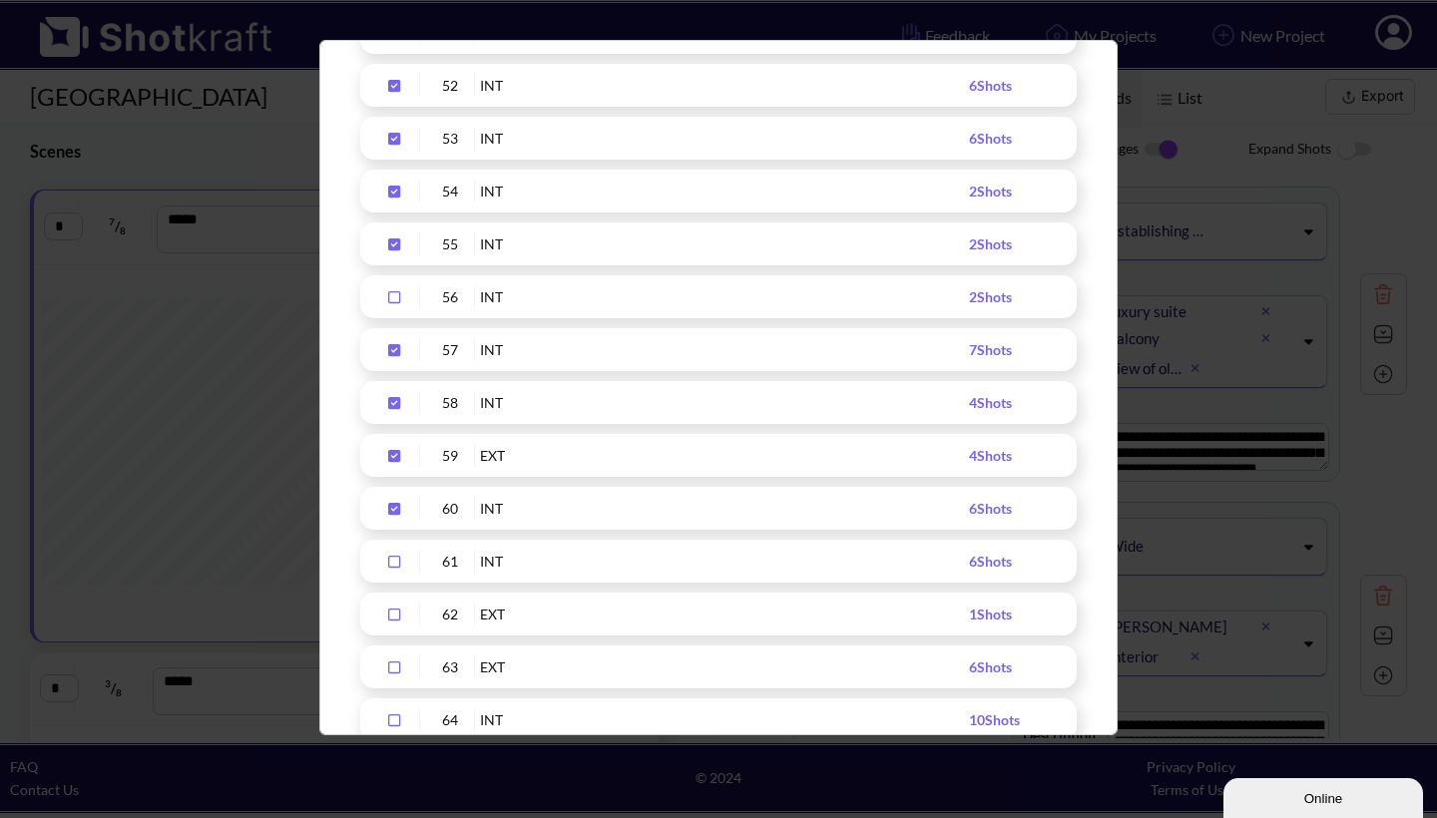
click at [393, 231] on div "55 INT 2 Shots" at bounding box center [718, 244] width 717 height 43
click at [394, 243] on icon "Upload Script" at bounding box center [394, 245] width 12 height 12
click at [390, 185] on icon "Upload Script" at bounding box center [394, 192] width 32 height 14
click at [393, 141] on icon "Upload Script" at bounding box center [394, 139] width 32 height 14
click at [394, 84] on icon "Upload Script" at bounding box center [394, 86] width 12 height 12
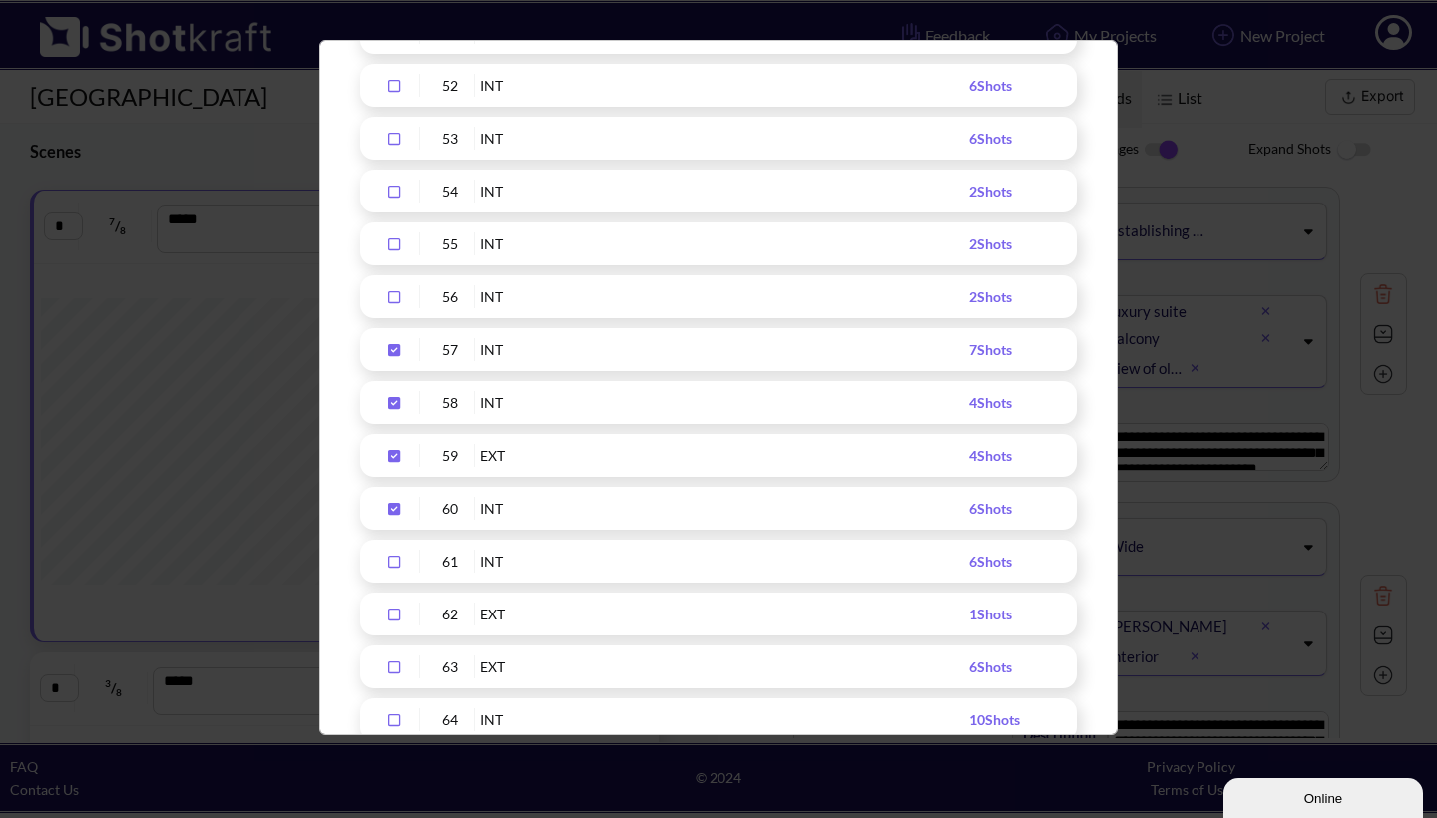
click at [394, 559] on icon "Upload Script" at bounding box center [394, 562] width 32 height 14
click at [396, 611] on icon "Upload Script" at bounding box center [394, 615] width 32 height 14
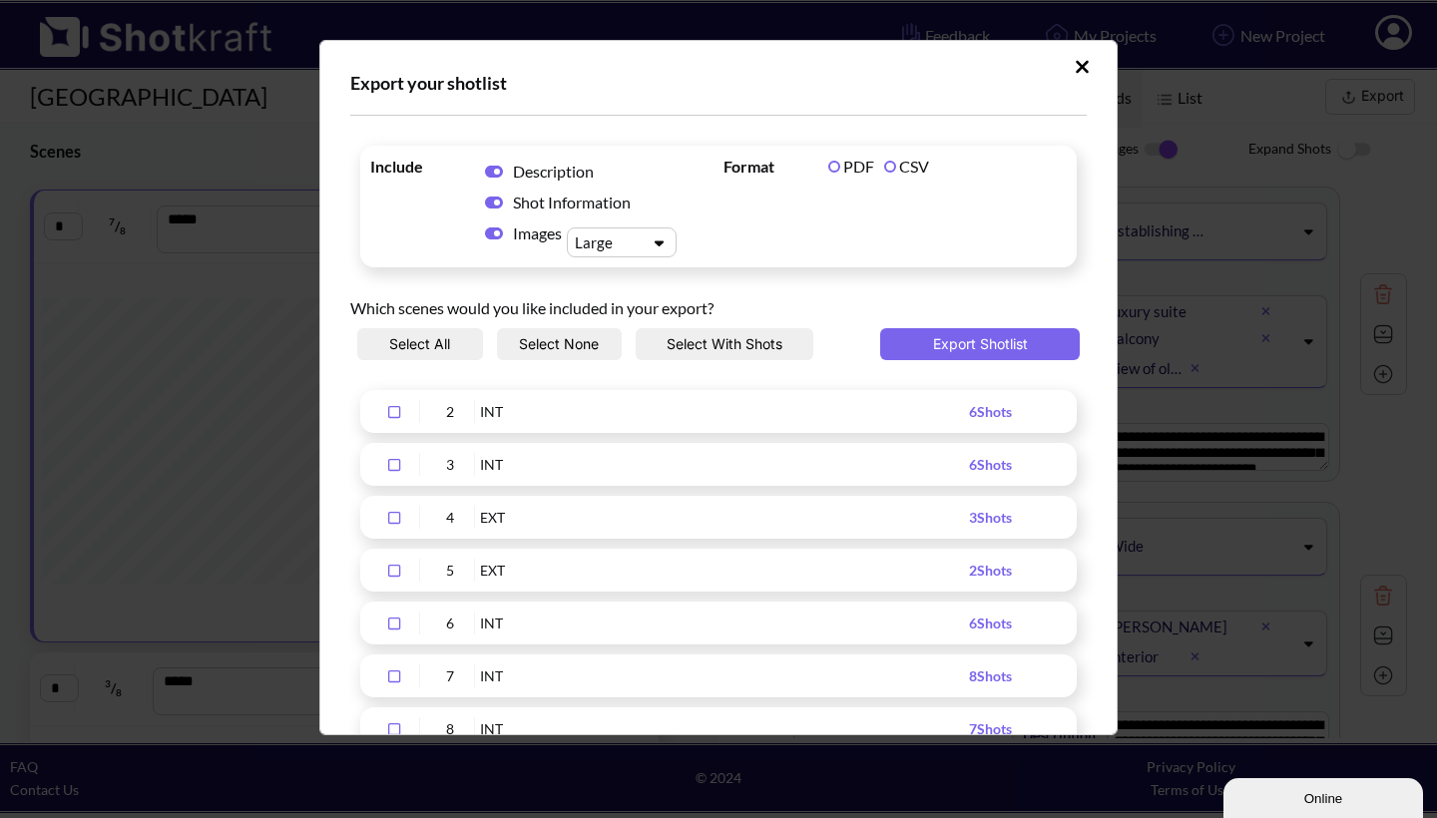
scroll to position [0, 0]
click at [988, 334] on button "Export Shotlist" at bounding box center [980, 344] width 200 height 32
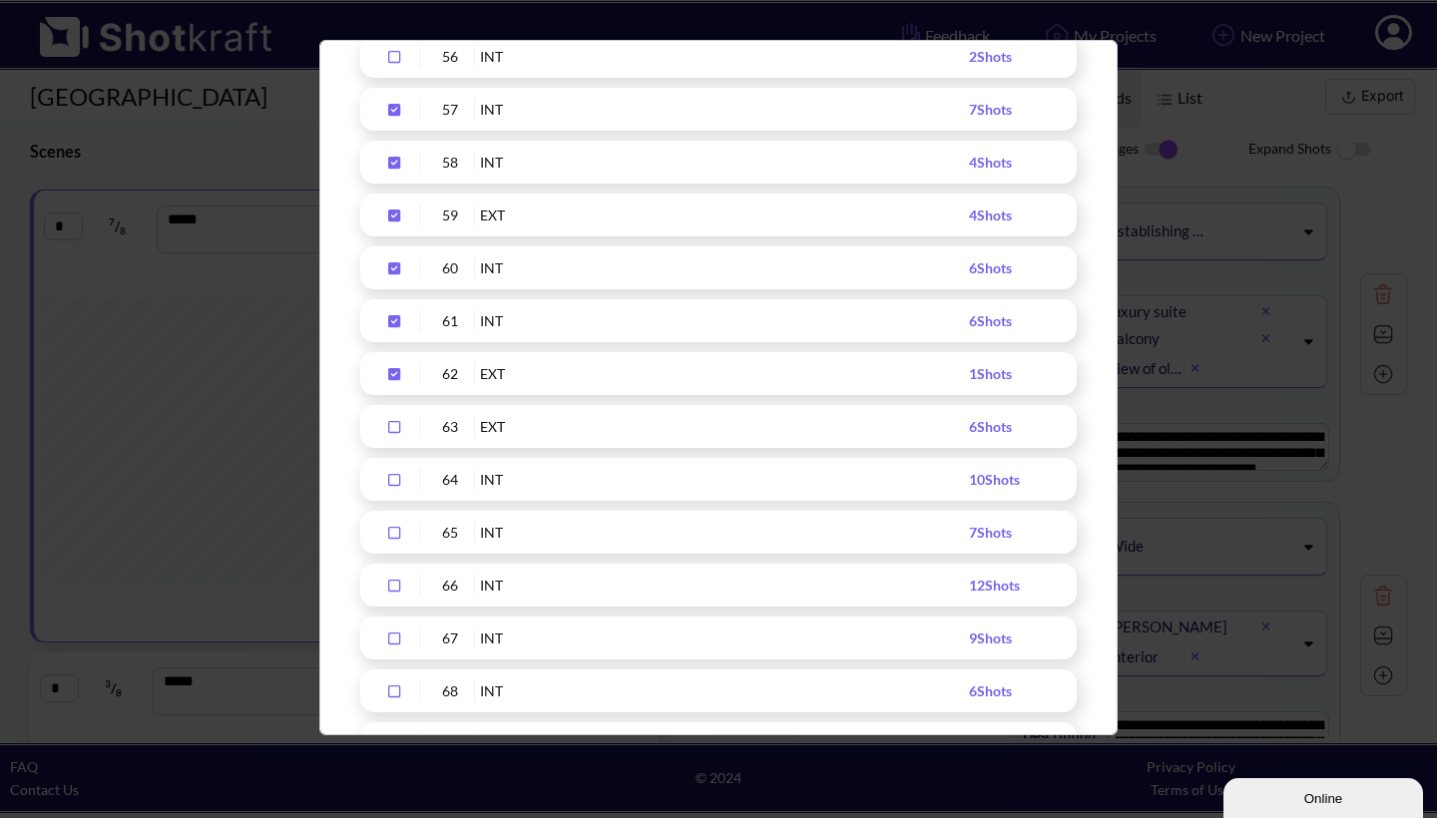
scroll to position [3213, 0]
click at [392, 100] on div "Upload Script" at bounding box center [395, 108] width 50 height 23
click at [392, 160] on icon "Upload Script" at bounding box center [394, 162] width 12 height 12
click at [392, 212] on icon "Upload Script" at bounding box center [394, 215] width 12 height 12
click at [390, 267] on icon "Upload Script" at bounding box center [394, 268] width 12 height 12
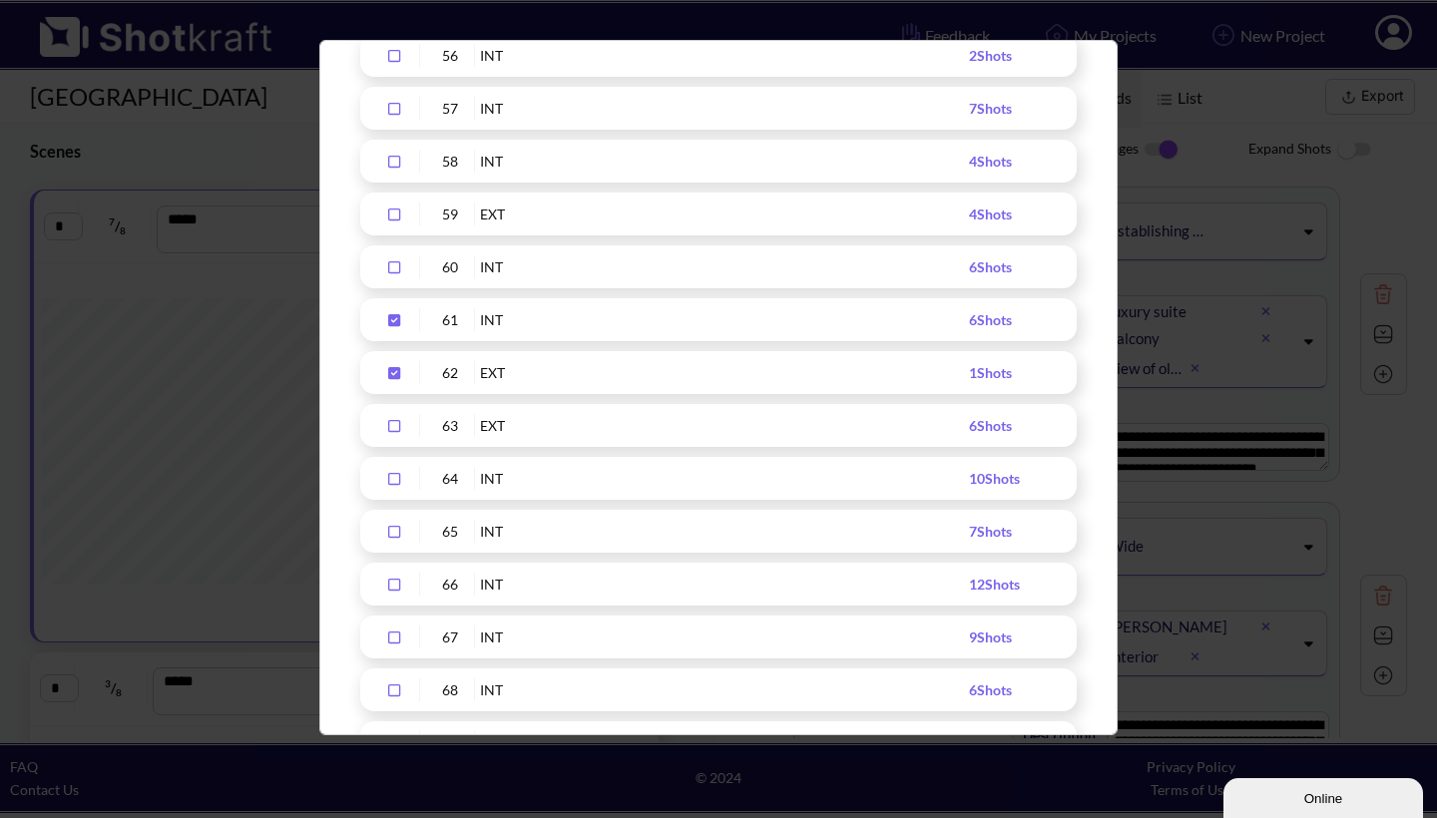
click at [390, 317] on icon "Upload Script" at bounding box center [394, 320] width 12 height 12
click at [391, 369] on icon "Upload Script" at bounding box center [394, 373] width 12 height 12
click at [392, 424] on icon "Upload Script" at bounding box center [394, 426] width 32 height 14
click at [397, 470] on div "Upload Script" at bounding box center [395, 478] width 50 height 23
click at [392, 527] on icon "Upload Script" at bounding box center [394, 532] width 12 height 12
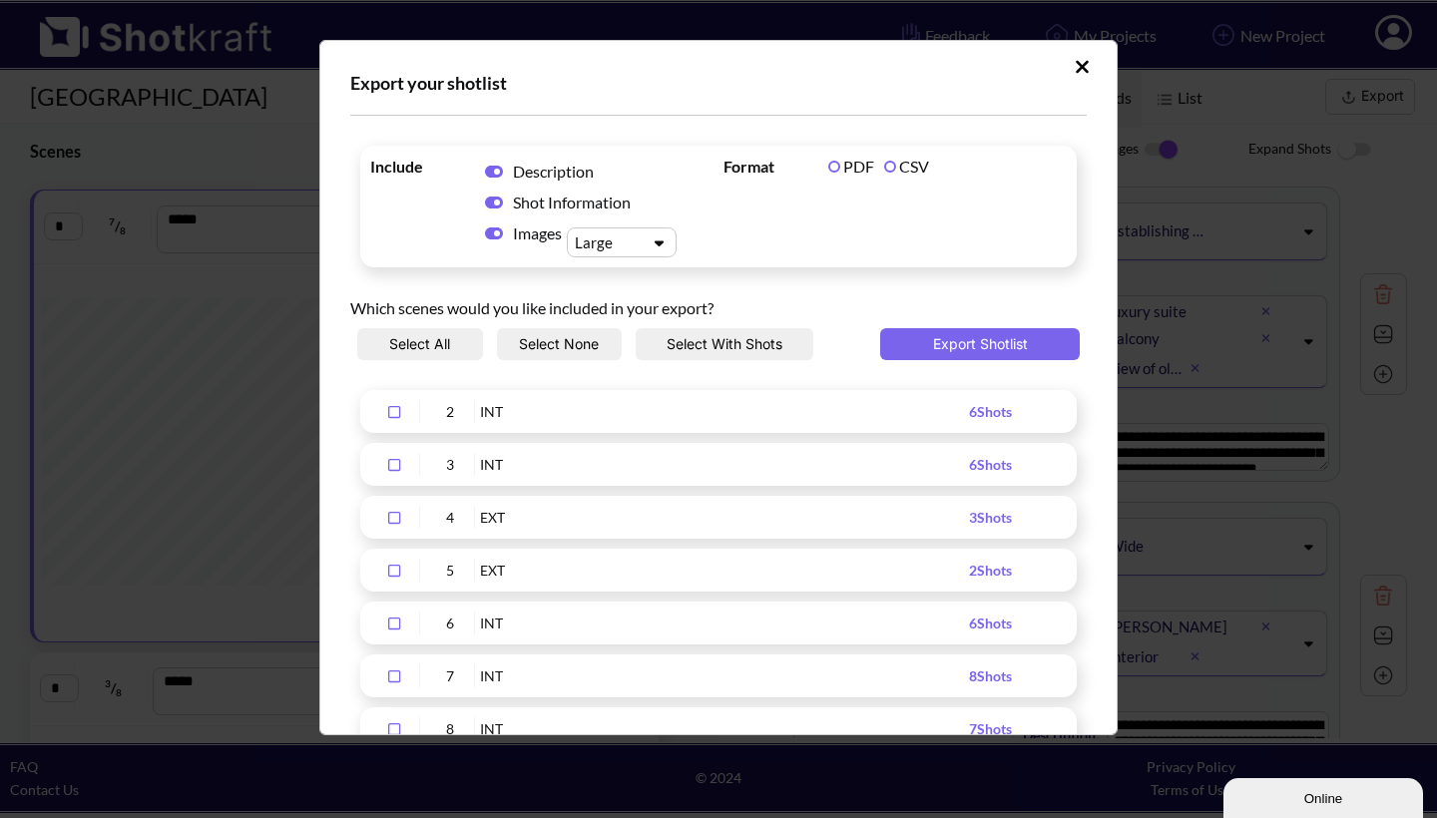
scroll to position [0, 0]
click at [984, 343] on button "Export Shotlist" at bounding box center [980, 344] width 200 height 32
click at [991, 345] on button "Export Shotlist" at bounding box center [980, 344] width 200 height 32
